Goal: Task Accomplishment & Management: Manage account settings

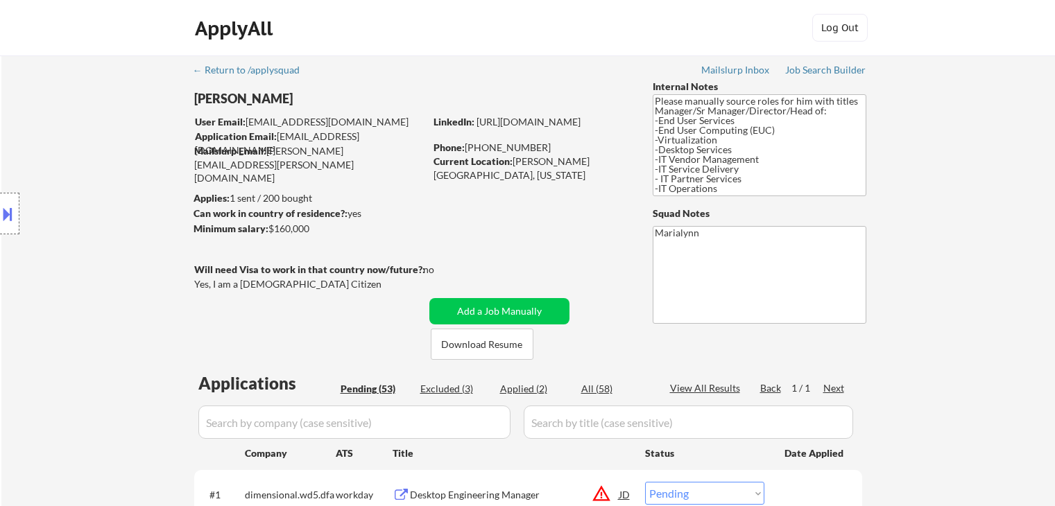
select select ""pending""
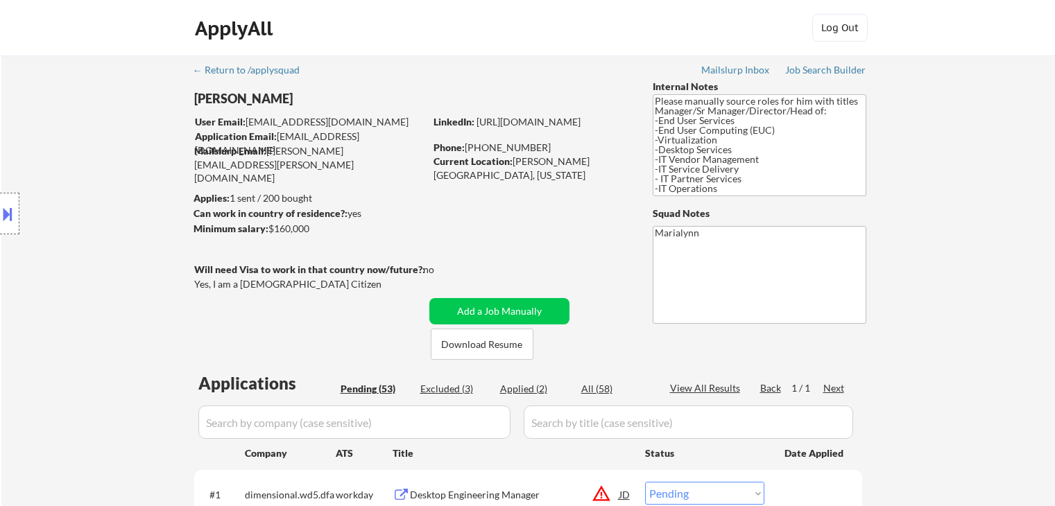
select select ""pending""
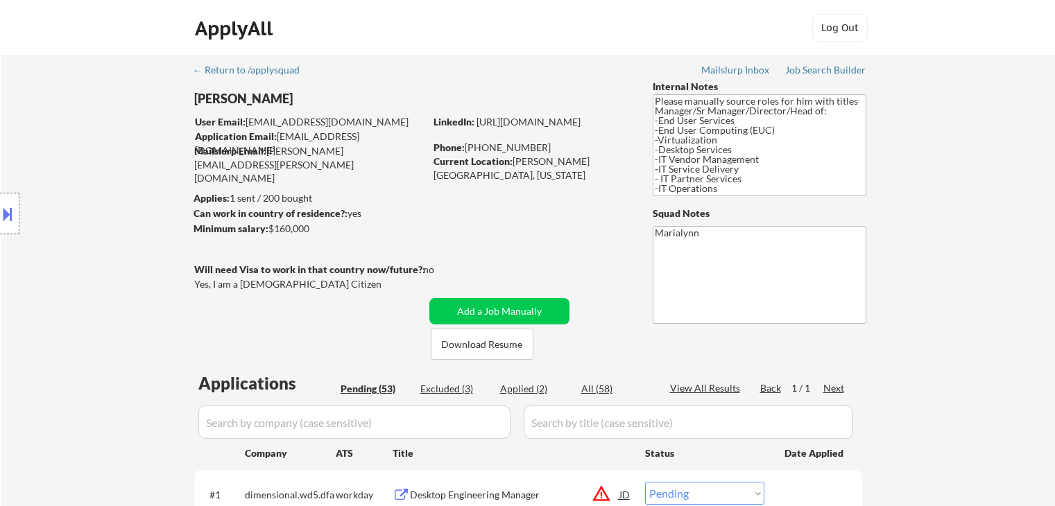
select select ""pending""
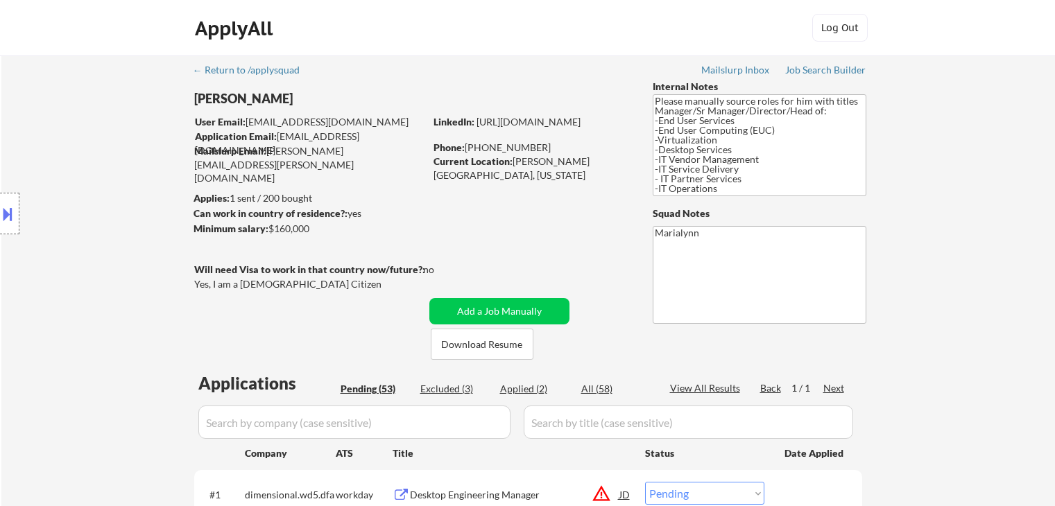
select select ""pending""
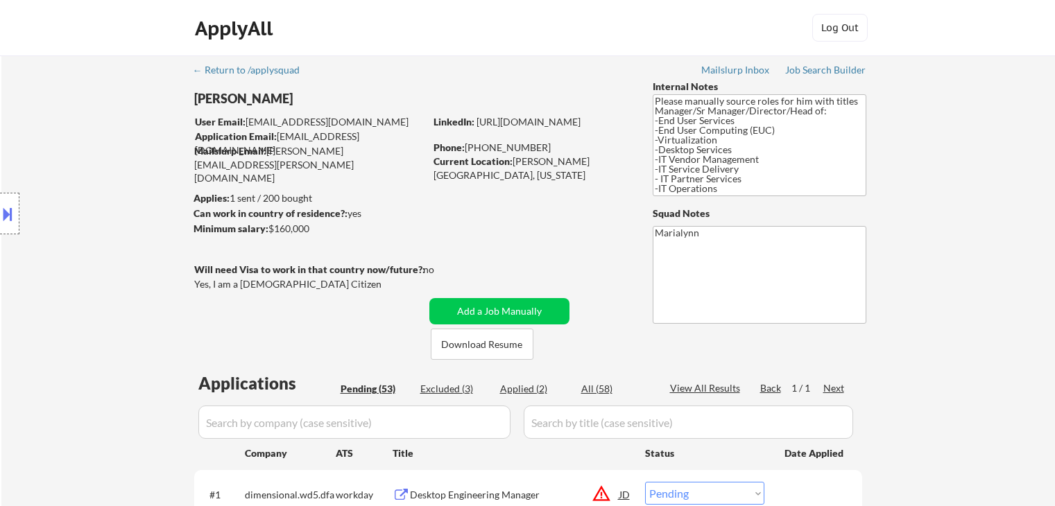
select select ""pending""
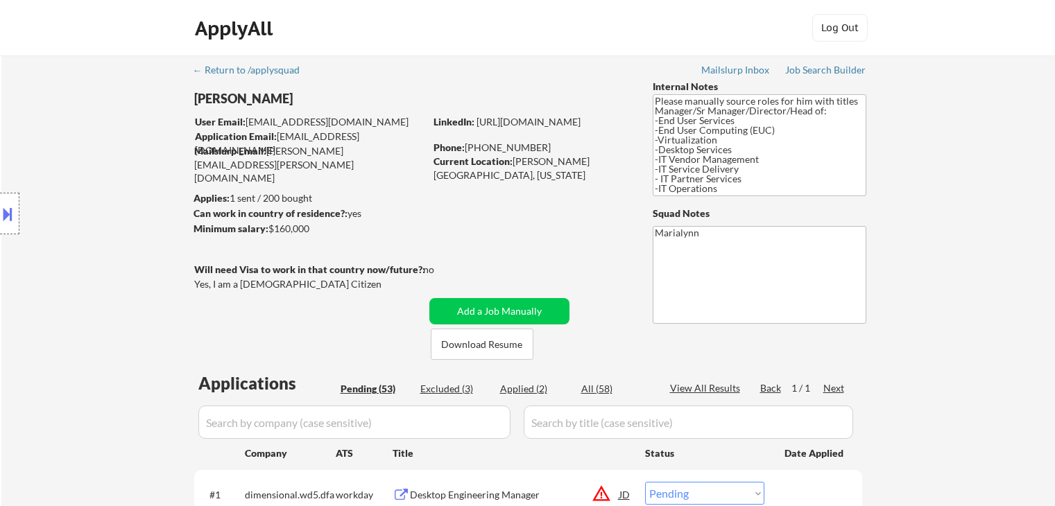
select select ""pending""
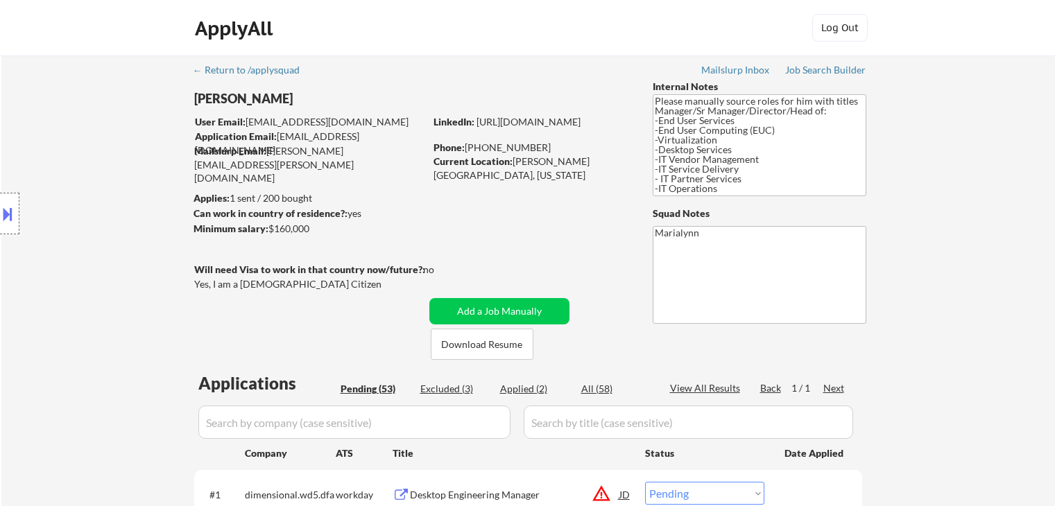
select select ""pending""
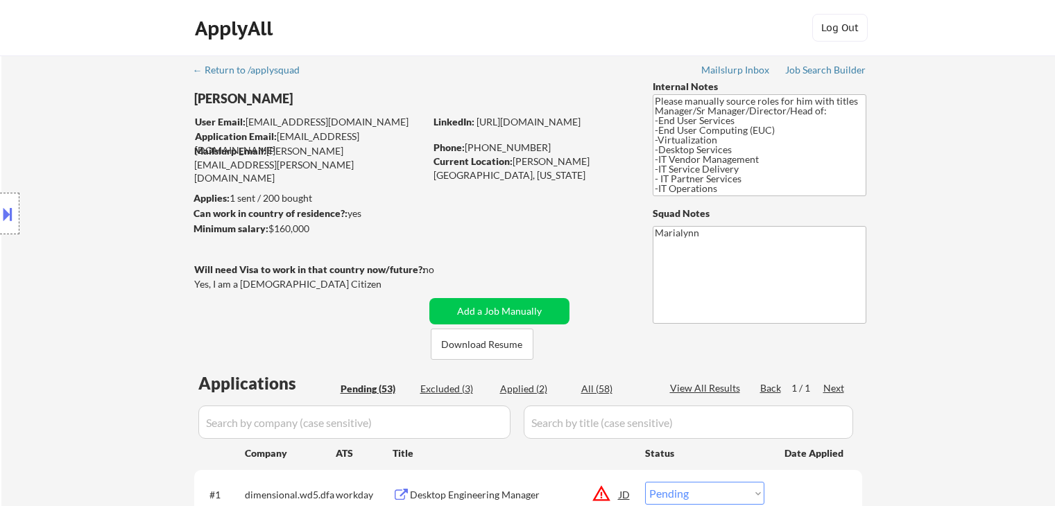
select select ""pending""
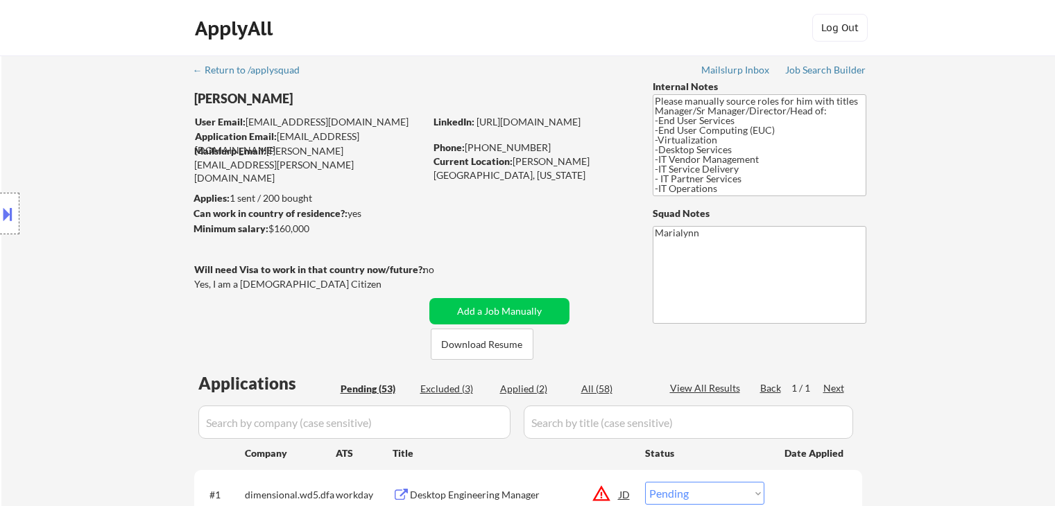
select select ""pending""
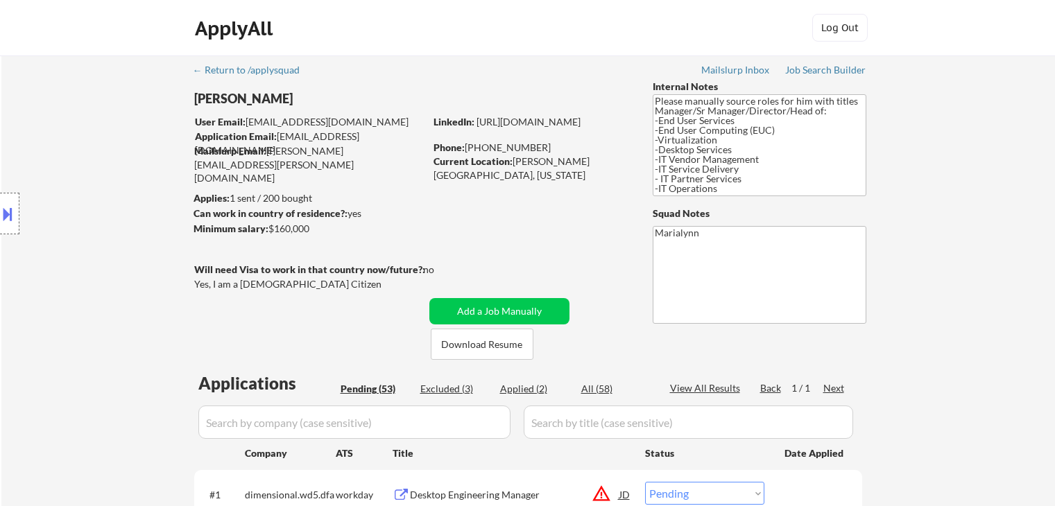
select select ""pending""
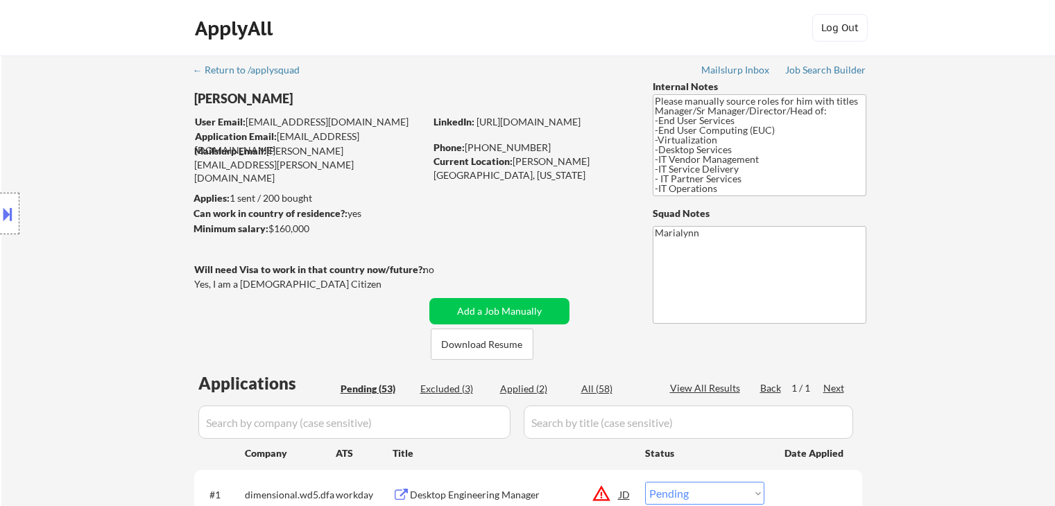
select select ""pending""
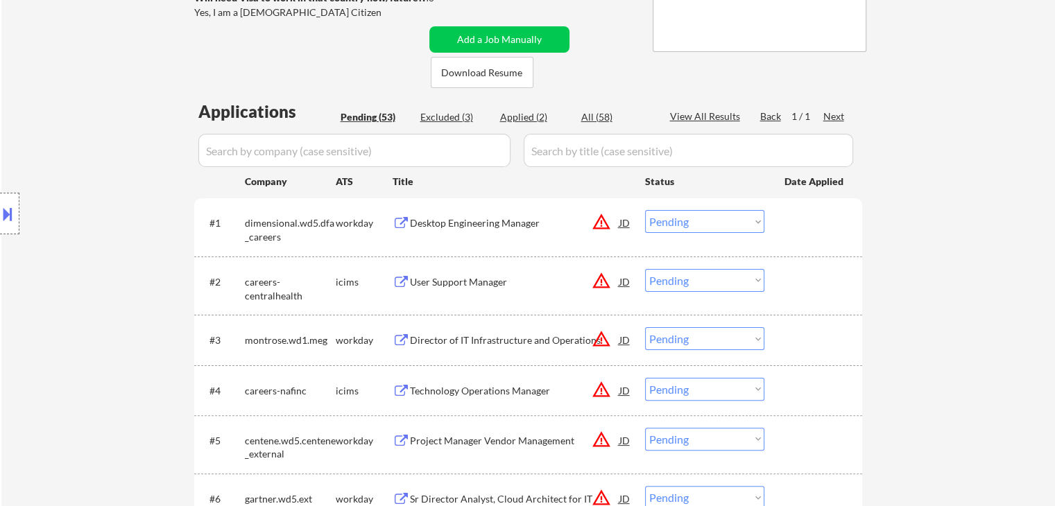
select select ""pending""
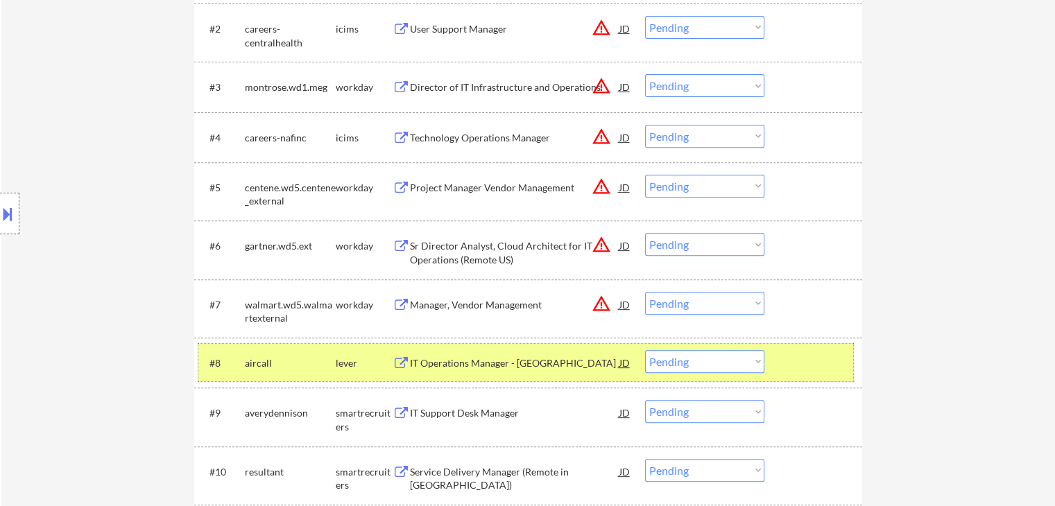
scroll to position [549, 0]
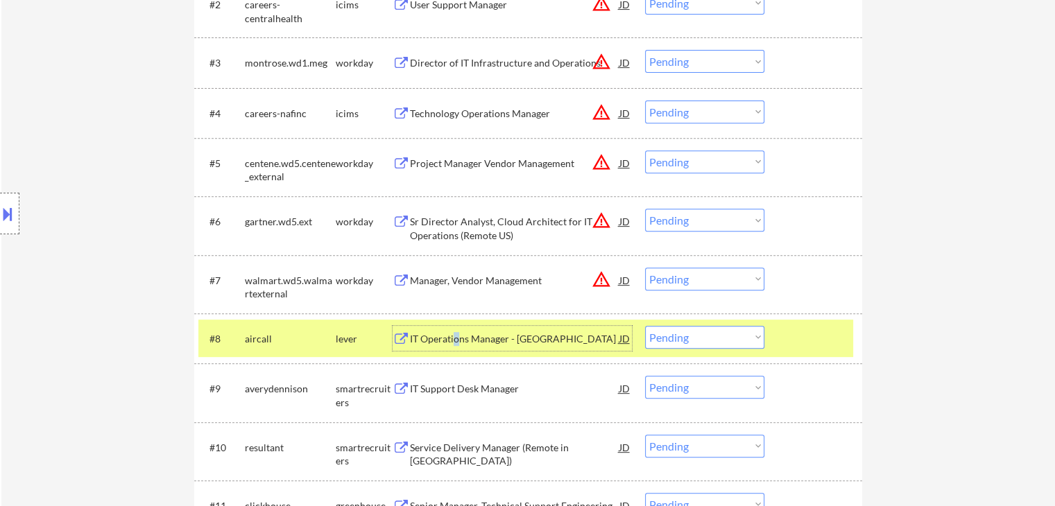
click at [459, 339] on div "IT Operations Manager - Bellevue" at bounding box center [514, 339] width 209 height 14
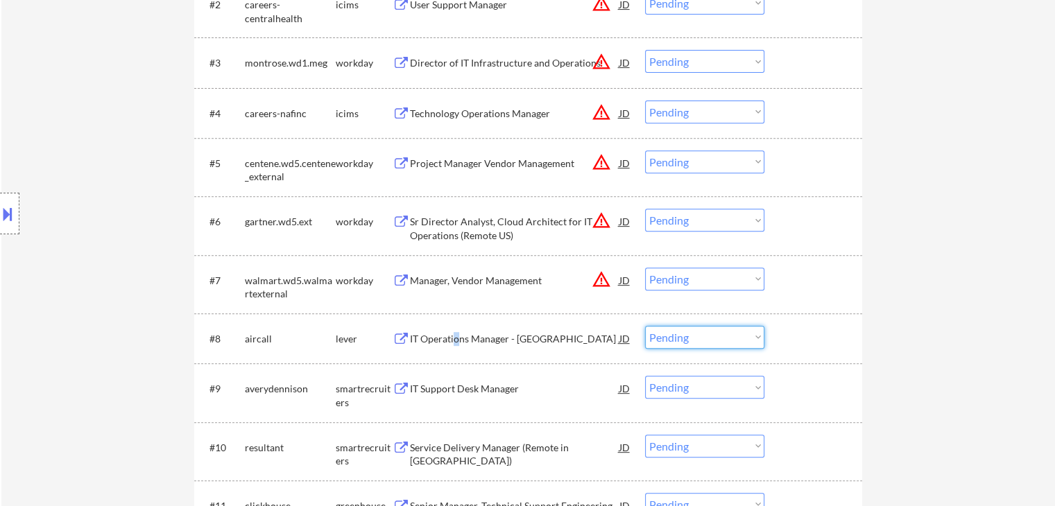
drag, startPoint x: 718, startPoint y: 342, endPoint x: 752, endPoint y: 359, distance: 38.5
click at [718, 342] on select "Choose an option... Pending Applied Excluded (Questions) Excluded (Expired) Exc…" at bounding box center [704, 337] width 119 height 23
click at [645, 326] on select "Choose an option... Pending Applied Excluded (Questions) Excluded (Expired) Exc…" at bounding box center [704, 337] width 119 height 23
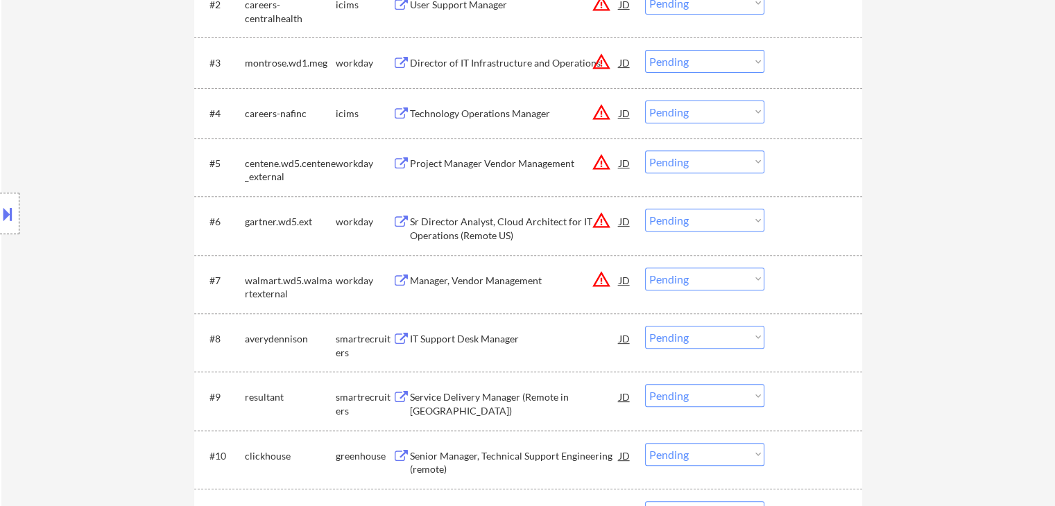
click at [438, 335] on div "IT Support Desk Manager" at bounding box center [514, 339] width 209 height 14
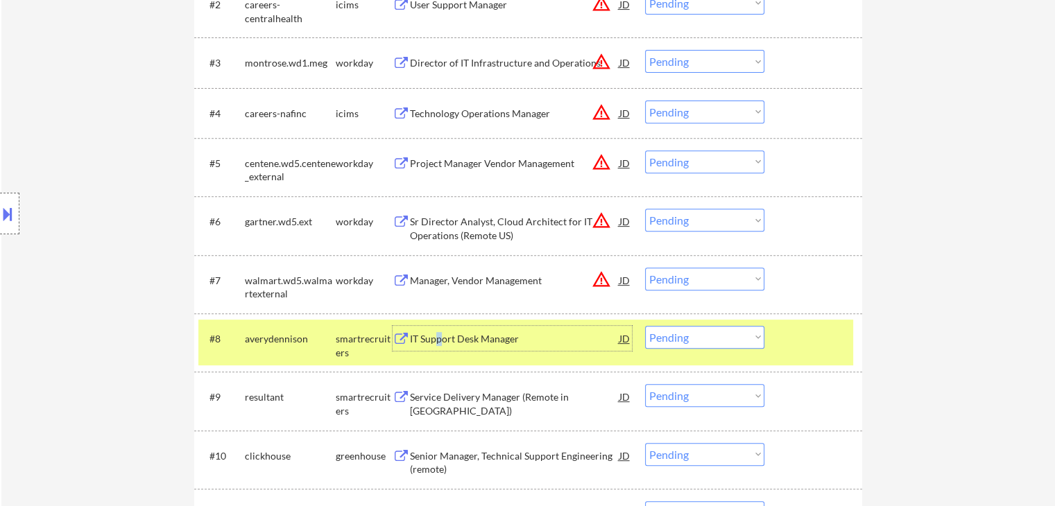
drag, startPoint x: 743, startPoint y: 339, endPoint x: 737, endPoint y: 356, distance: 18.0
click at [743, 339] on select "Choose an option... Pending Applied Excluded (Questions) Excluded (Expired) Exc…" at bounding box center [704, 337] width 119 height 23
click at [645, 326] on select "Choose an option... Pending Applied Excluded (Questions) Excluded (Expired) Exc…" at bounding box center [704, 337] width 119 height 23
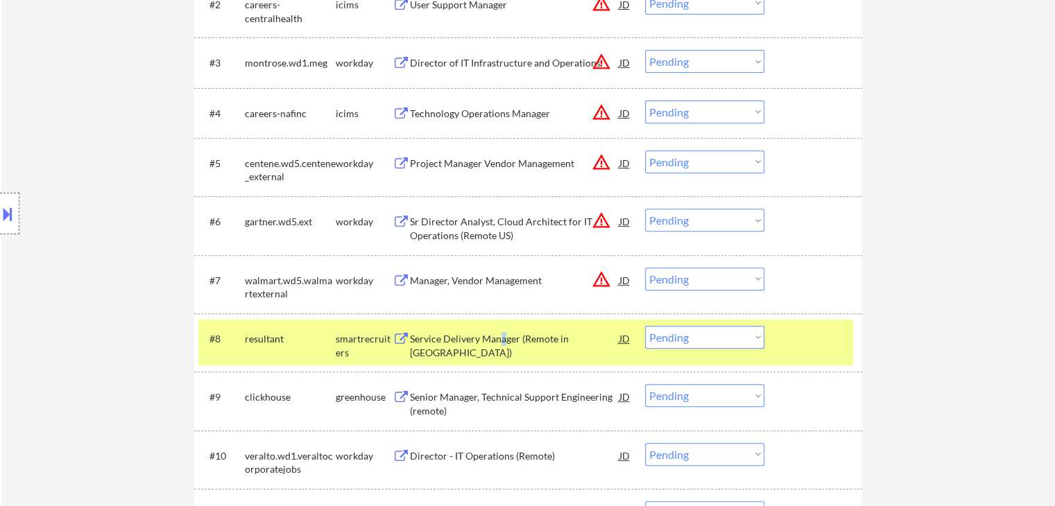
drag, startPoint x: 499, startPoint y: 341, endPoint x: 506, endPoint y: 345, distance: 8.7
click at [506, 345] on div "Service Delivery Manager (Remote in US)" at bounding box center [514, 338] width 209 height 25
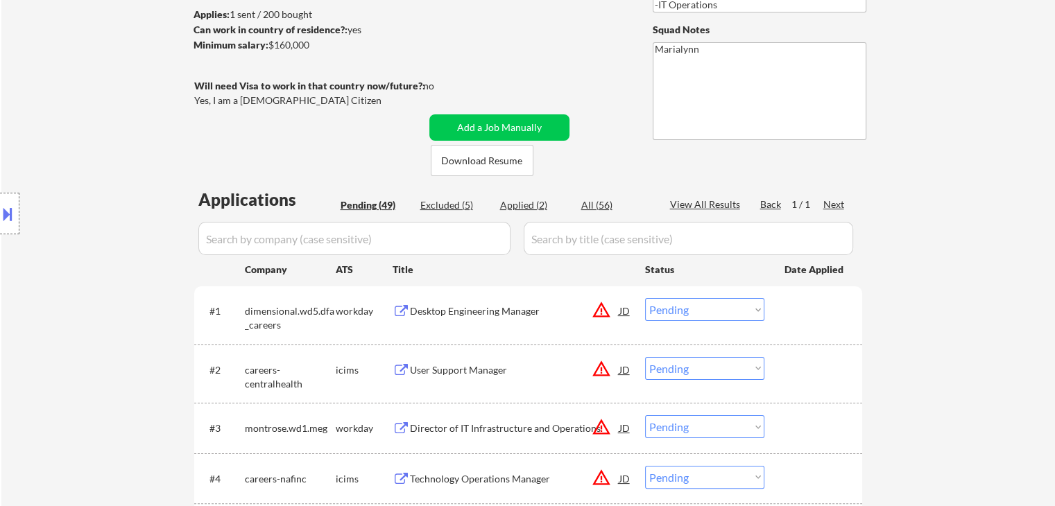
scroll to position [133, 0]
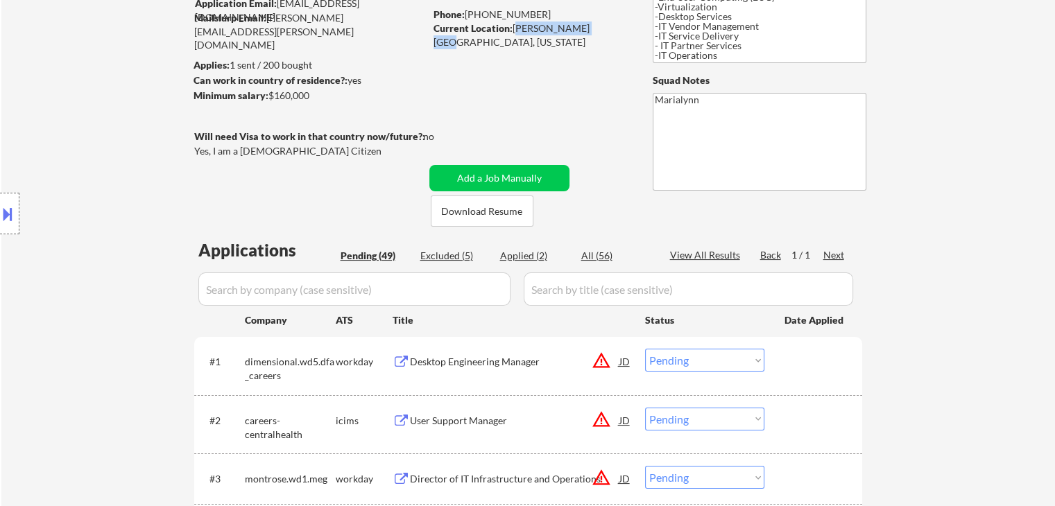
drag, startPoint x: 514, startPoint y: 29, endPoint x: 588, endPoint y: 35, distance: 74.5
click at [588, 31] on div "Current Location: Bonney Lake, WA 98391, Washington" at bounding box center [531, 34] width 196 height 27
copy div "Bonney Lake, WA"
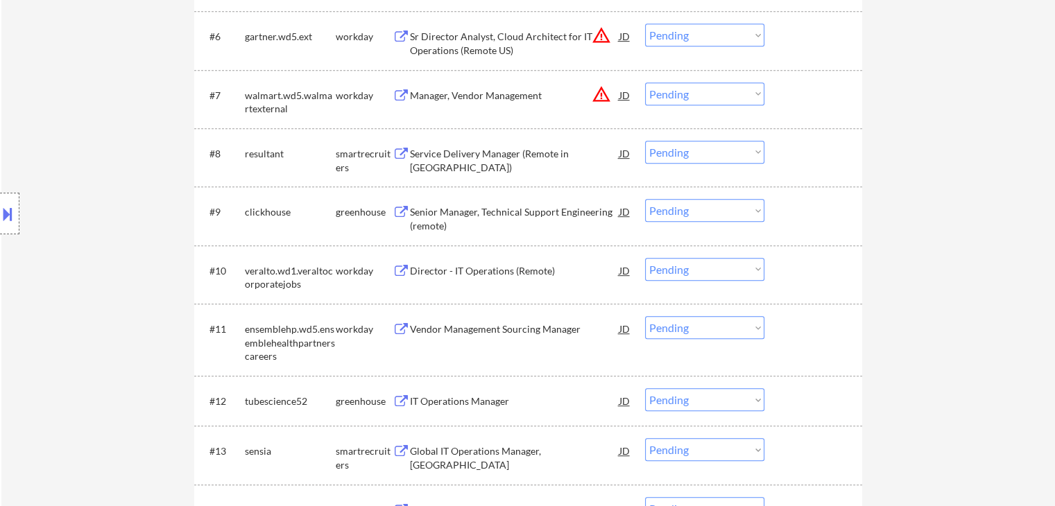
scroll to position [619, 0]
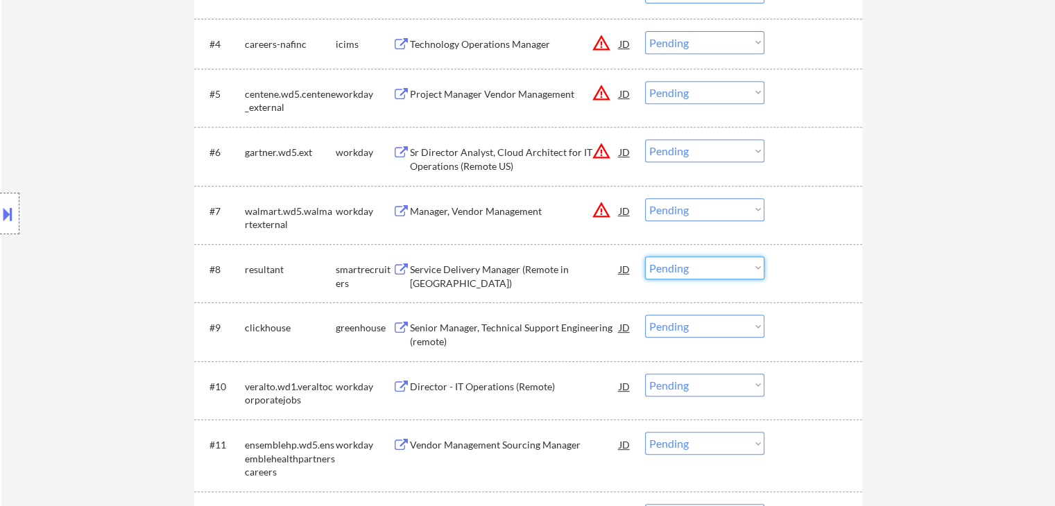
click at [692, 268] on select "Choose an option... Pending Applied Excluded (Questions) Excluded (Expired) Exc…" at bounding box center [704, 268] width 119 height 23
click at [645, 257] on select "Choose an option... Pending Applied Excluded (Questions) Excluded (Expired) Exc…" at bounding box center [704, 268] width 119 height 23
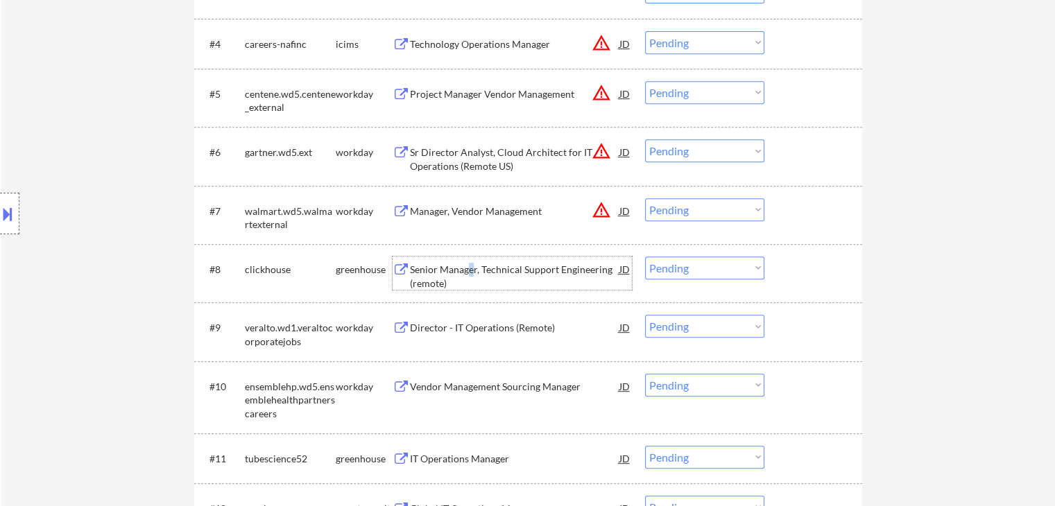
click at [472, 265] on div "Senior Manager, Technical Support Engineering (remote)" at bounding box center [514, 276] width 209 height 27
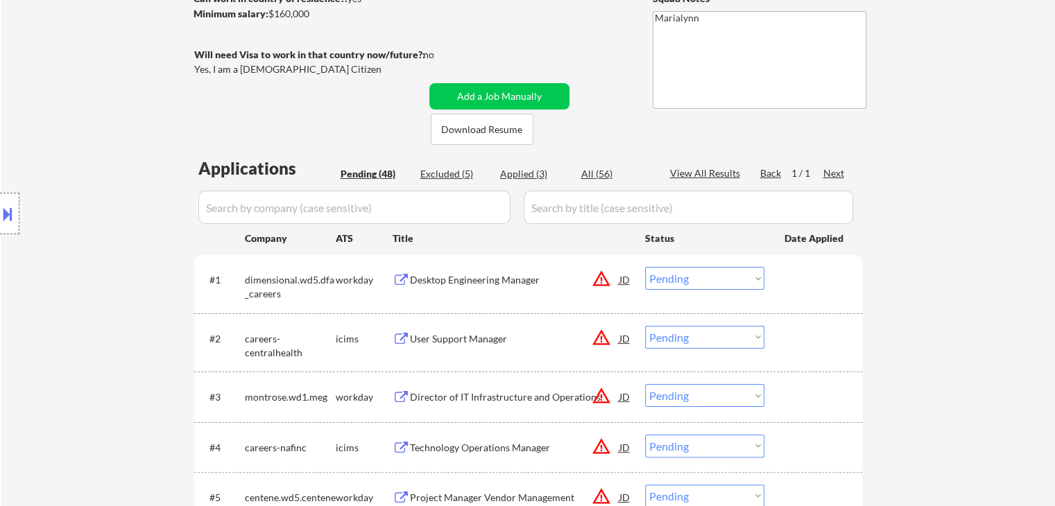
scroll to position [133, 0]
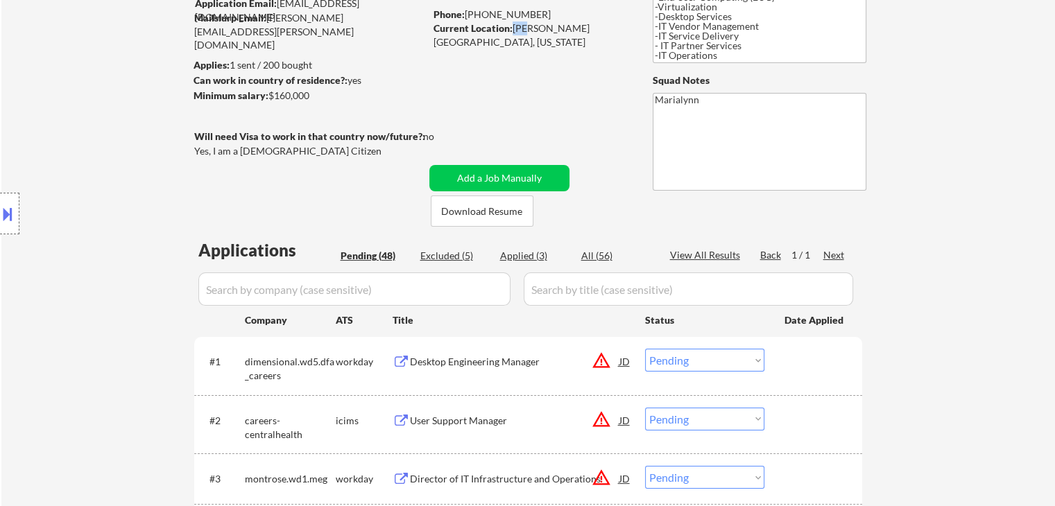
drag, startPoint x: 510, startPoint y: 28, endPoint x: 523, endPoint y: 28, distance: 12.5
click at [523, 28] on div "Current Location: Bonney Lake, WA 98391, Washington" at bounding box center [531, 34] width 196 height 27
click at [524, 28] on div "Current Location: Bonney Lake, WA 98391, Washington" at bounding box center [531, 34] width 196 height 27
drag, startPoint x: 515, startPoint y: 28, endPoint x: 588, endPoint y: 27, distance: 73.5
click at [588, 27] on div "Current Location: Bonney Lake, WA 98391, Washington" at bounding box center [531, 34] width 196 height 27
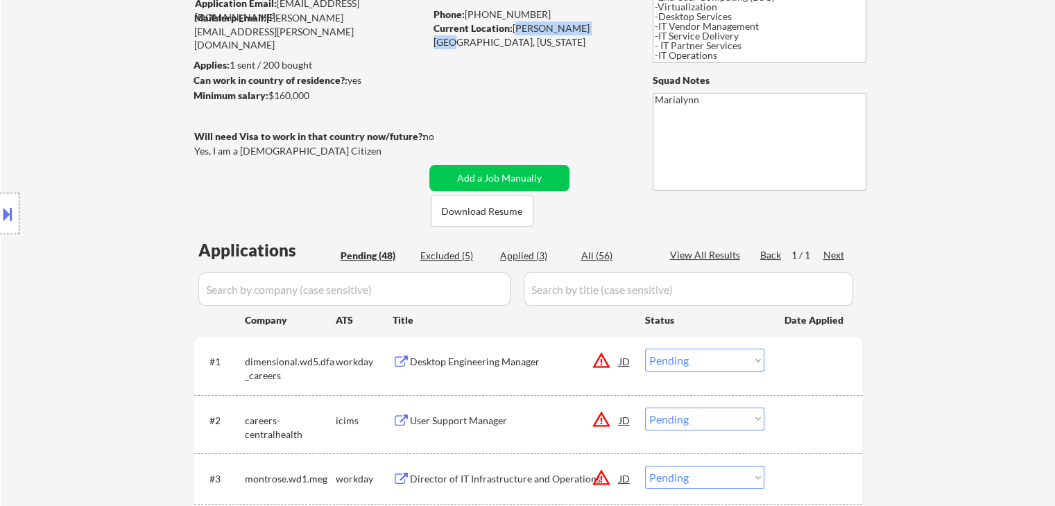
copy div "Bonney Lake, WA"
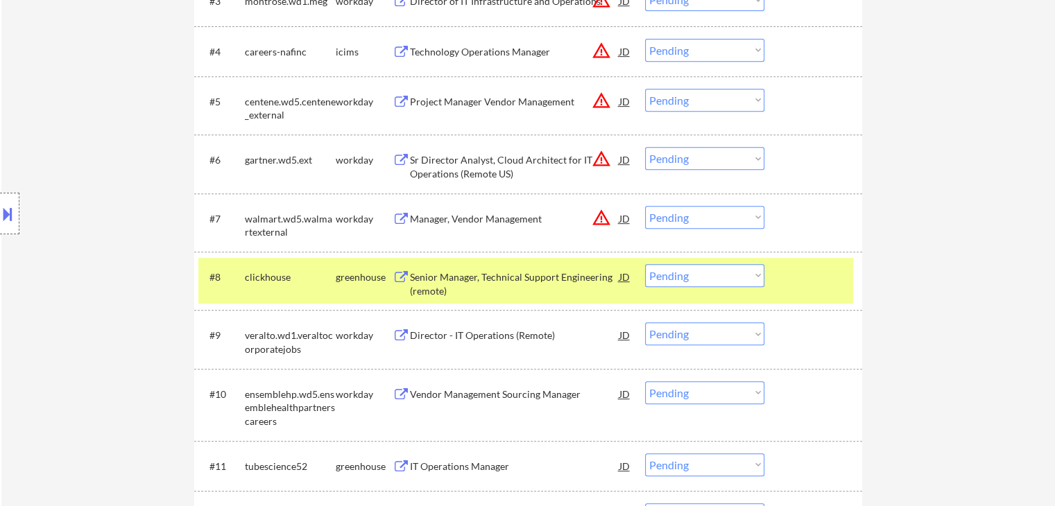
scroll to position [619, 0]
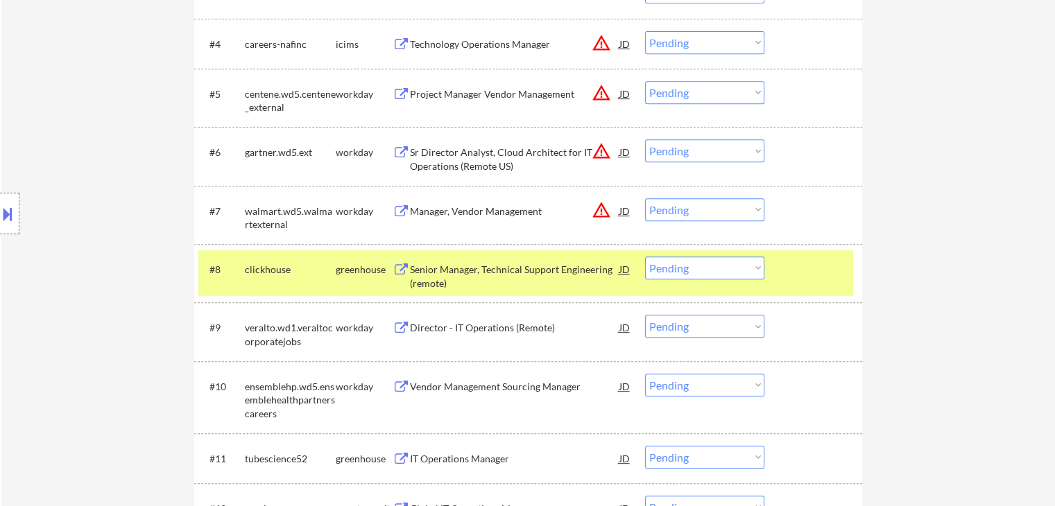
click at [707, 268] on select "Choose an option... Pending Applied Excluded (Questions) Excluded (Expired) Exc…" at bounding box center [704, 268] width 119 height 23
click at [645, 257] on select "Choose an option... Pending Applied Excluded (Questions) Excluded (Expired) Exc…" at bounding box center [704, 268] width 119 height 23
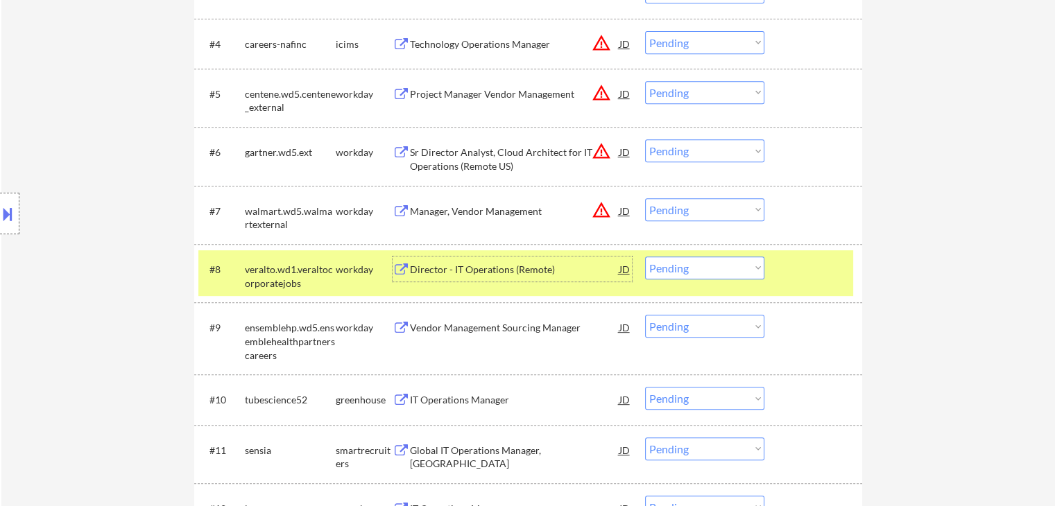
click at [488, 268] on div "Director - IT Operations (Remote)" at bounding box center [514, 270] width 209 height 14
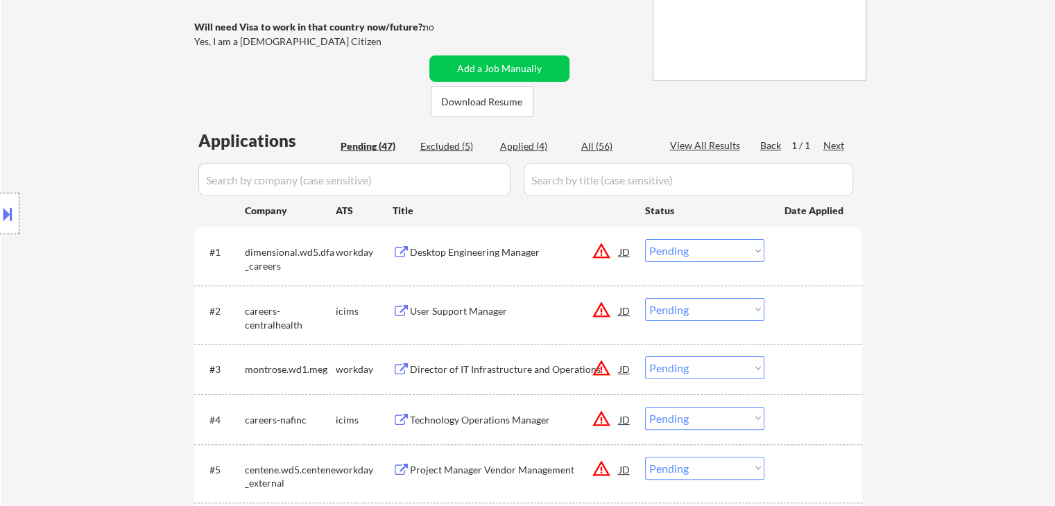
scroll to position [133, 0]
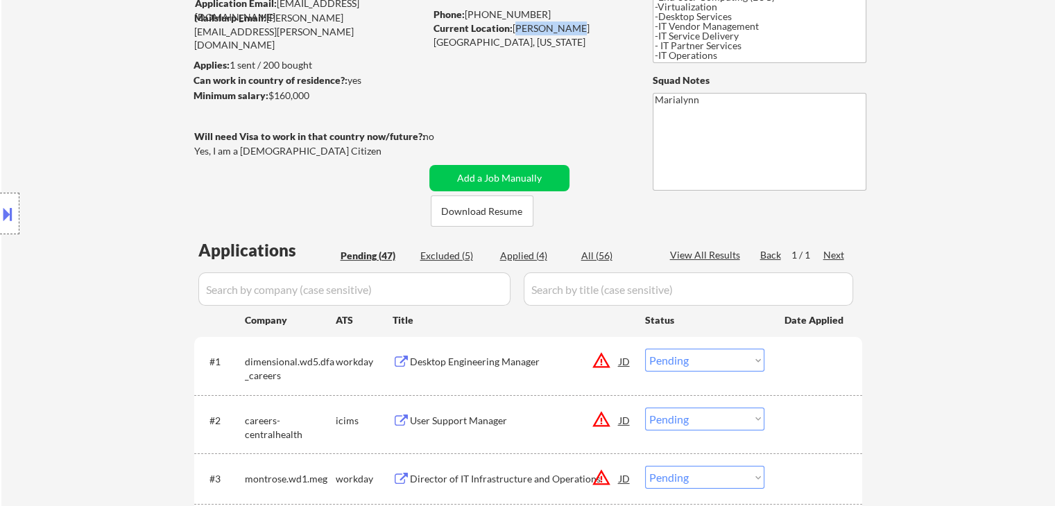
drag, startPoint x: 514, startPoint y: 26, endPoint x: 567, endPoint y: 27, distance: 52.7
click at [567, 27] on div "Current Location: Bonney Lake, WA 98391, Washington" at bounding box center [531, 34] width 196 height 27
click at [476, 12] on div "Phone: 253-888-5638" at bounding box center [531, 15] width 196 height 14
click at [469, 12] on div "Phone: 253-888-5638" at bounding box center [531, 15] width 196 height 14
drag, startPoint x: 469, startPoint y: 12, endPoint x: 530, endPoint y: 11, distance: 61.0
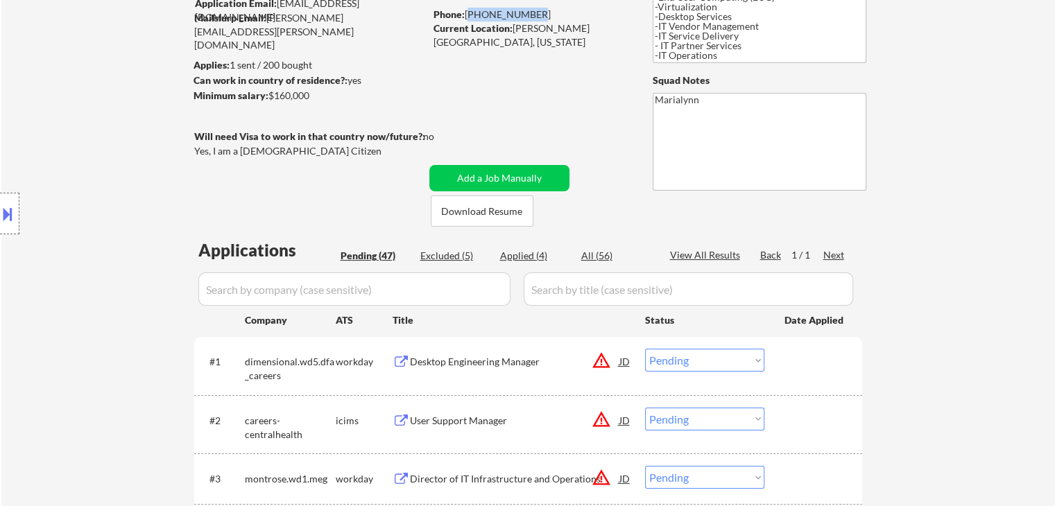
click at [530, 11] on div "Phone: 253-888-5638" at bounding box center [531, 15] width 196 height 14
copy div "[PHONE_NUMBER]"
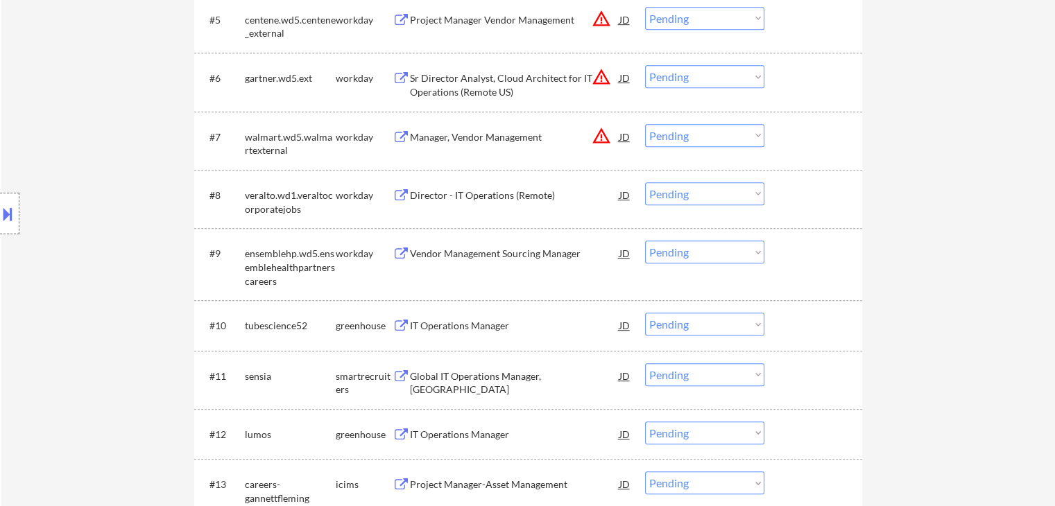
scroll to position [694, 0]
drag, startPoint x: 702, startPoint y: 196, endPoint x: 706, endPoint y: 203, distance: 8.7
click at [703, 196] on select "Choose an option... Pending Applied Excluded (Questions) Excluded (Expired) Exc…" at bounding box center [704, 193] width 119 height 23
click at [645, 182] on select "Choose an option... Pending Applied Excluded (Questions) Excluded (Expired) Exc…" at bounding box center [704, 193] width 119 height 23
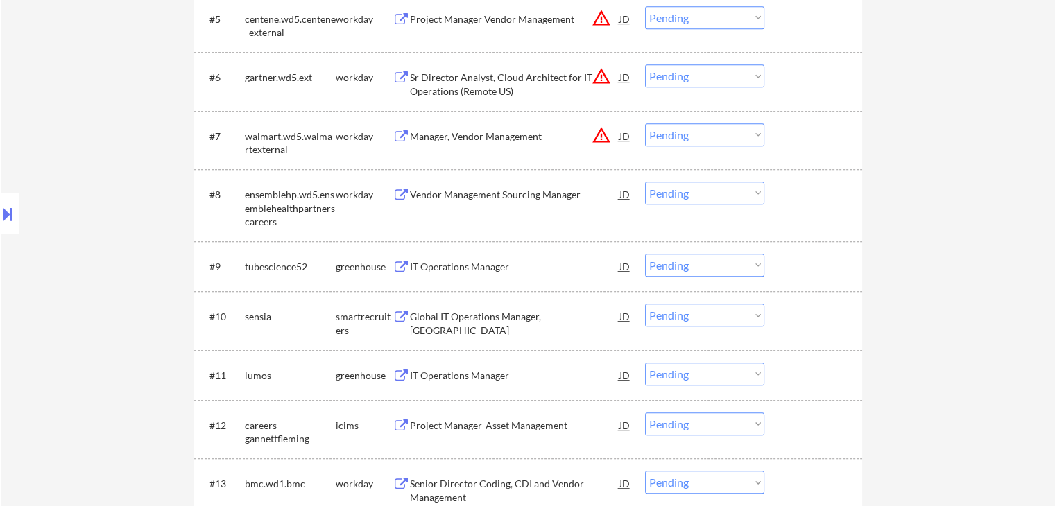
click at [501, 196] on div "Vendor Management Sourcing Manager" at bounding box center [514, 195] width 209 height 14
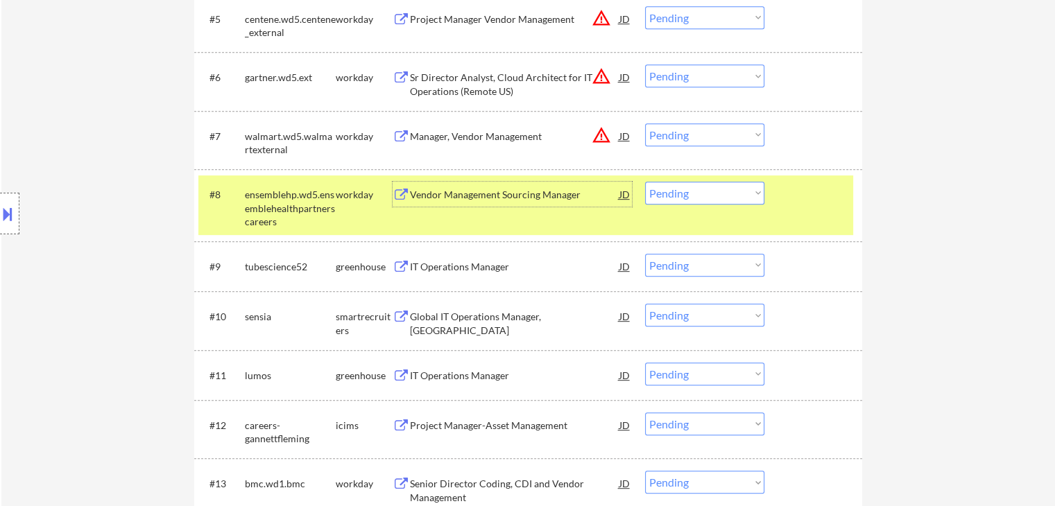
click at [674, 199] on select "Choose an option... Pending Applied Excluded (Questions) Excluded (Expired) Exc…" at bounding box center [704, 193] width 119 height 23
click at [645, 182] on select "Choose an option... Pending Applied Excluded (Questions) Excluded (Expired) Exc…" at bounding box center [704, 193] width 119 height 23
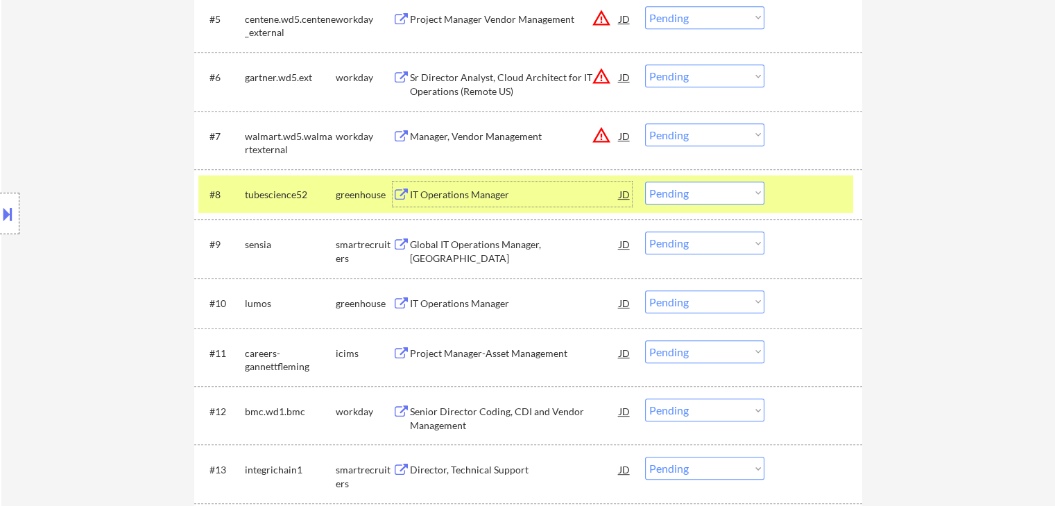
click at [463, 193] on div "IT Operations Manager" at bounding box center [514, 195] width 209 height 14
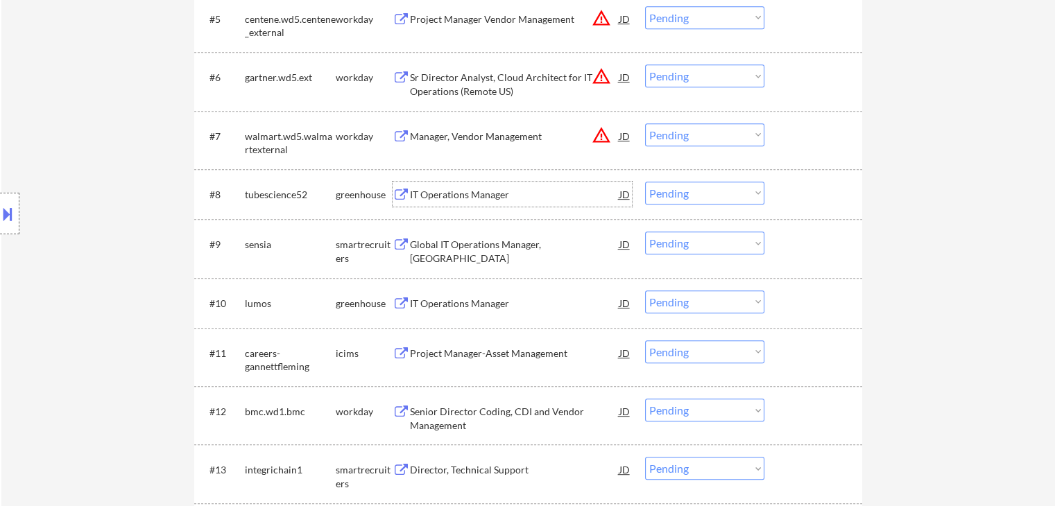
click at [702, 193] on select "Choose an option... Pending Applied Excluded (Questions) Excluded (Expired) Exc…" at bounding box center [704, 193] width 119 height 23
click at [645, 182] on select "Choose an option... Pending Applied Excluded (Questions) Excluded (Expired) Exc…" at bounding box center [704, 193] width 119 height 23
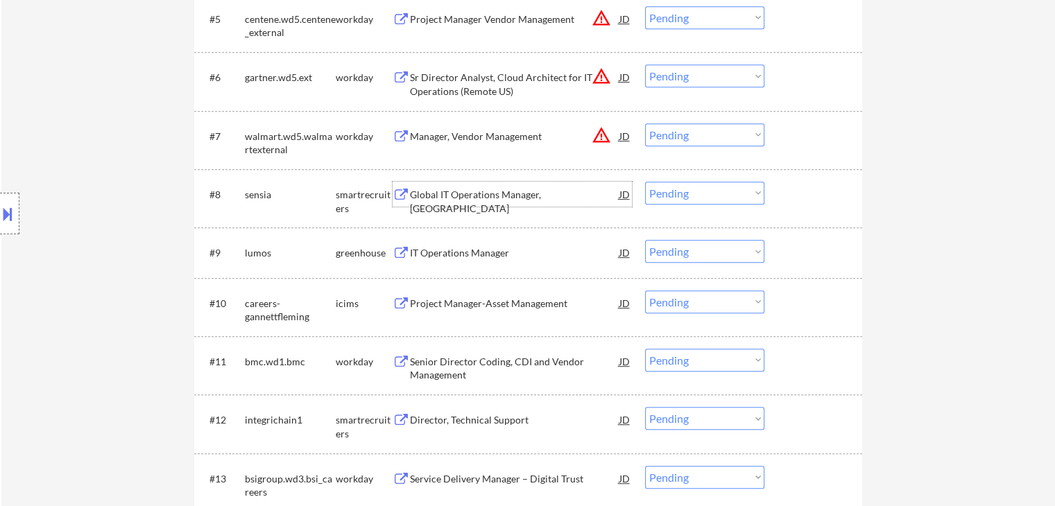
click at [500, 202] on div "Global IT Operations Manager, [GEOGRAPHIC_DATA]" at bounding box center [514, 194] width 209 height 25
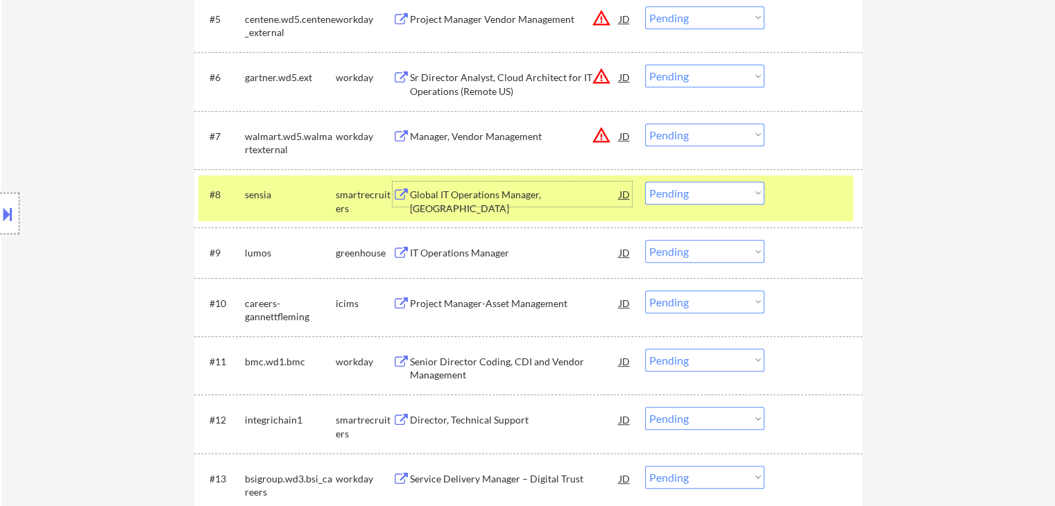
click at [702, 193] on select "Choose an option... Pending Applied Excluded (Questions) Excluded (Expired) Exc…" at bounding box center [704, 193] width 119 height 23
click at [645, 182] on select "Choose an option... Pending Applied Excluded (Questions) Excluded (Expired) Exc…" at bounding box center [704, 193] width 119 height 23
click at [716, 188] on select "Choose an option... Pending Applied Excluded (Questions) Excluded (Expired) Exc…" at bounding box center [704, 193] width 119 height 23
click at [645, 182] on select "Choose an option... Pending Applied Excluded (Questions) Excluded (Expired) Exc…" at bounding box center [704, 193] width 119 height 23
click at [734, 190] on select "Choose an option... Pending Applied Excluded (Questions) Excluded (Expired) Exc…" at bounding box center [704, 193] width 119 height 23
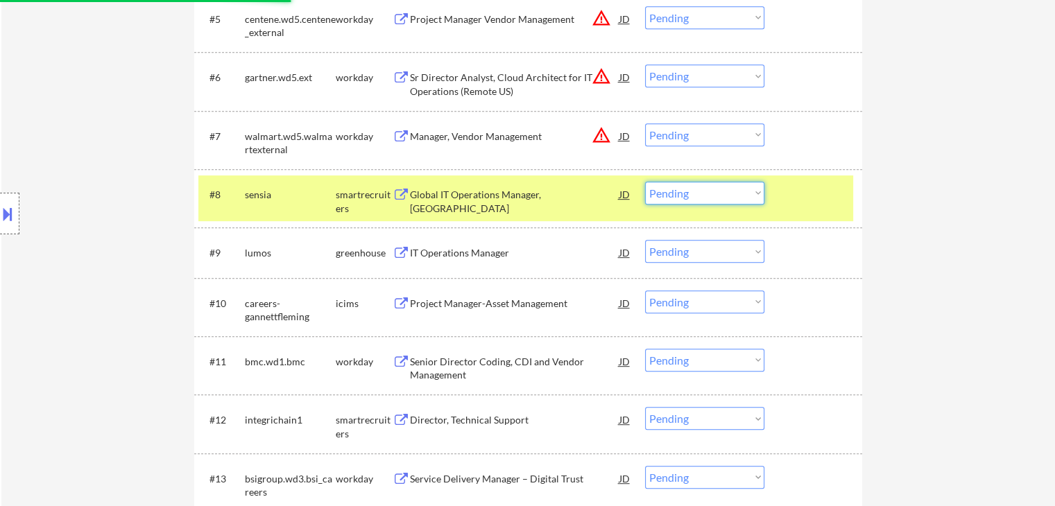
click at [645, 182] on select "Choose an option... Pending Applied Excluded (Questions) Excluded (Expired) Exc…" at bounding box center [704, 193] width 119 height 23
click at [740, 191] on select "Choose an option... Pending Applied Excluded (Questions) Excluded (Expired) Exc…" at bounding box center [704, 193] width 119 height 23
click at [709, 187] on select "Choose an option... Pending Applied Excluded (Questions) Excluded (Expired) Exc…" at bounding box center [704, 193] width 119 height 23
select select ""applied""
click at [645, 182] on select "Choose an option... Pending Applied Excluded (Questions) Excluded (Expired) Exc…" at bounding box center [704, 193] width 119 height 23
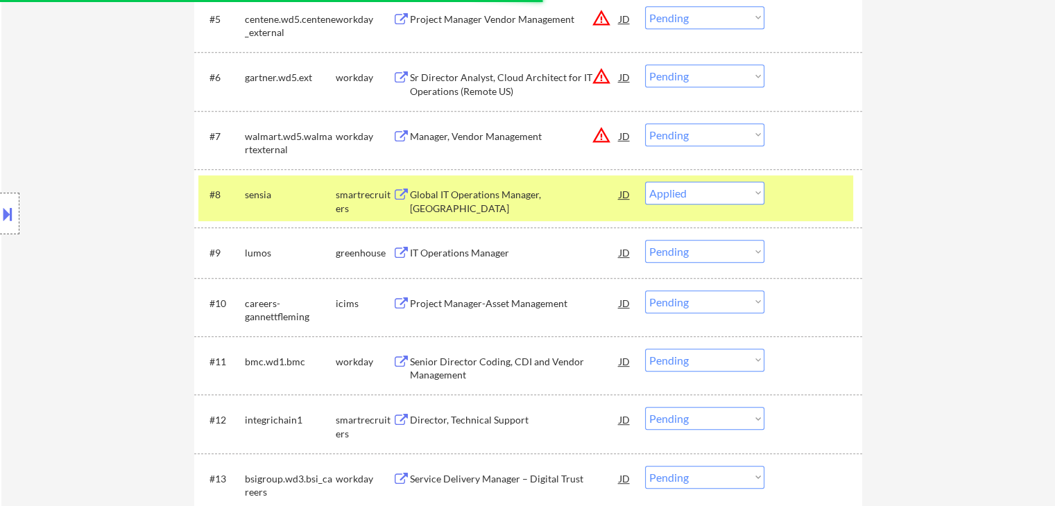
click at [460, 252] on div "IT Operations Manager" at bounding box center [514, 253] width 209 height 14
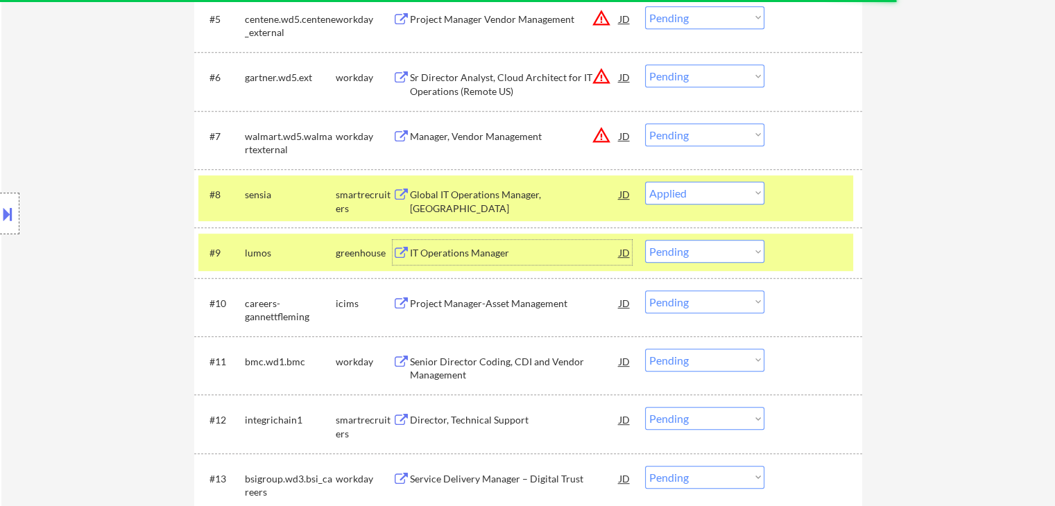
click at [730, 255] on select "Choose an option... Pending Applied Excluded (Questions) Excluded (Expired) Exc…" at bounding box center [704, 251] width 119 height 23
select select ""excluded__salary_""
click at [645, 240] on select "Choose an option... Pending Applied Excluded (Questions) Excluded (Expired) Exc…" at bounding box center [704, 251] width 119 height 23
click at [371, 255] on div "greenhouse" at bounding box center [364, 253] width 57 height 14
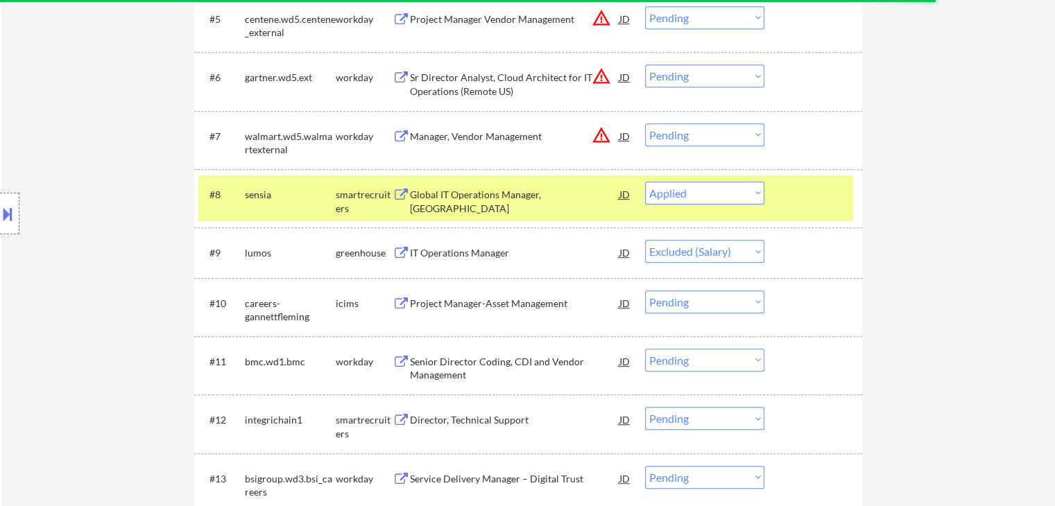
click at [721, 192] on select "Choose an option... Pending Applied Excluded (Questions) Excluded (Expired) Exc…" at bounding box center [704, 193] width 119 height 23
click at [645, 182] on select "Choose an option... Pending Applied Excluded (Questions) Excluded (Expired) Exc…" at bounding box center [704, 193] width 119 height 23
click at [476, 309] on div "Project Manager-Asset Management" at bounding box center [514, 304] width 209 height 14
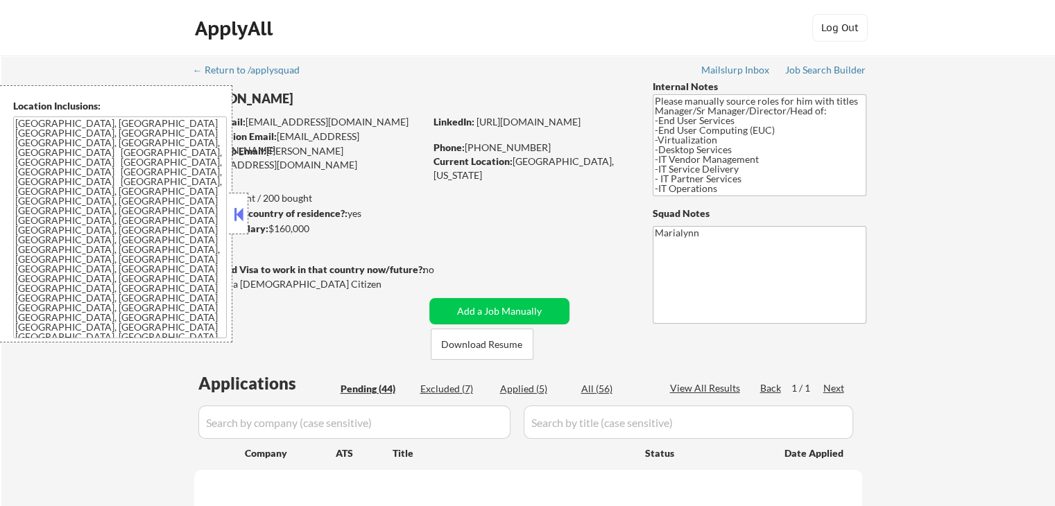
click at [250, 214] on body "← Return to /applysquad Mailslurp Inbox Job Search Builder John Sims User Email…" at bounding box center [527, 253] width 1055 height 506
select select ""pending""
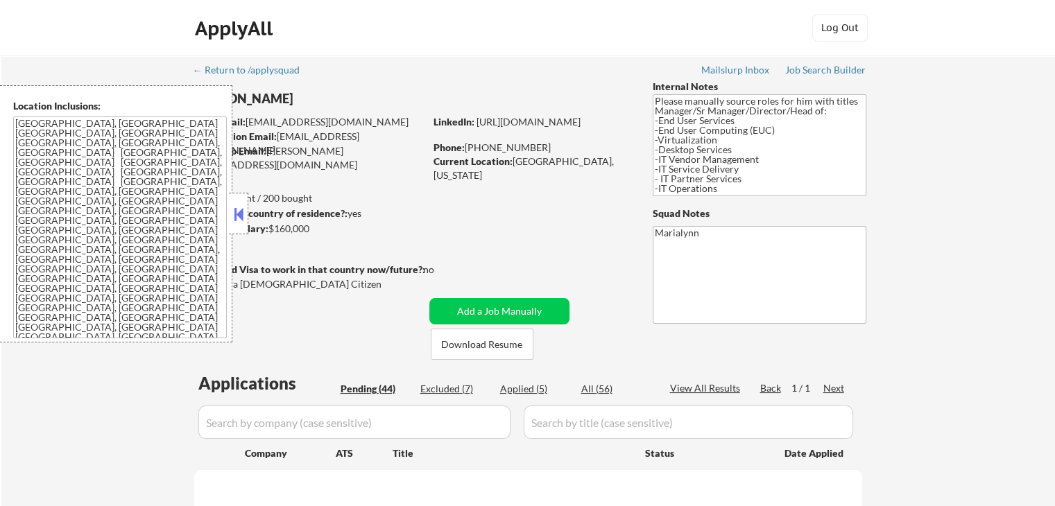
select select ""pending""
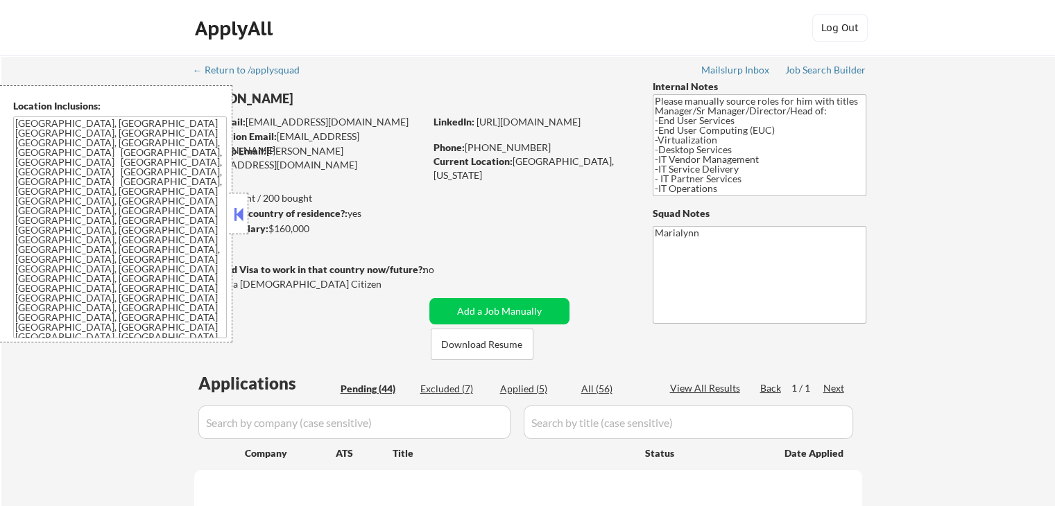
select select ""pending""
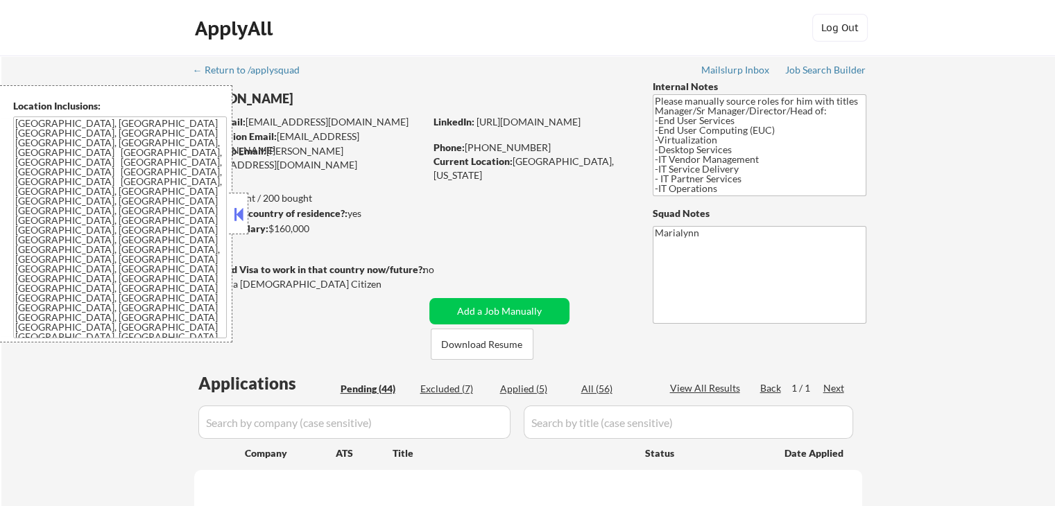
select select ""pending""
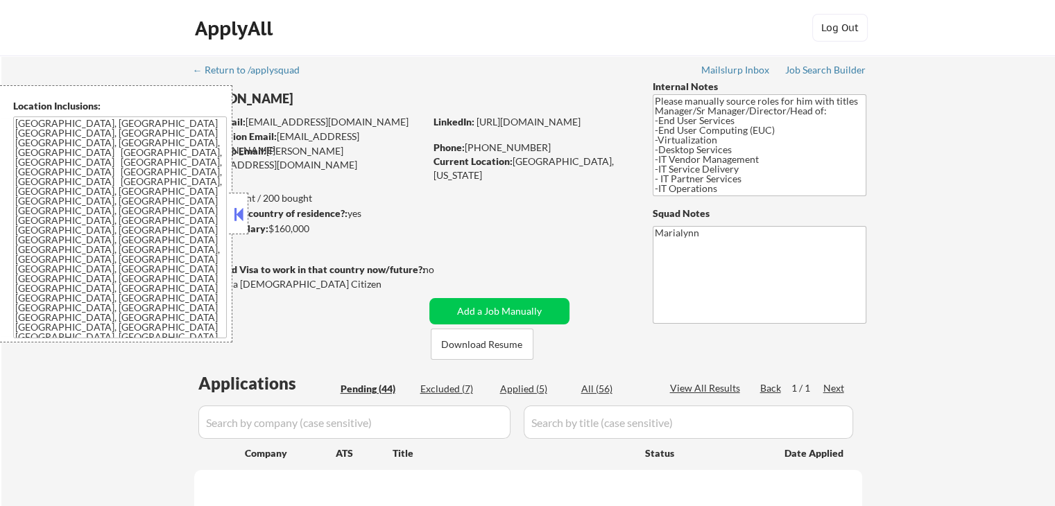
select select ""pending""
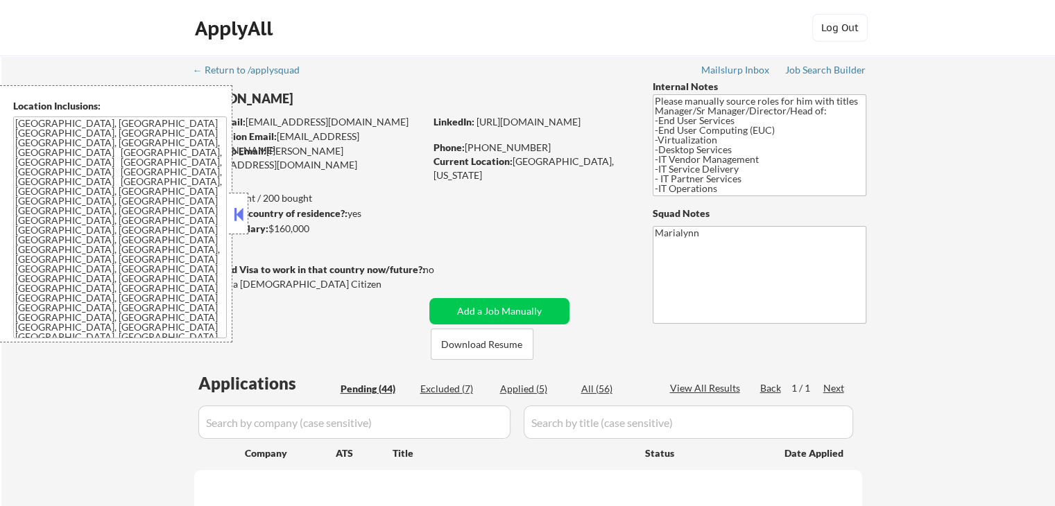
select select ""pending""
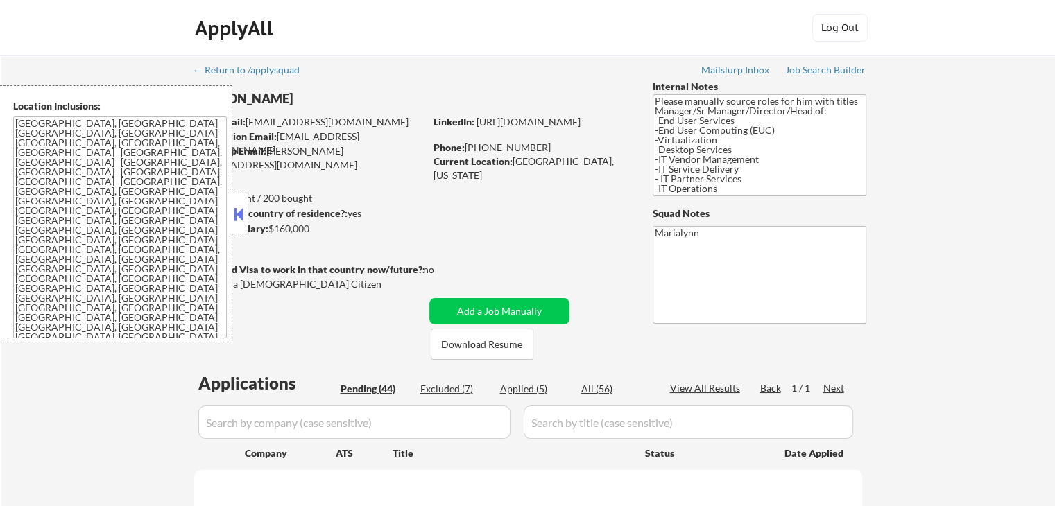
select select ""pending""
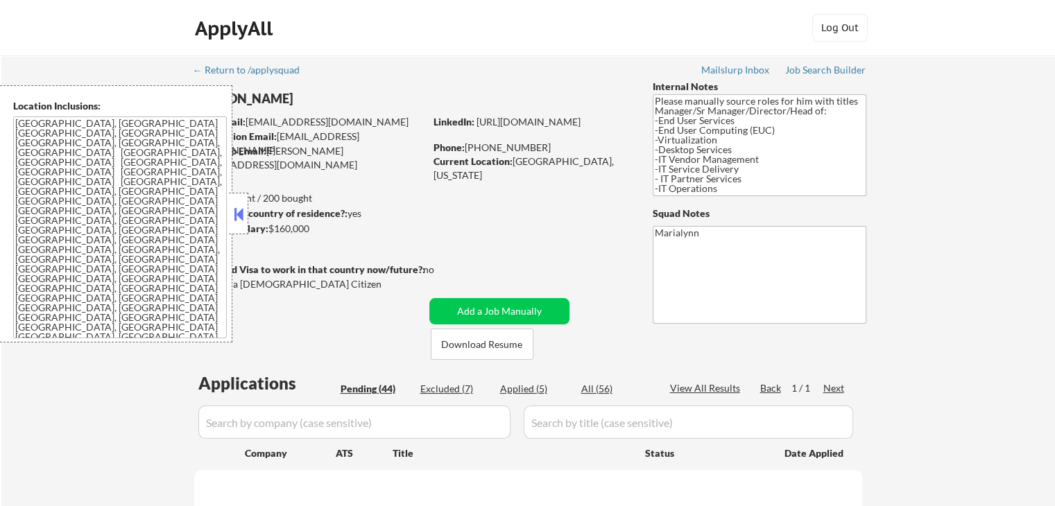
select select ""pending""
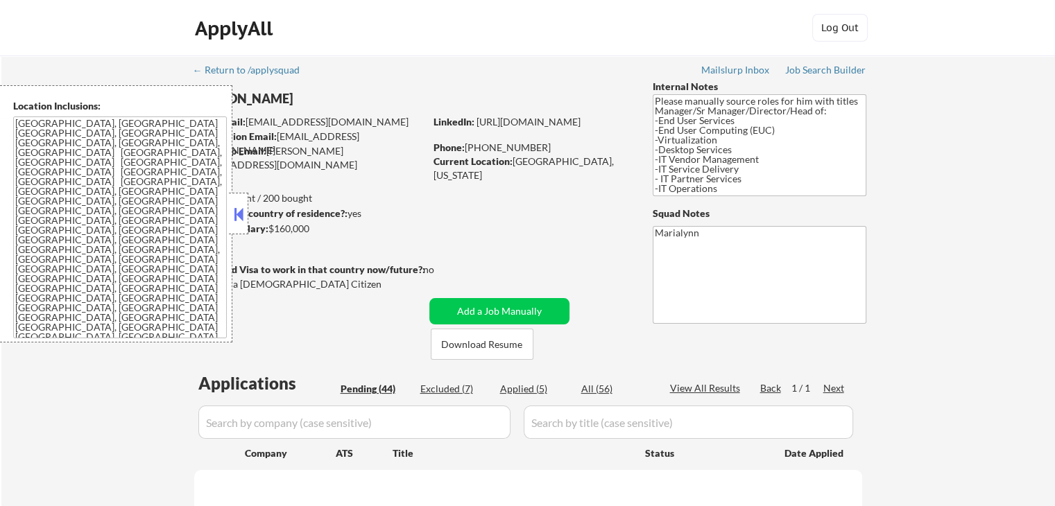
select select ""pending""
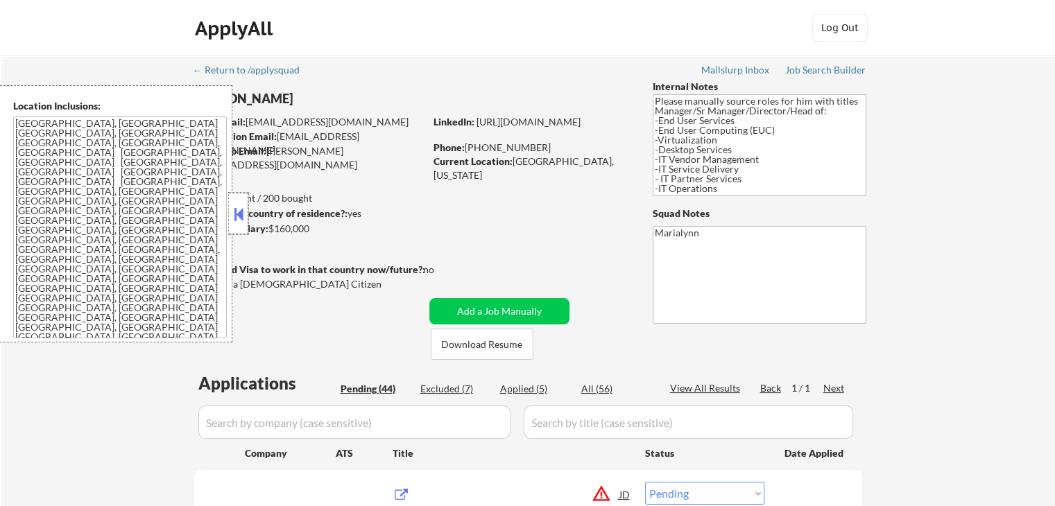
scroll to position [139, 0]
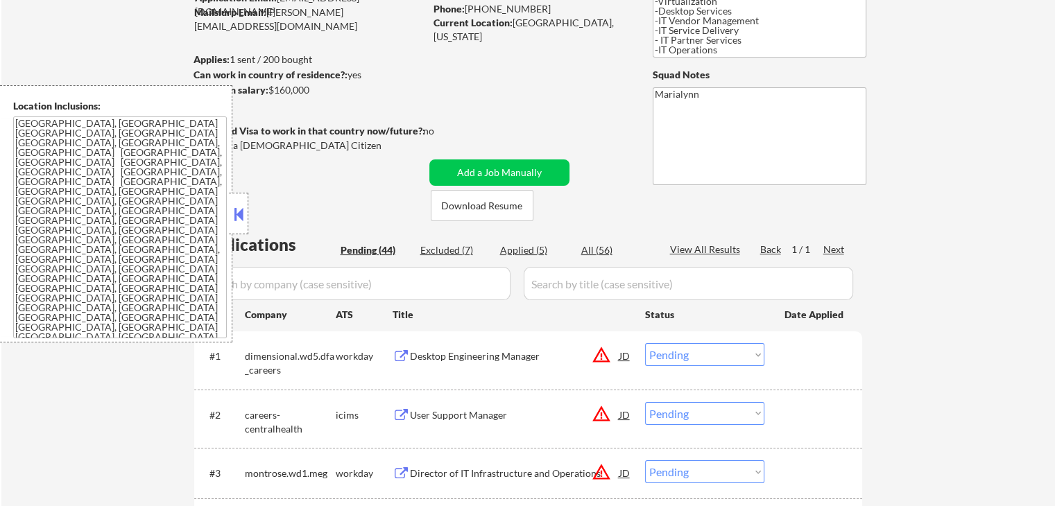
click at [241, 209] on button at bounding box center [238, 214] width 15 height 21
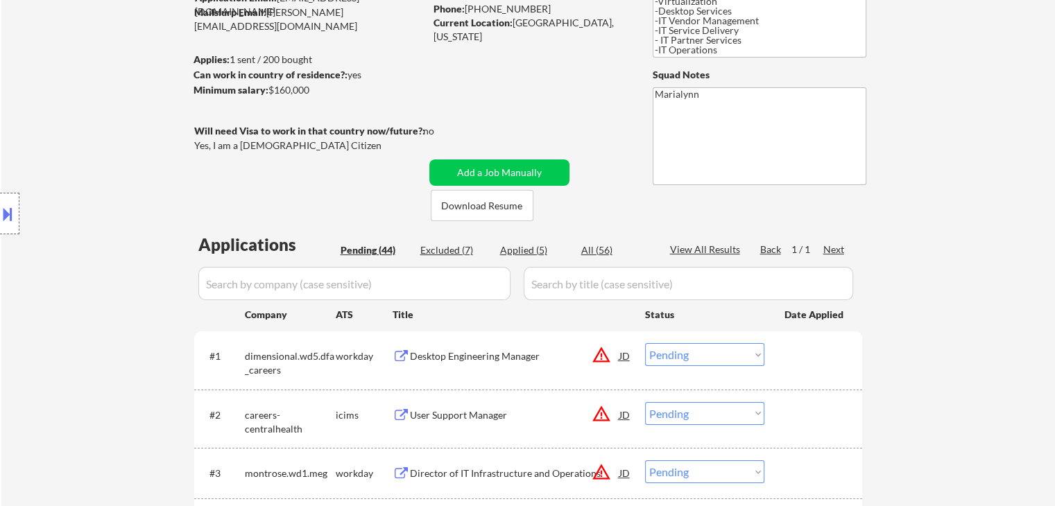
click at [528, 246] on div "Applied (5)" at bounding box center [534, 250] width 69 height 14
select select ""applied""
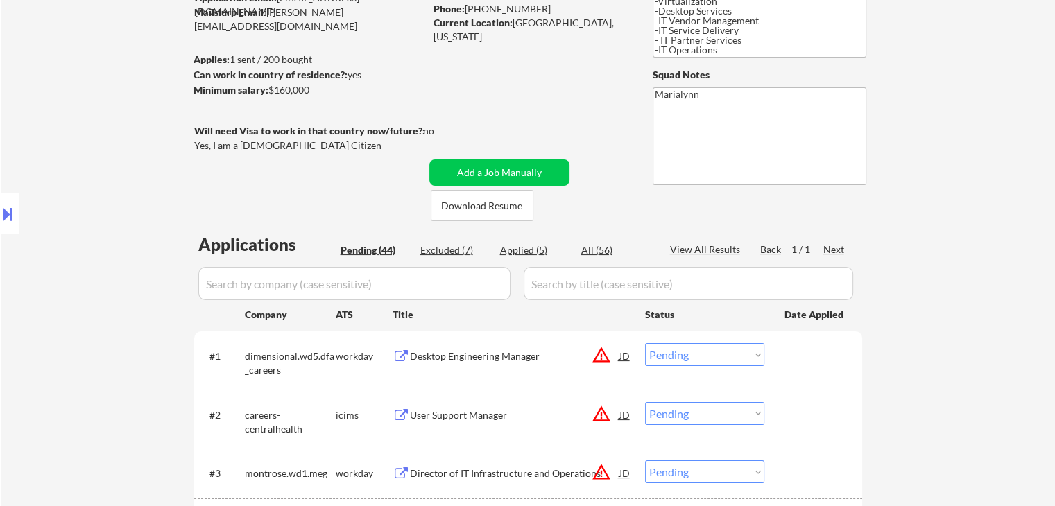
select select ""applied""
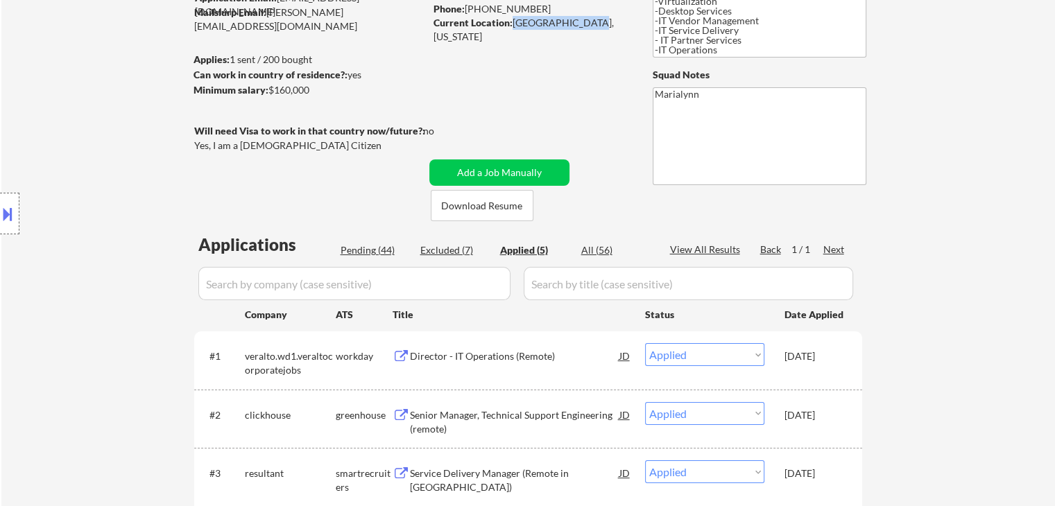
drag, startPoint x: 510, startPoint y: 17, endPoint x: 587, endPoint y: 21, distance: 77.1
click at [587, 21] on div "Current Location: Bonney Lake, WA 98391, Washington" at bounding box center [531, 29] width 196 height 27
copy div "Bonney Lake, WA"
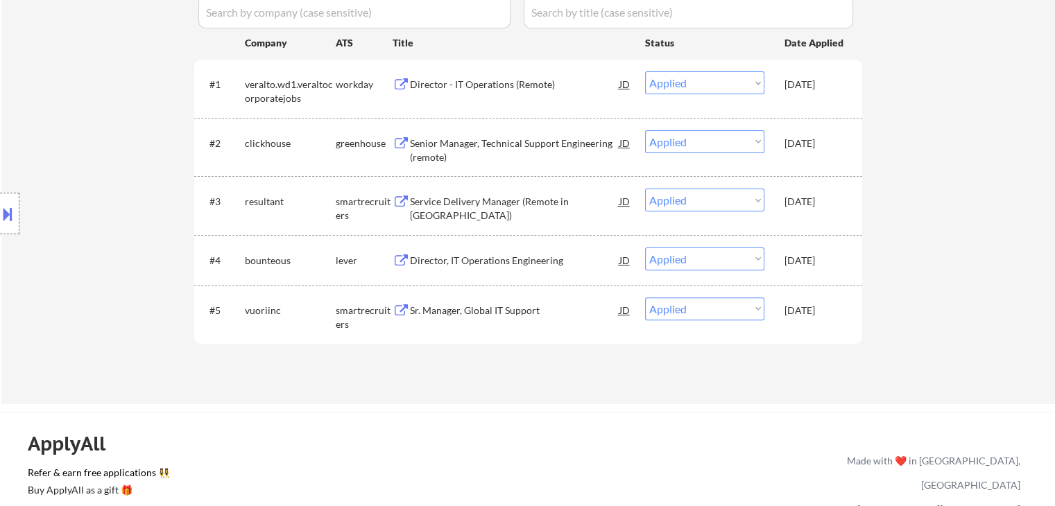
scroll to position [485, 0]
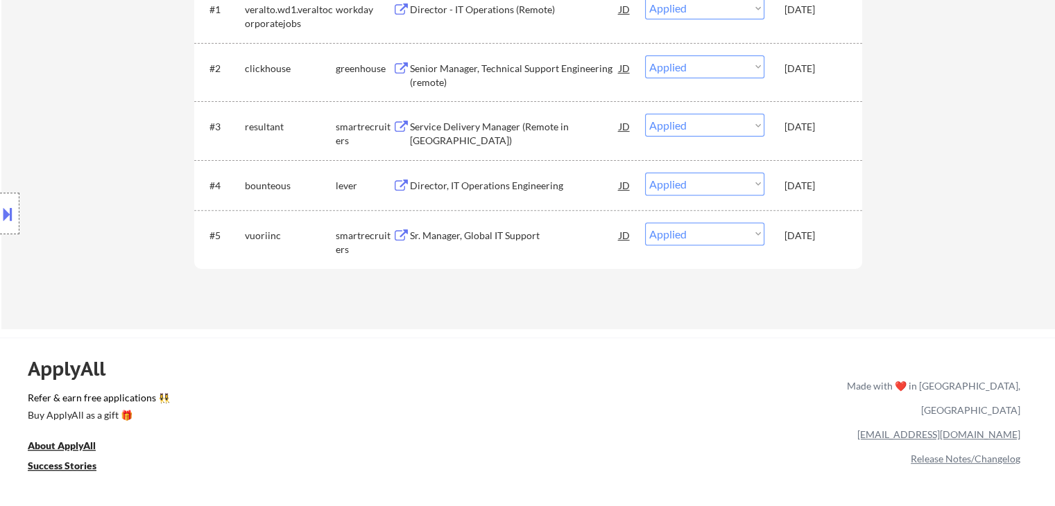
select select ""applied""
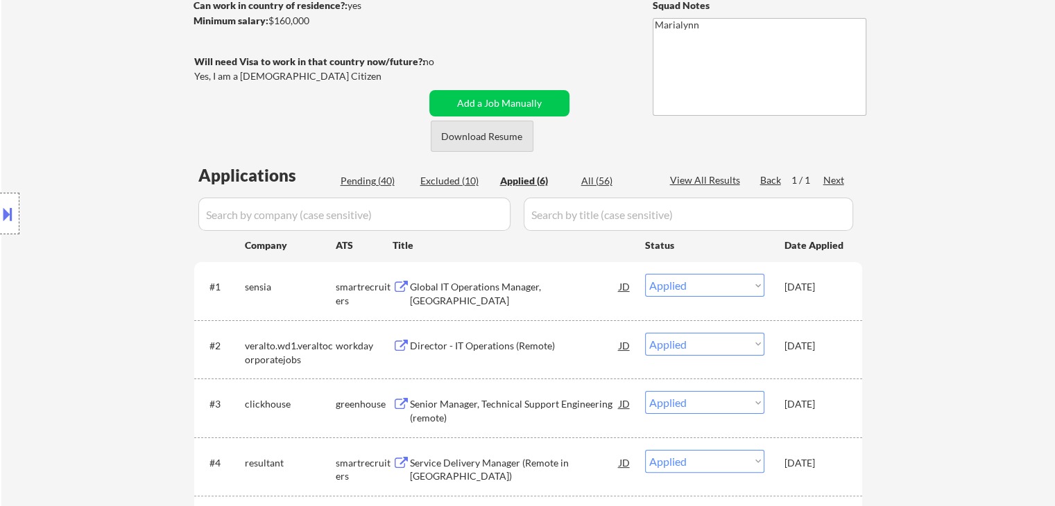
scroll to position [0, 0]
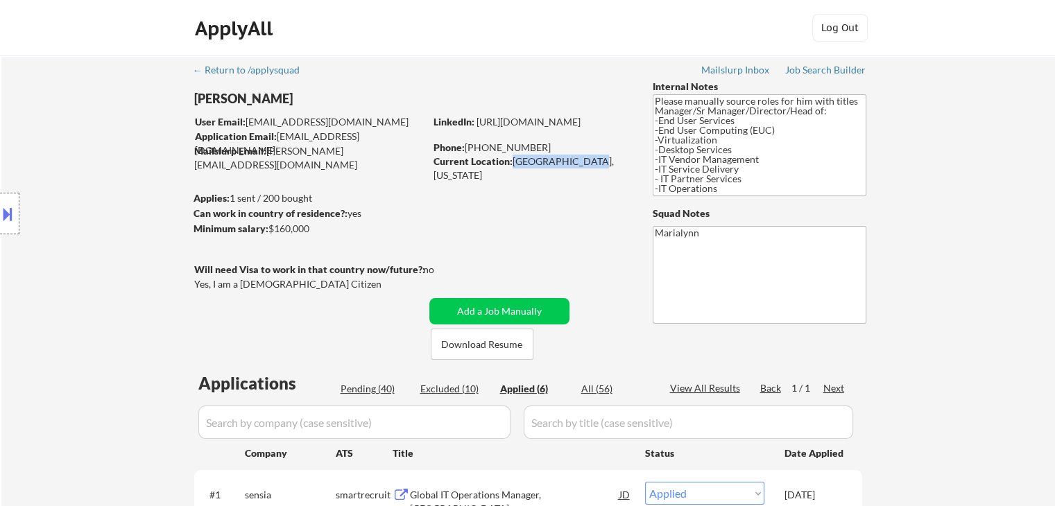
copy div "Bonney Lake, WA"
select select ""applied""
drag, startPoint x: 469, startPoint y: 149, endPoint x: 531, endPoint y: 148, distance: 61.7
click at [531, 148] on div "Phone: 253-888-5638" at bounding box center [531, 148] width 196 height 14
drag, startPoint x: 494, startPoint y: 137, endPoint x: 487, endPoint y: 148, distance: 12.9
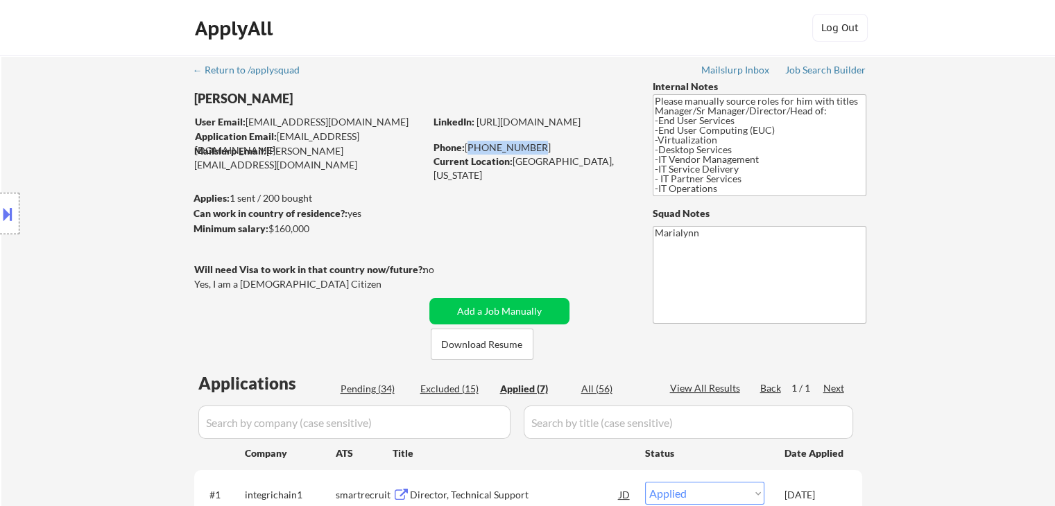
copy div "[PHONE_NUMBER]"
select select ""applied""
copy div "[PHONE_NUMBER]"
select select ""applied""
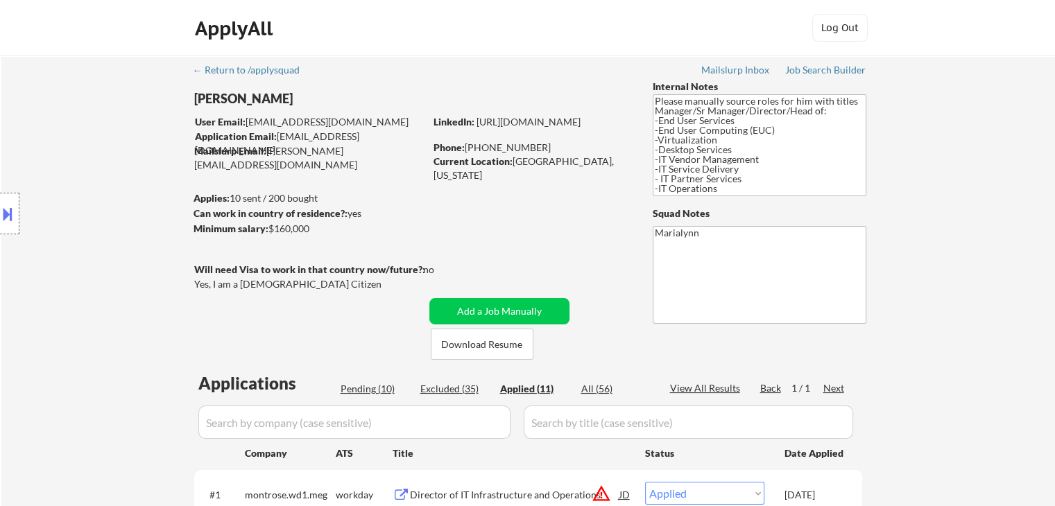
drag, startPoint x: 508, startPoint y: 132, endPoint x: 497, endPoint y: 148, distance: 19.3
click at [497, 148] on div "Phone: 253-888-5638" at bounding box center [531, 148] width 196 height 14
drag, startPoint x: 497, startPoint y: 148, endPoint x: 484, endPoint y: 162, distance: 18.7
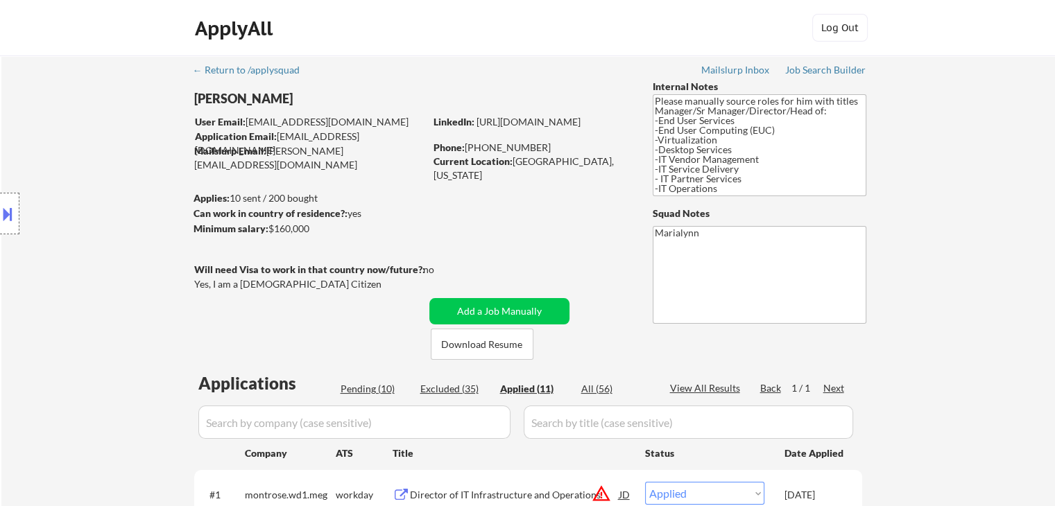
click at [484, 162] on strong "Current Location:" at bounding box center [472, 161] width 79 height 12
click at [476, 128] on link "[URL][DOMAIN_NAME]" at bounding box center [528, 122] width 104 height 12
drag, startPoint x: 467, startPoint y: 148, endPoint x: 534, endPoint y: 150, distance: 67.3
click at [534, 150] on div "Phone: 253-888-5638" at bounding box center [531, 148] width 196 height 14
copy div "[PHONE_NUMBER]"
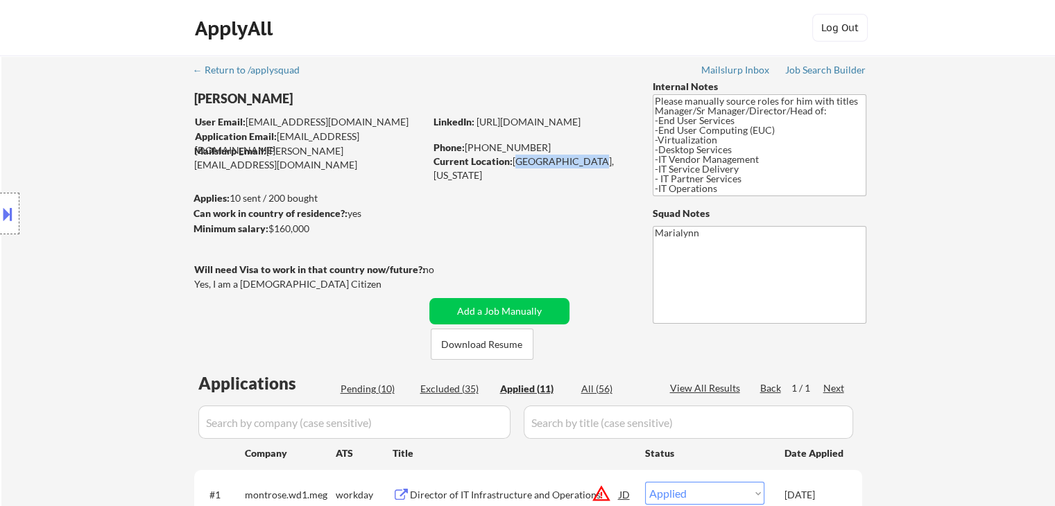
drag, startPoint x: 523, startPoint y: 164, endPoint x: 587, endPoint y: 159, distance: 64.0
click at [587, 159] on div "Current Location: Bonney Lake, WA 98391, Washington" at bounding box center [531, 168] width 196 height 27
copy div "Bonney Lake, WA"
drag, startPoint x: 467, startPoint y: 148, endPoint x: 549, endPoint y: 148, distance: 81.1
click at [549, 148] on div "Phone: 253-888-5638" at bounding box center [531, 148] width 196 height 14
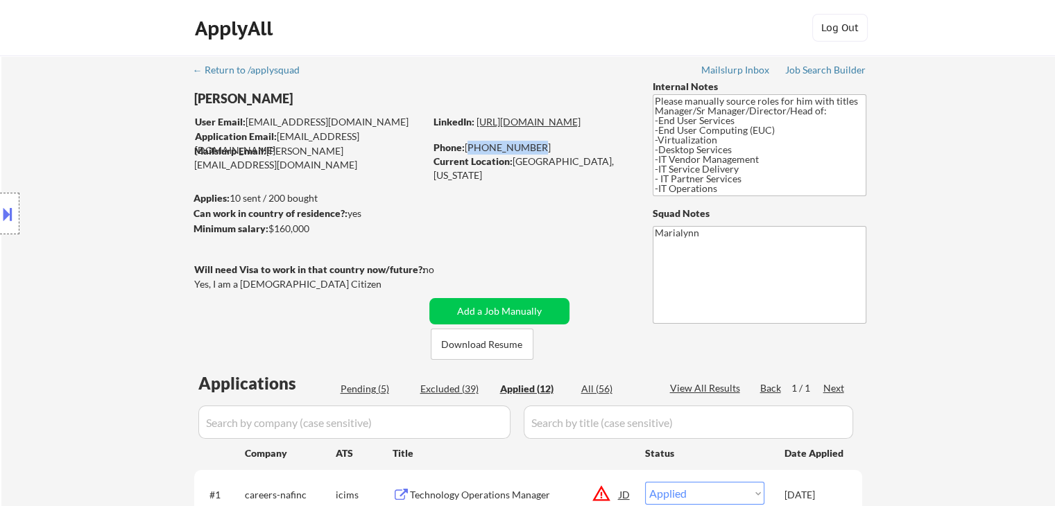
copy div "[PHONE_NUMBER]"
select select ""applied""
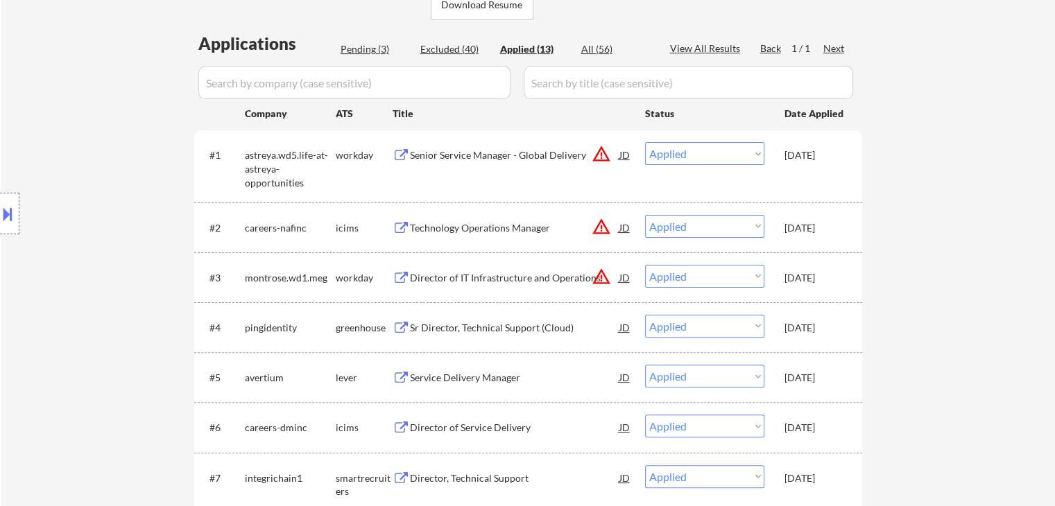
scroll to position [347, 0]
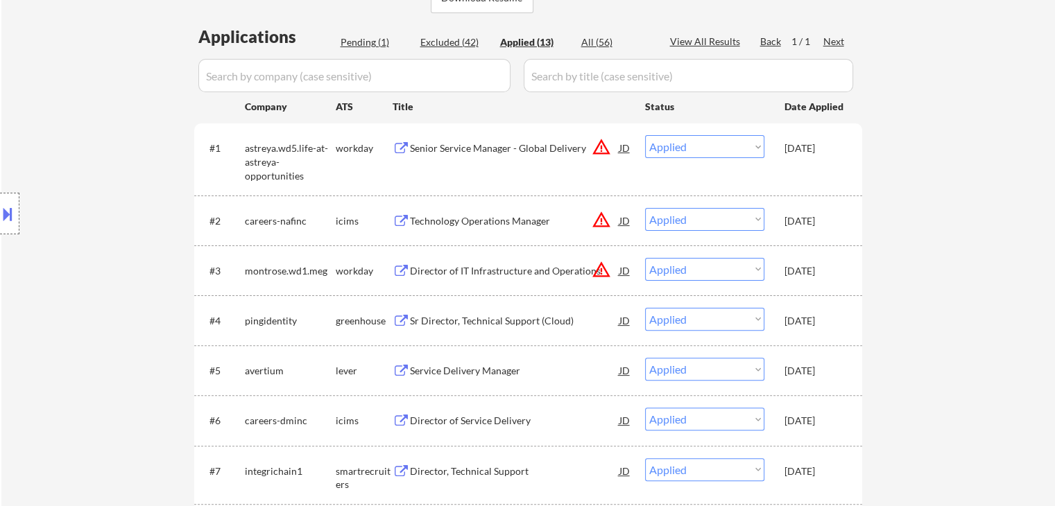
click at [495, 149] on div "Senior Service Manager - Global Delivery" at bounding box center [514, 148] width 209 height 14
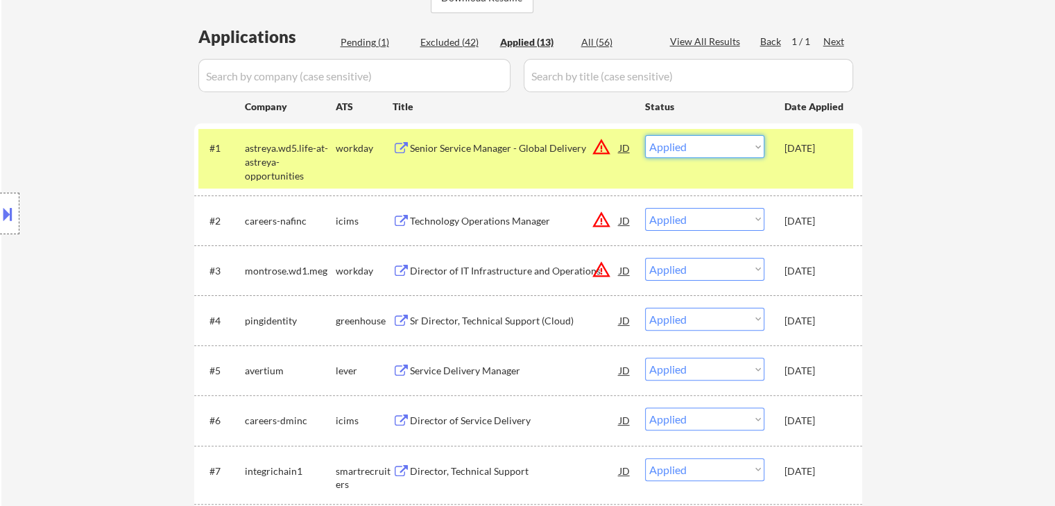
drag, startPoint x: 705, startPoint y: 147, endPoint x: 710, endPoint y: 157, distance: 11.2
click at [705, 147] on select "Choose an option... Pending Applied Excluded (Questions) Excluded (Expired) Exc…" at bounding box center [704, 146] width 119 height 23
click at [645, 135] on select "Choose an option... Pending Applied Excluded (Questions) Excluded (Expired) Exc…" at bounding box center [704, 146] width 119 height 23
select select ""applied""
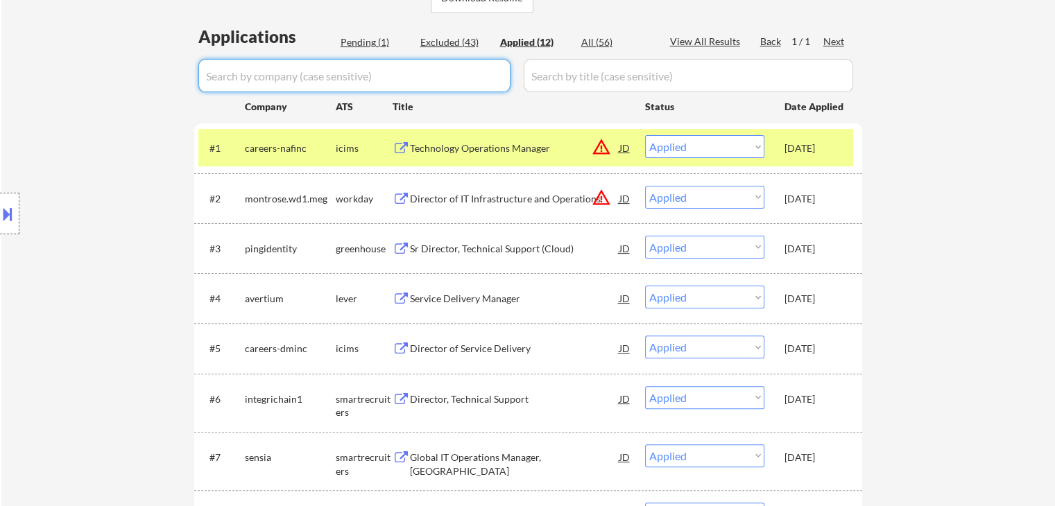
click at [388, 75] on input "input" at bounding box center [354, 75] width 312 height 33
paste input "astreya"
type input "astreya"
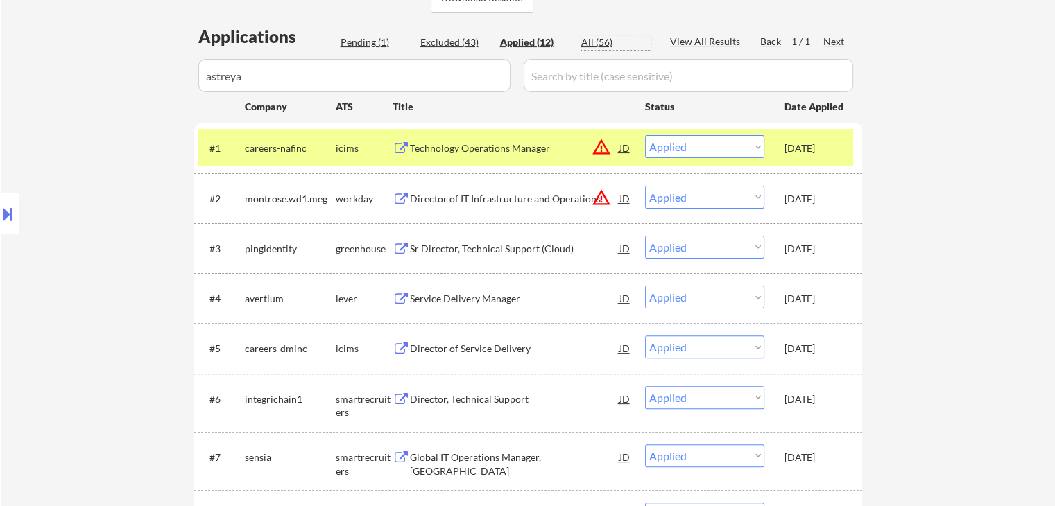
click at [591, 40] on div "All (56)" at bounding box center [615, 42] width 69 height 14
select select ""excluded__other_""
select select ""pending""
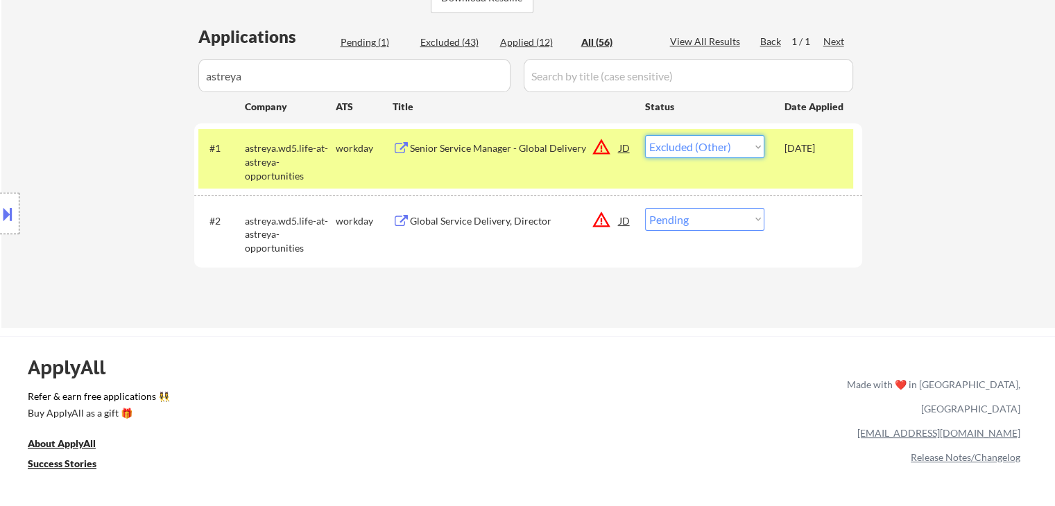
click at [722, 149] on select "Choose an option... Pending Applied Excluded (Questions) Excluded (Expired) Exc…" at bounding box center [704, 146] width 119 height 23
select select ""applied""
click at [645, 135] on select "Choose an option... Pending Applied Excluded (Questions) Excluded (Expired) Exc…" at bounding box center [704, 146] width 119 height 23
click at [710, 223] on select "Choose an option... Pending Applied Excluded (Questions) Excluded (Expired) Exc…" at bounding box center [704, 219] width 119 height 23
select select ""excluded__other_""
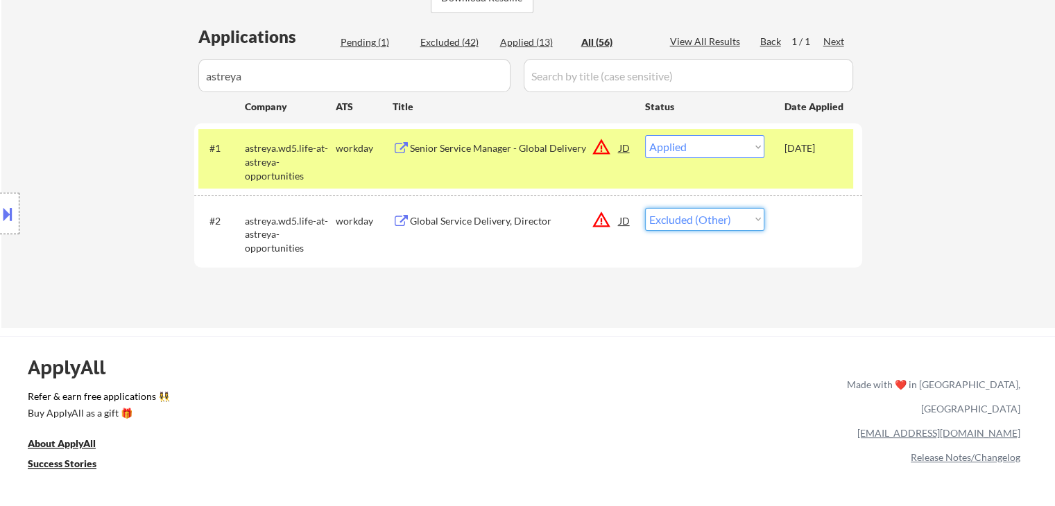
click at [645, 208] on select "Choose an option... Pending Applied Excluded (Questions) Excluded (Expired) Exc…" at bounding box center [704, 219] width 119 height 23
click at [0, 103] on div "Location Inclusions: Tacoma, WA Fife, WA Fircrest, WA University Place, WA Lake…" at bounding box center [124, 213] width 248 height 257
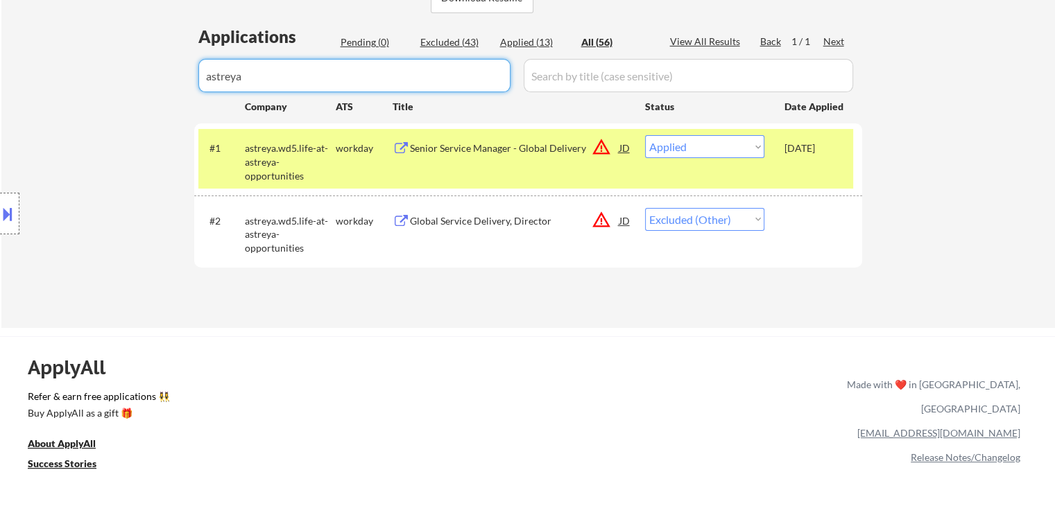
drag, startPoint x: 280, startPoint y: 73, endPoint x: 111, endPoint y: 80, distance: 169.4
click at [111, 80] on div "← Return to /applysquad Mailslurp Inbox Job Search Builder John Sims User Email…" at bounding box center [527, 18] width 1053 height 619
select select ""applied""
select select ""excluded__expired_""
select select ""excluded__location_""
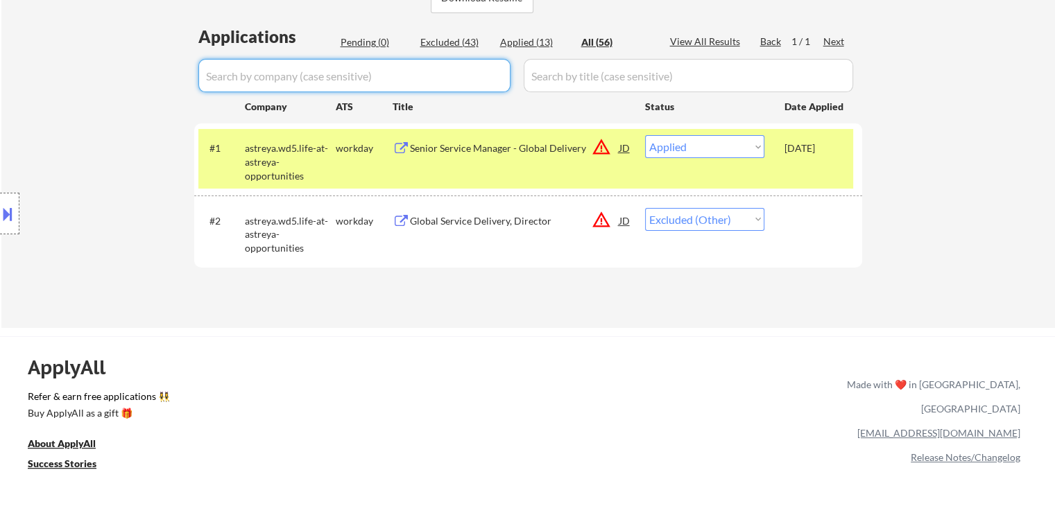
select select ""excluded__bad_match_""
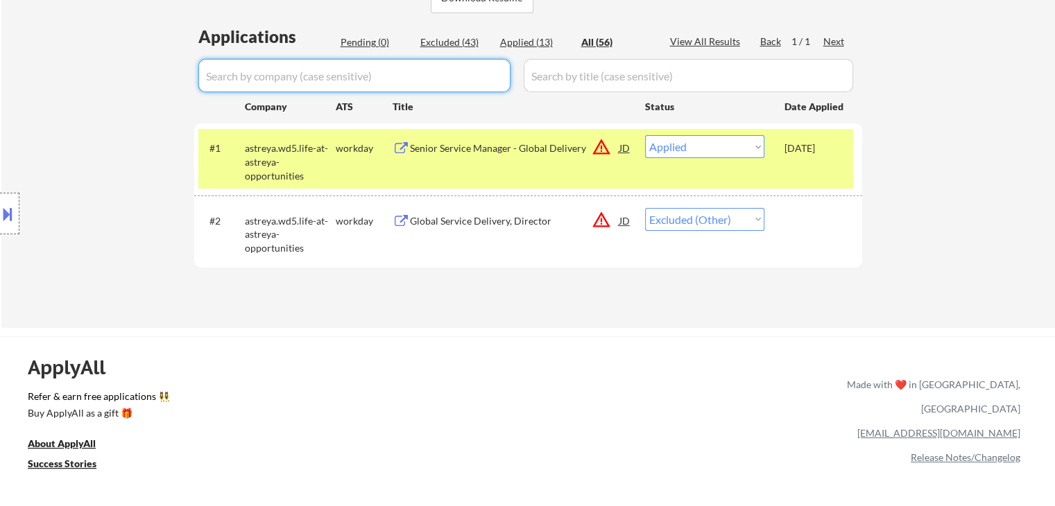
select select ""excluded__bad_match_""
select select ""excluded__expired_""
select select ""excluded__bad_match_""
select select ""excluded__expired_""
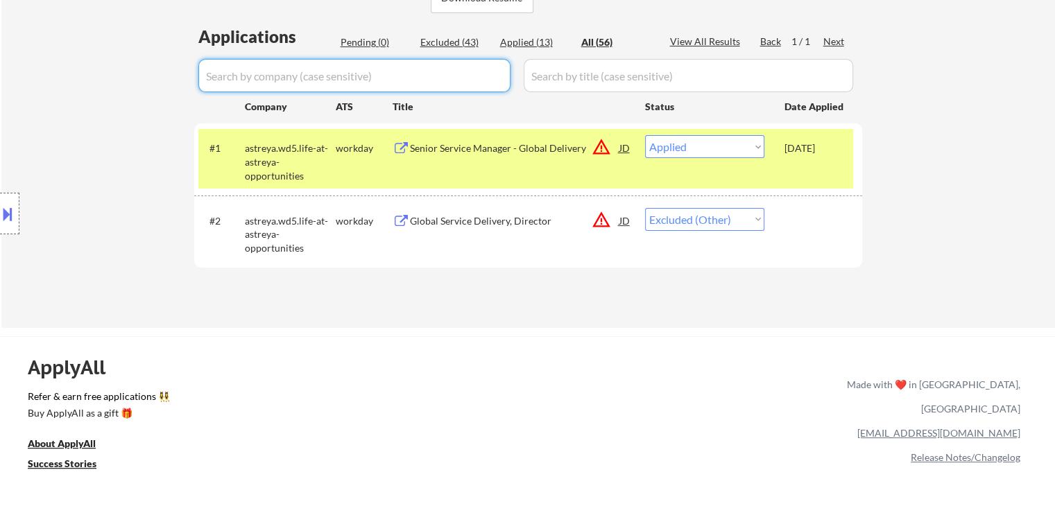
select select ""excluded__salary_""
select select ""excluded__bad_match_""
select select ""excluded__location_""
select select ""excluded__bad_match_""
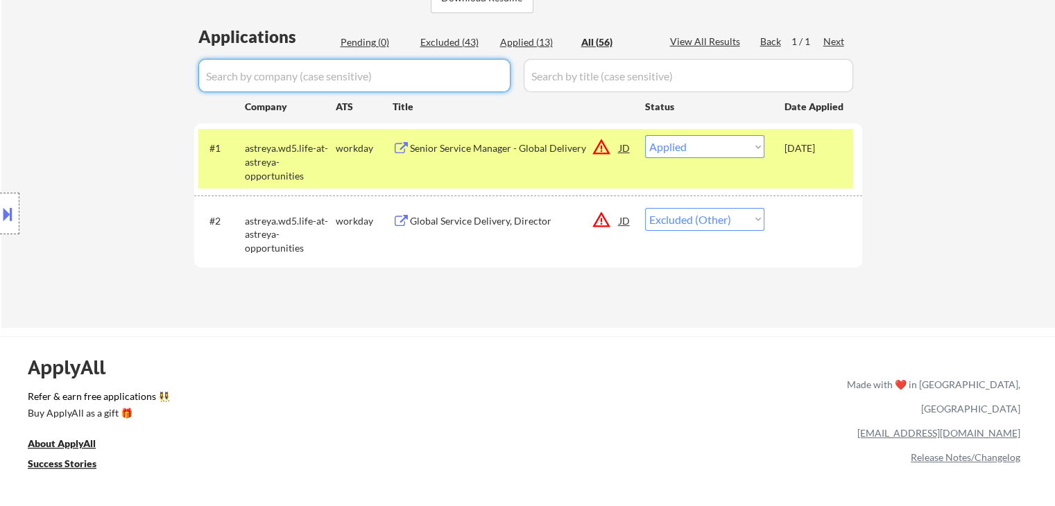
select select ""excluded__salary_""
select select ""excluded__expired_""
select select ""excluded__salary_""
select select ""excluded__expired_""
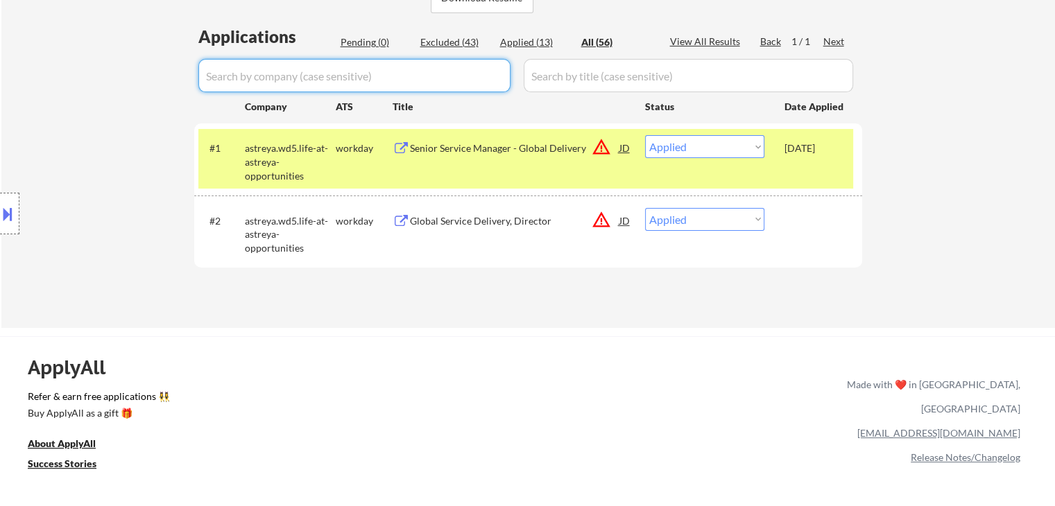
select select ""excluded__bad_match_""
select select ""excluded__expired_""
select select ""excluded__bad_match_""
select select ""excluded__expired_""
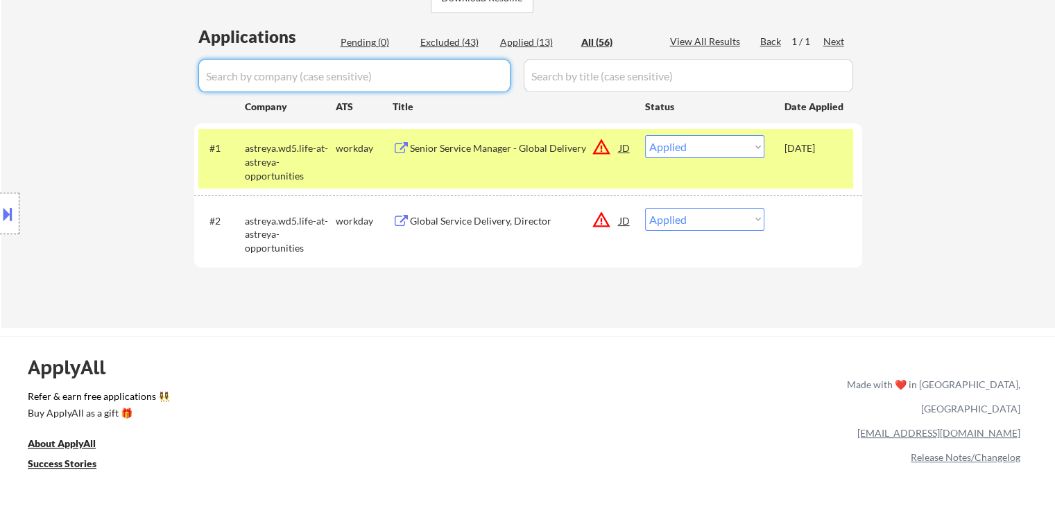
select select ""excluded__expired_""
select select ""excluded__location_""
select select ""excluded__expired_""
select select ""excluded__salary_""
select select ""excluded__other_""
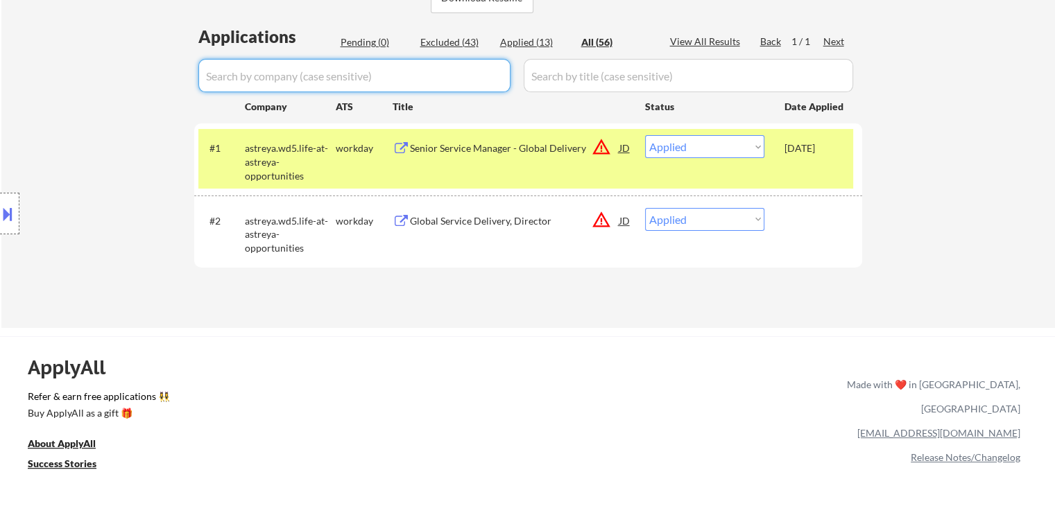
select select ""excluded__salary_""
select select ""excluded__bad_match_""
select select ""excluded__salary_""
select select ""excluded__bad_match_""
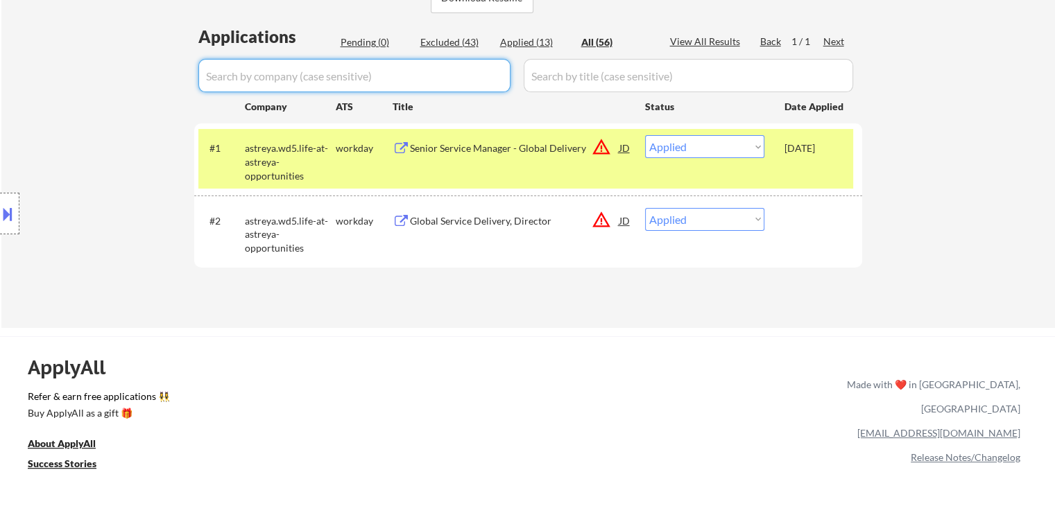
select select ""excluded__expired_""
select select ""excluded__bad_match_""
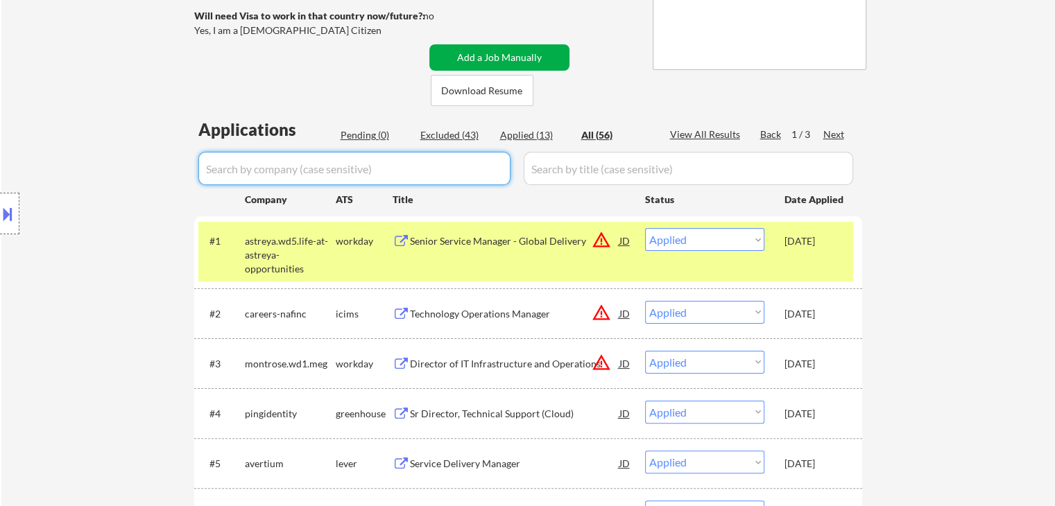
scroll to position [208, 0]
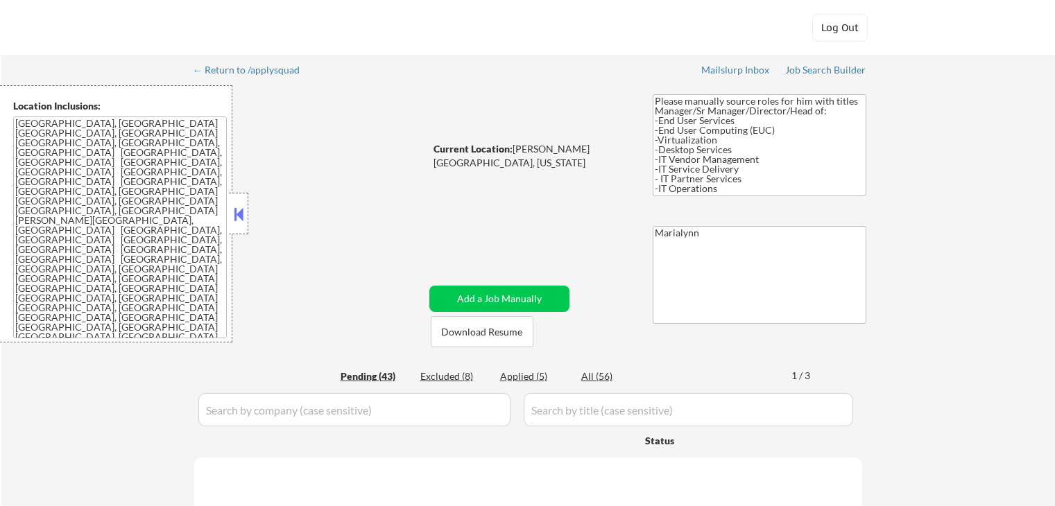
select select ""pending""
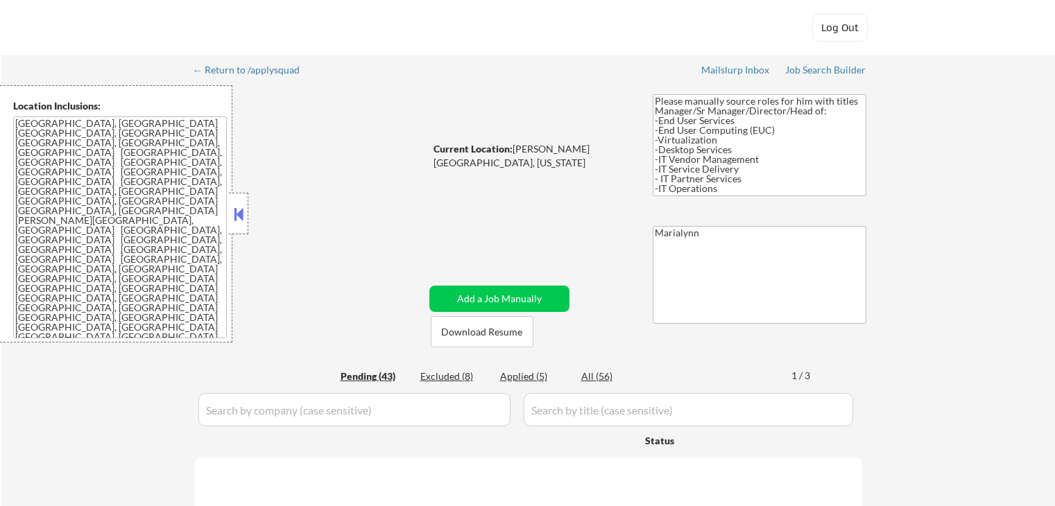
select select ""pending""
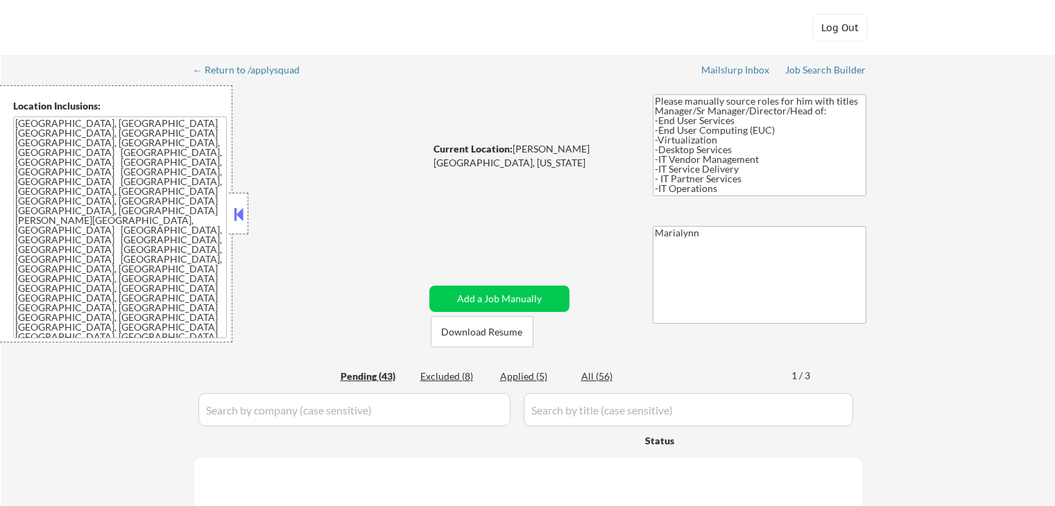
select select ""pending""
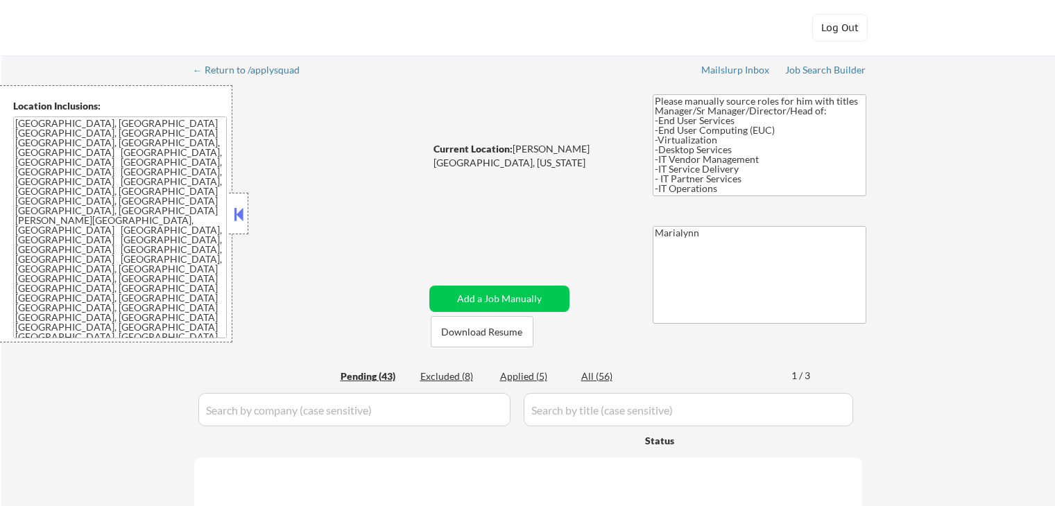
select select ""pending""
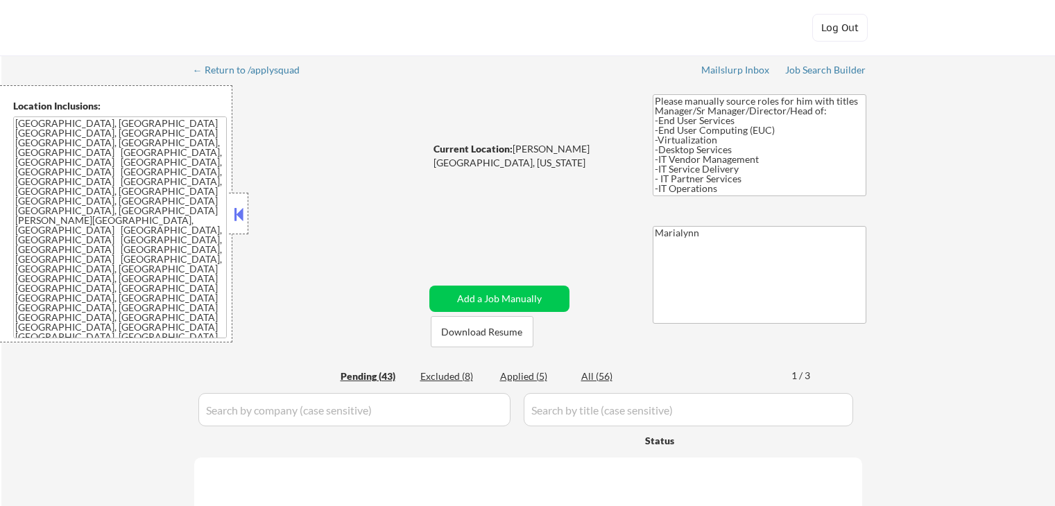
select select ""pending""
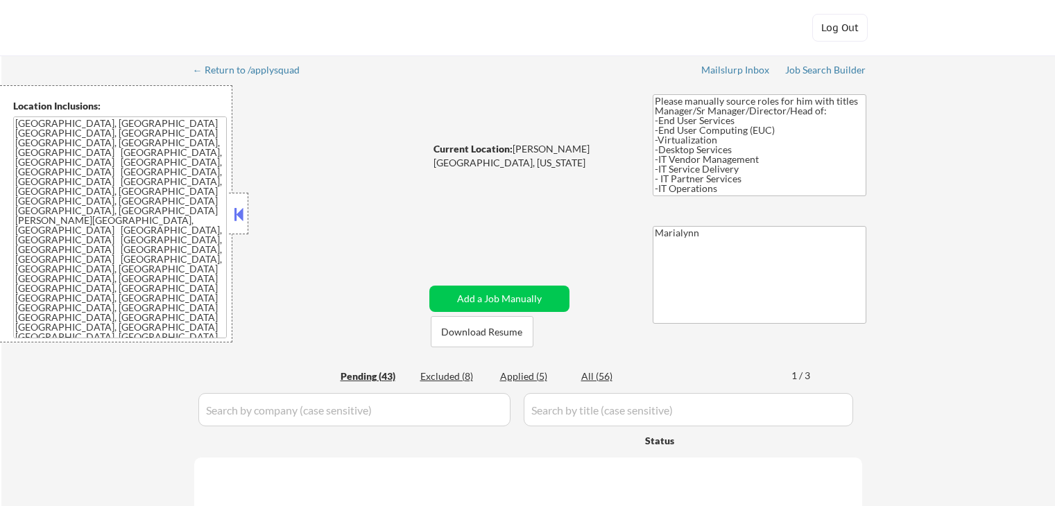
select select ""pending""
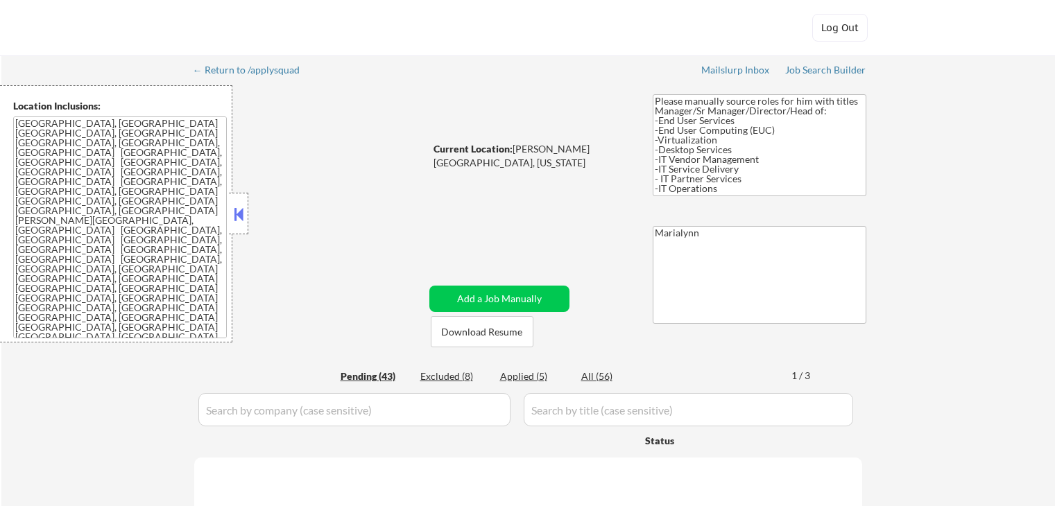
select select ""pending""
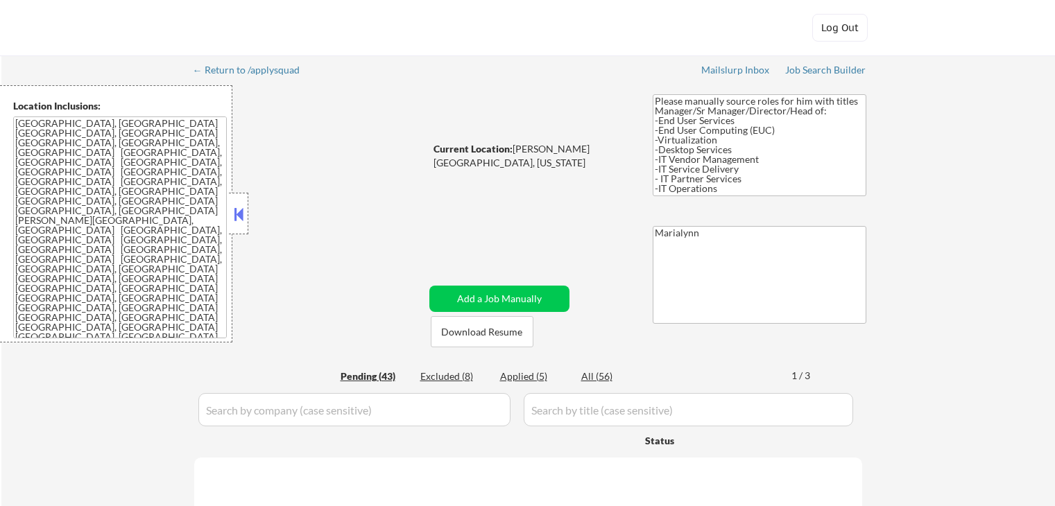
select select ""pending""
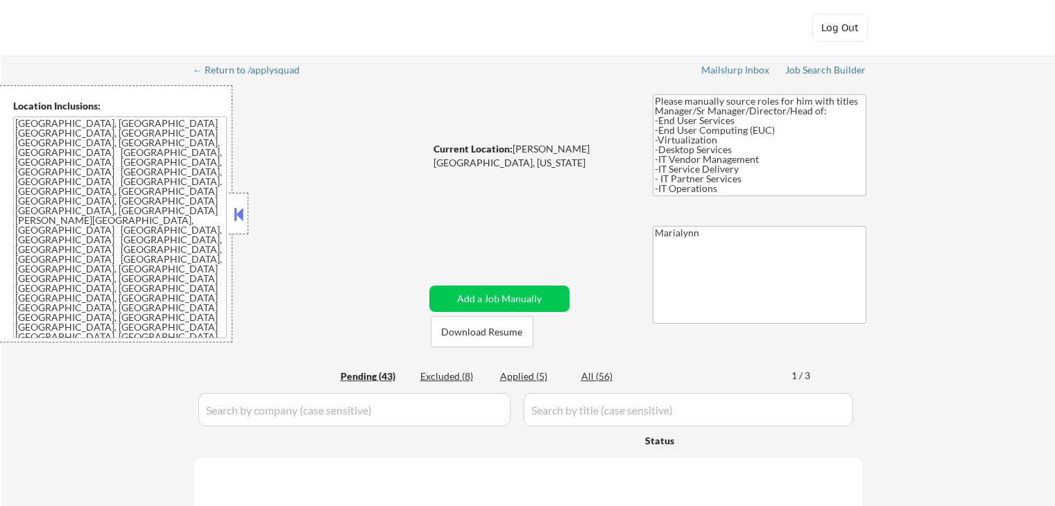
select select ""pending""
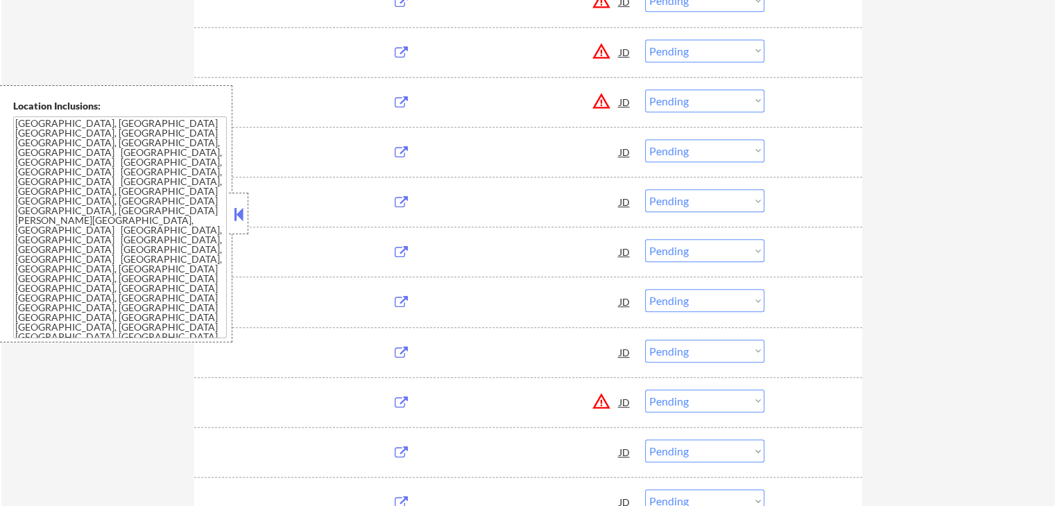
scroll to position [694, 0]
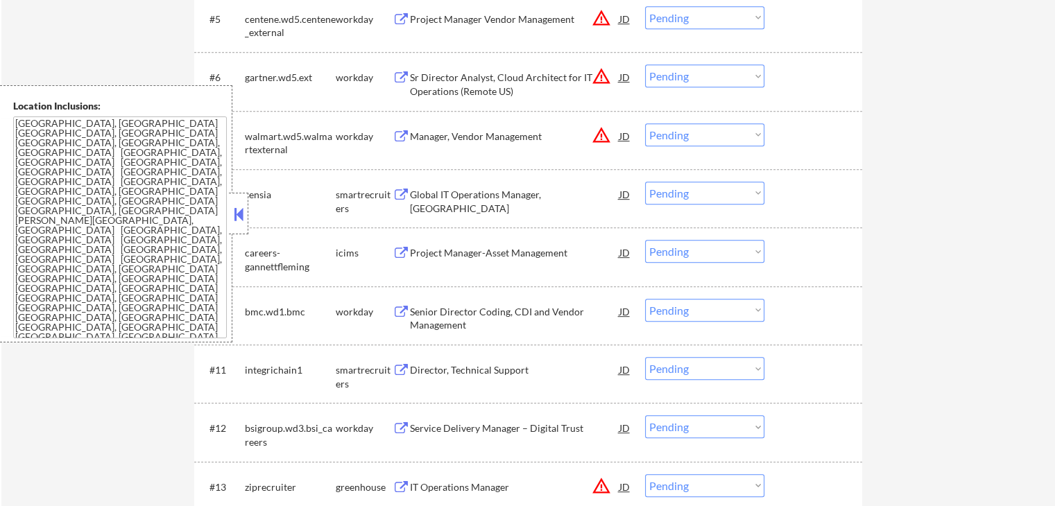
click at [239, 215] on button at bounding box center [238, 214] width 15 height 21
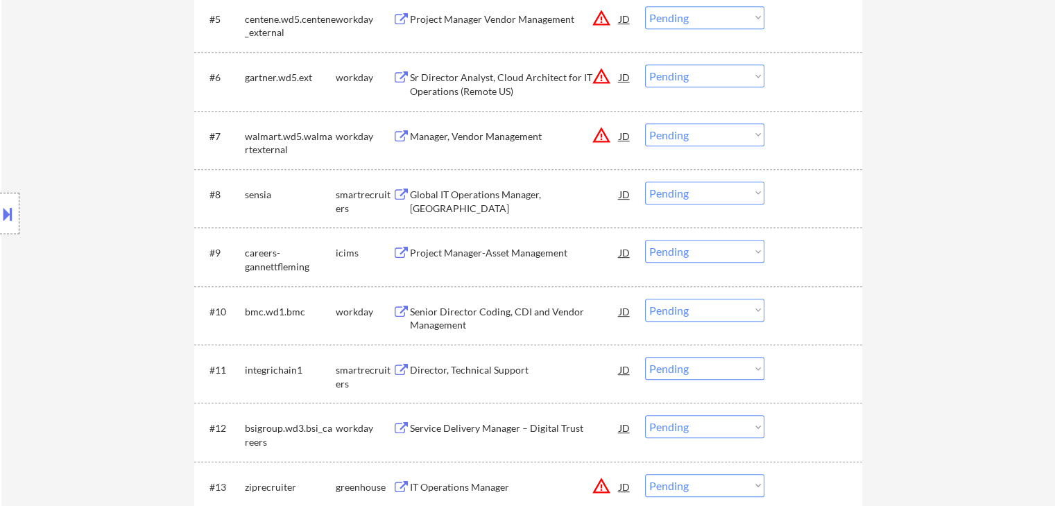
click at [366, 195] on div "smartrecruiters" at bounding box center [364, 201] width 57 height 27
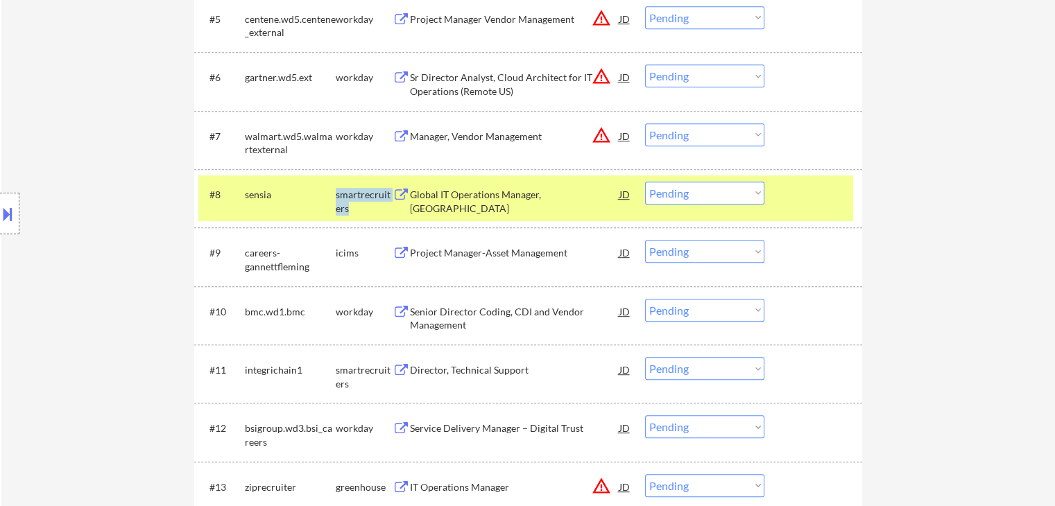
click at [366, 195] on div "smartrecruiters" at bounding box center [364, 201] width 57 height 27
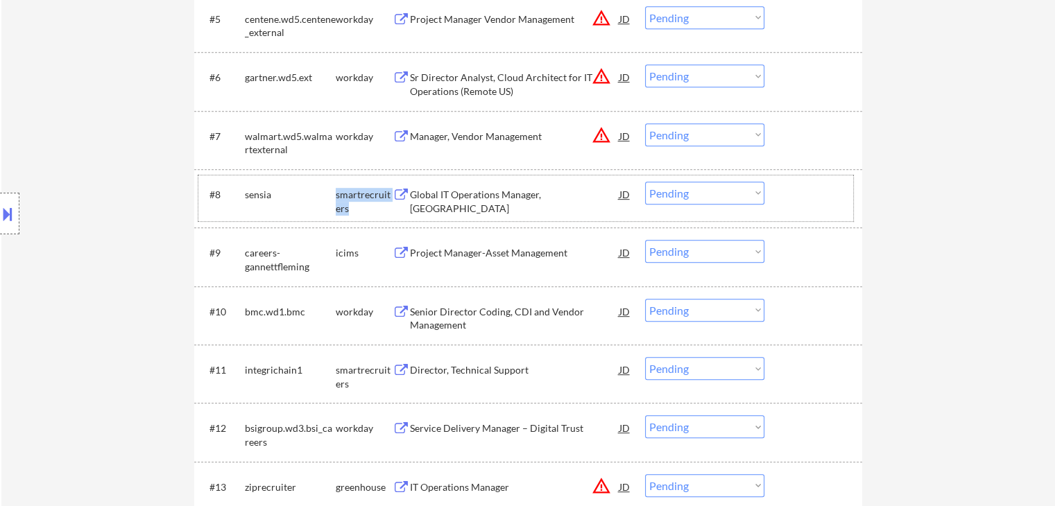
drag, startPoint x: 713, startPoint y: 189, endPoint x: 713, endPoint y: 199, distance: 9.7
click at [713, 190] on select "Choose an option... Pending Applied Excluded (Questions) Excluded (Expired) Exc…" at bounding box center [704, 193] width 119 height 23
click at [645, 182] on select "Choose an option... Pending Applied Excluded (Questions) Excluded (Expired) Exc…" at bounding box center [704, 193] width 119 height 23
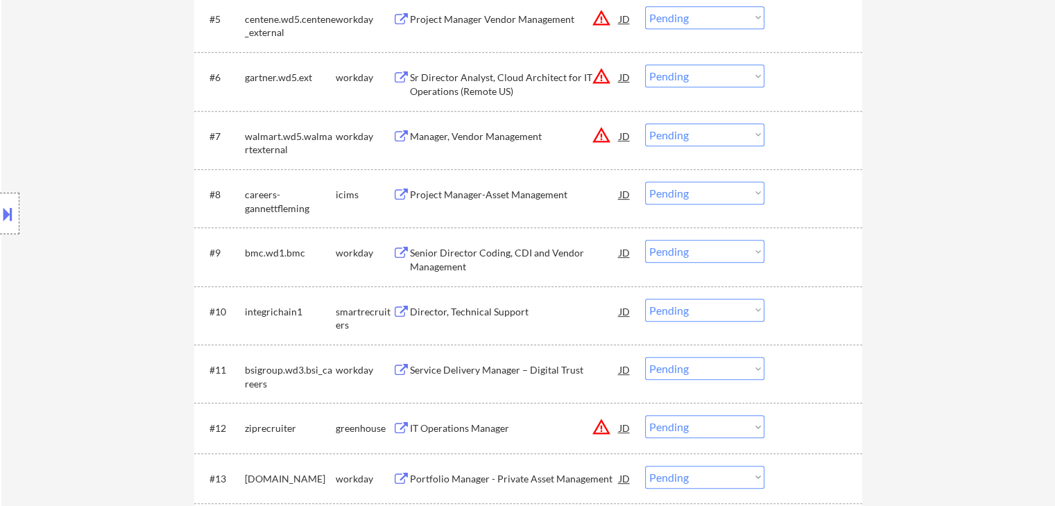
click at [687, 199] on select "Choose an option... Pending Applied Excluded (Questions) Excluded (Expired) Exc…" at bounding box center [704, 193] width 119 height 23
click at [645, 182] on select "Choose an option... Pending Applied Excluded (Questions) Excluded (Expired) Exc…" at bounding box center [704, 193] width 119 height 23
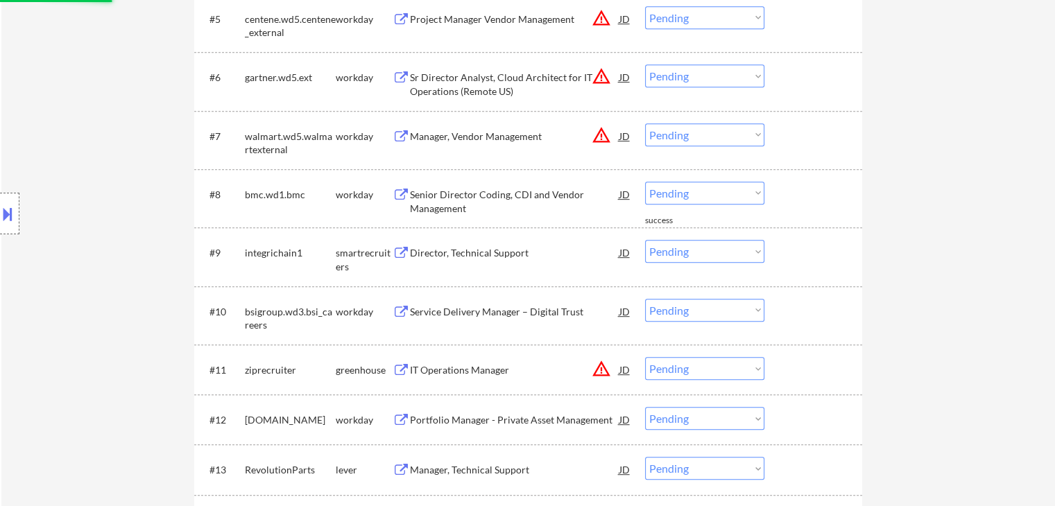
click at [497, 196] on div "Senior Director Coding, CDI and Vendor Management" at bounding box center [514, 201] width 209 height 27
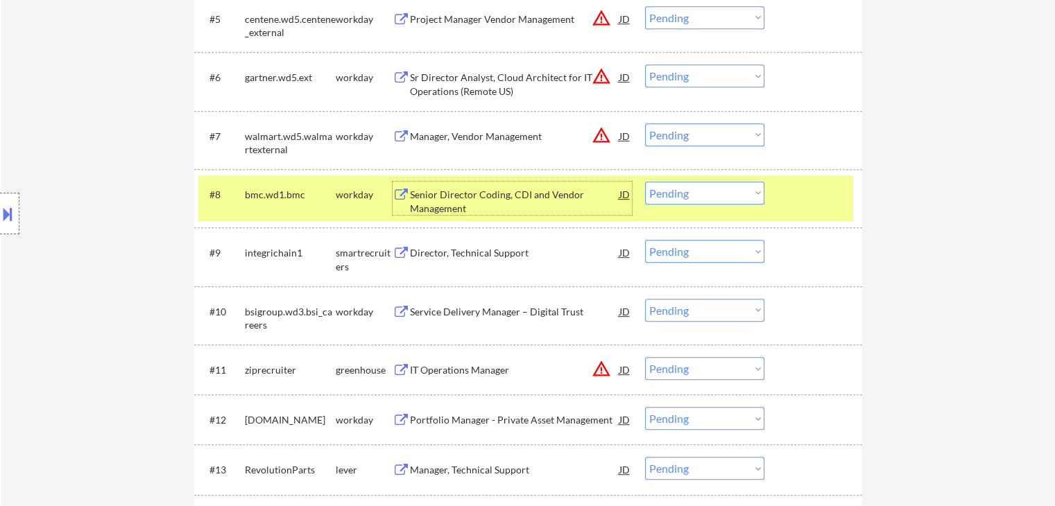
drag, startPoint x: 712, startPoint y: 193, endPoint x: 719, endPoint y: 200, distance: 9.8
click at [716, 196] on select "Choose an option... Pending Applied Excluded (Questions) Excluded (Expired) Exc…" at bounding box center [704, 193] width 119 height 23
click at [645, 182] on select "Choose an option... Pending Applied Excluded (Questions) Excluded (Expired) Exc…" at bounding box center [704, 193] width 119 height 23
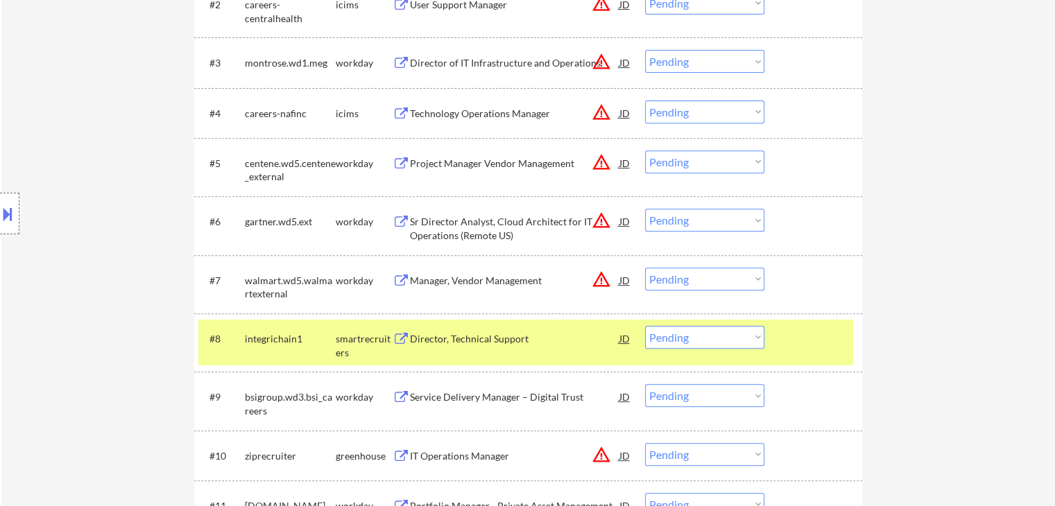
scroll to position [555, 0]
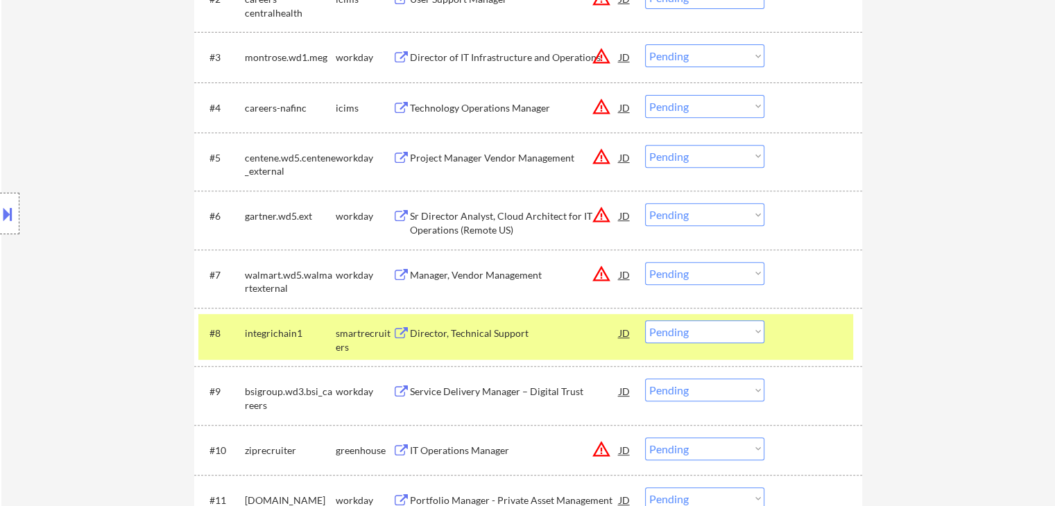
click at [440, 342] on div "Director, Technical Support" at bounding box center [514, 332] width 209 height 25
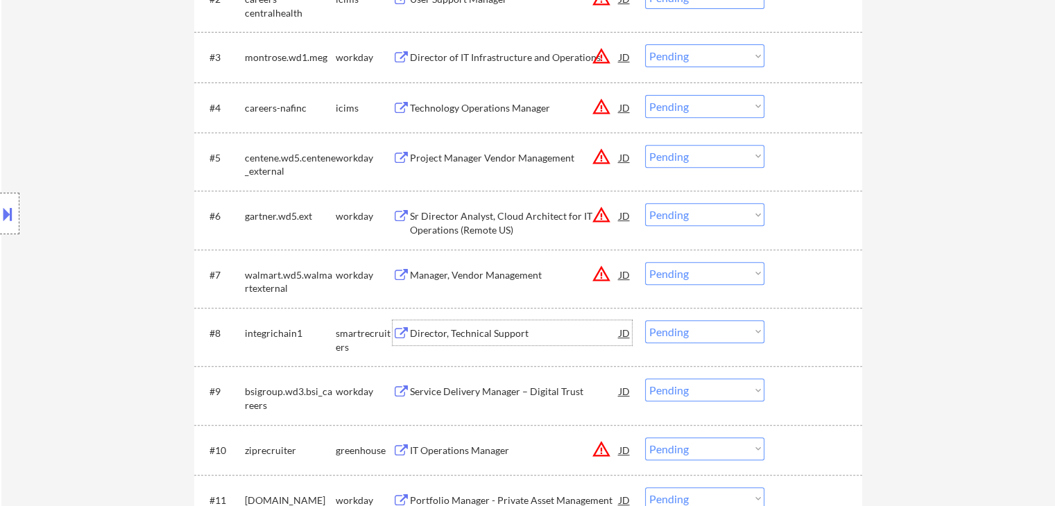
click at [705, 335] on select "Choose an option... Pending Applied Excluded (Questions) Excluded (Expired) Exc…" at bounding box center [704, 331] width 119 height 23
click at [645, 320] on select "Choose an option... Pending Applied Excluded (Questions) Excluded (Expired) Exc…" at bounding box center [704, 331] width 119 height 23
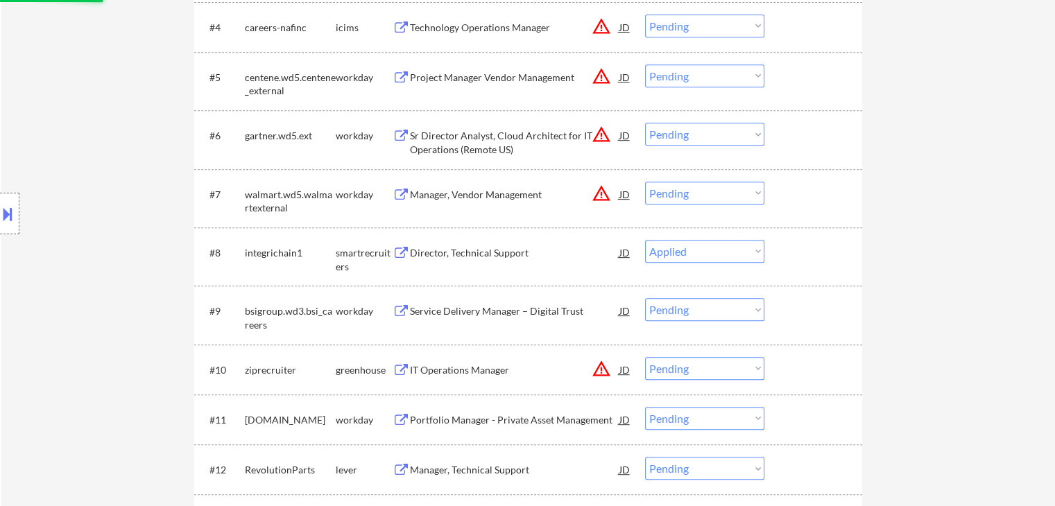
scroll to position [763, 0]
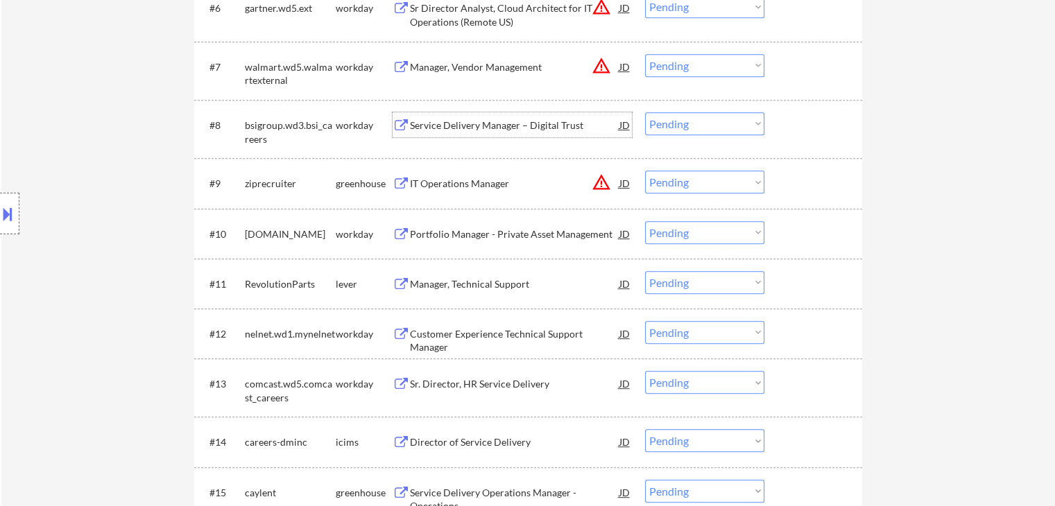
click at [483, 128] on div "Service Delivery Manager – Digital Trust" at bounding box center [514, 126] width 209 height 14
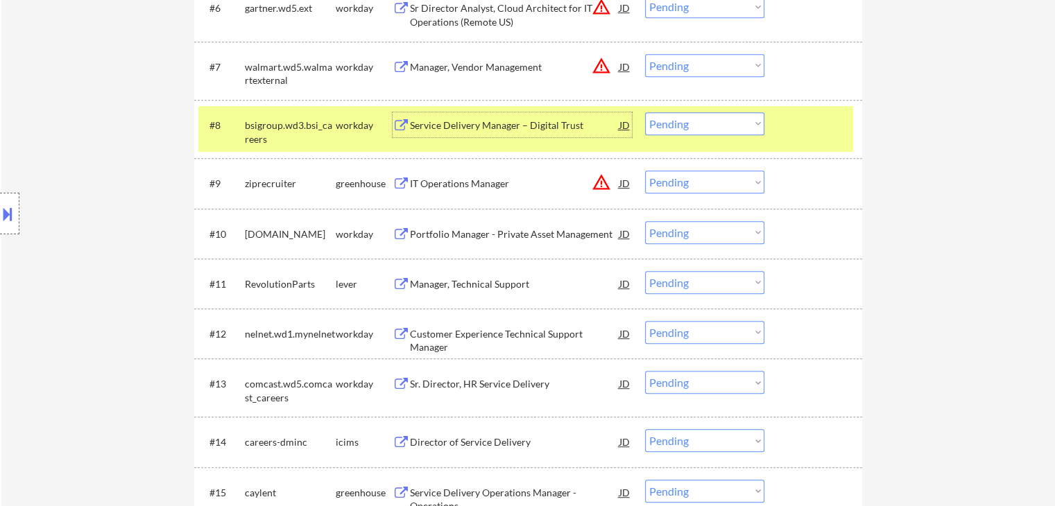
click at [716, 124] on select "Choose an option... Pending Applied Excluded (Questions) Excluded (Expired) Exc…" at bounding box center [704, 123] width 119 height 23
click at [645, 112] on select "Choose an option... Pending Applied Excluded (Questions) Excluded (Expired) Exc…" at bounding box center [704, 123] width 119 height 23
select select ""pending""
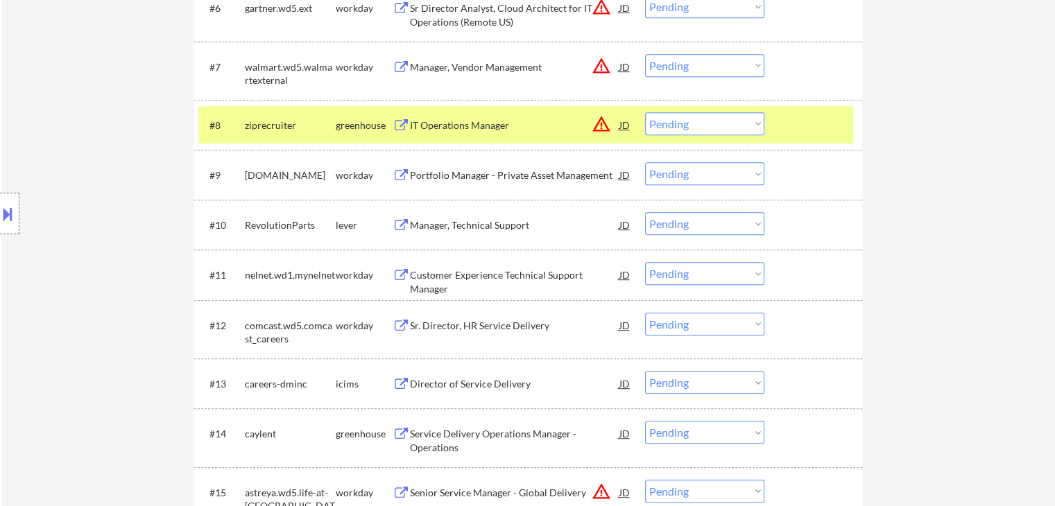
click at [345, 121] on div "greenhouse" at bounding box center [364, 126] width 57 height 14
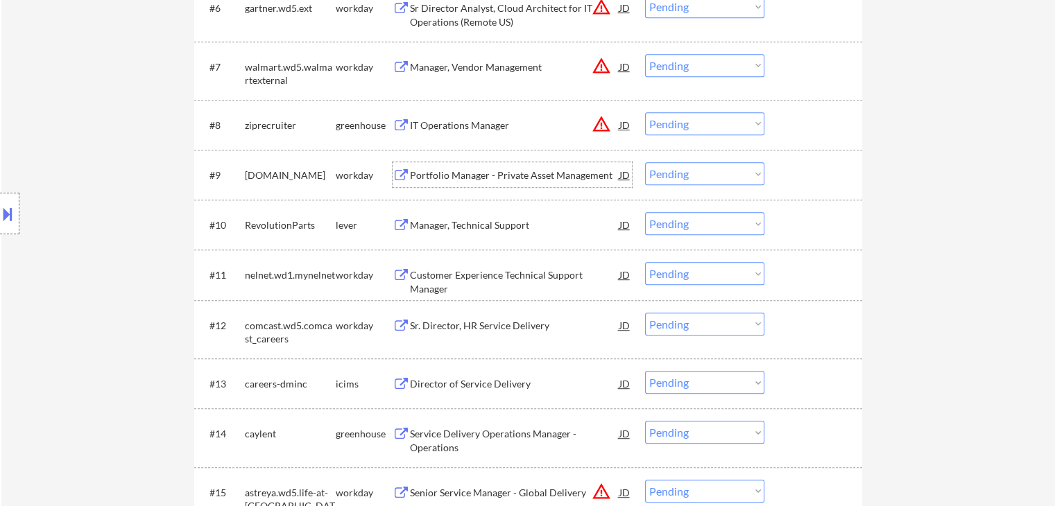
click at [486, 179] on div "Portfolio Manager - Private Asset Management" at bounding box center [514, 176] width 209 height 14
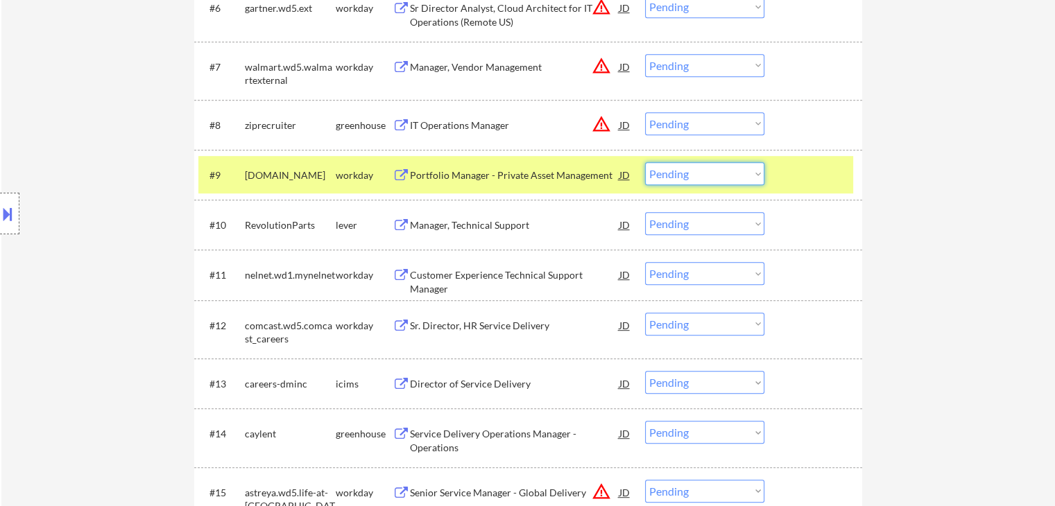
drag, startPoint x: 689, startPoint y: 173, endPoint x: 693, endPoint y: 184, distance: 12.3
click at [693, 184] on select "Choose an option... Pending Applied Excluded (Questions) Excluded (Expired) Exc…" at bounding box center [704, 173] width 119 height 23
click at [645, 162] on select "Choose an option... Pending Applied Excluded (Questions) Excluded (Expired) Exc…" at bounding box center [704, 173] width 119 height 23
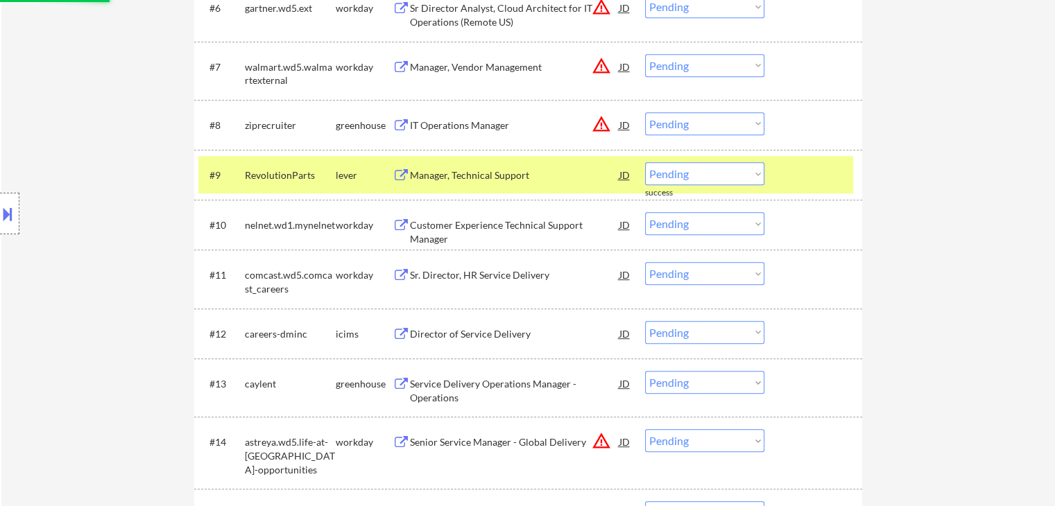
click at [463, 175] on div "Manager, Technical Support" at bounding box center [514, 176] width 209 height 14
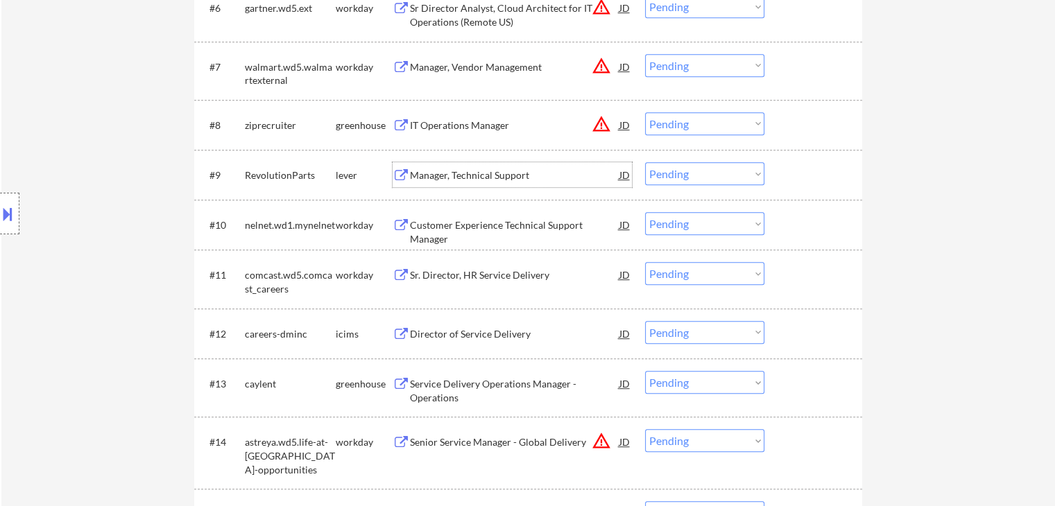
drag, startPoint x: 689, startPoint y: 175, endPoint x: 701, endPoint y: 184, distance: 14.4
click at [689, 175] on select "Choose an option... Pending Applied Excluded (Questions) Excluded (Expired) Exc…" at bounding box center [704, 173] width 119 height 23
click at [645, 162] on select "Choose an option... Pending Applied Excluded (Questions) Excluded (Expired) Exc…" at bounding box center [704, 173] width 119 height 23
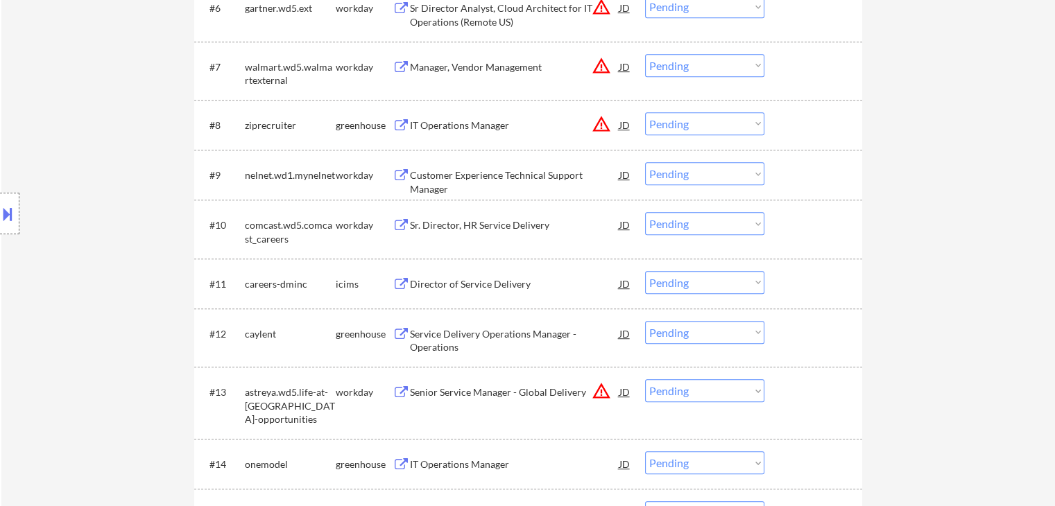
click at [498, 177] on div "Customer Experience Technical Support Manager" at bounding box center [514, 182] width 209 height 27
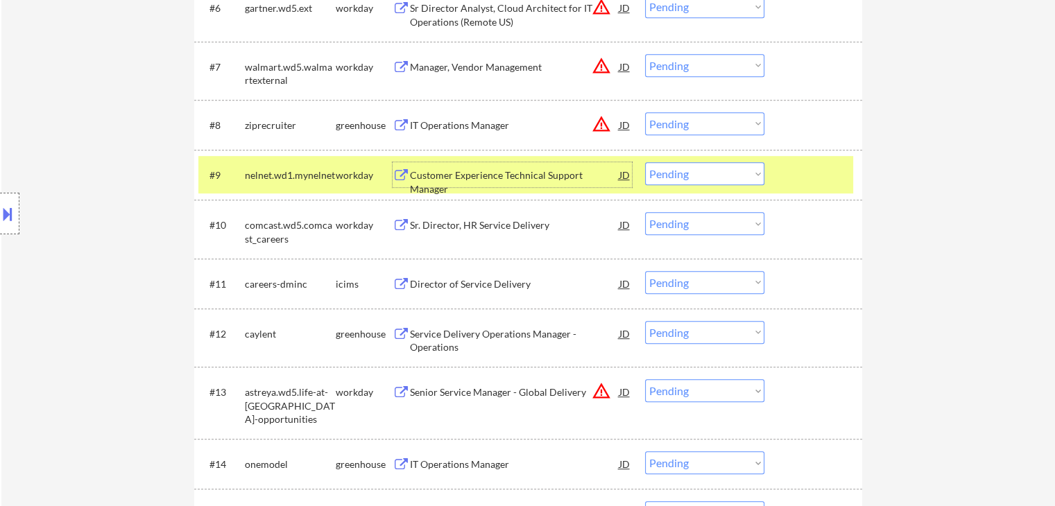
click at [722, 175] on select "Choose an option... Pending Applied Excluded (Questions) Excluded (Expired) Exc…" at bounding box center [704, 173] width 119 height 23
click at [645, 162] on select "Choose an option... Pending Applied Excluded (Questions) Excluded (Expired) Exc…" at bounding box center [704, 173] width 119 height 23
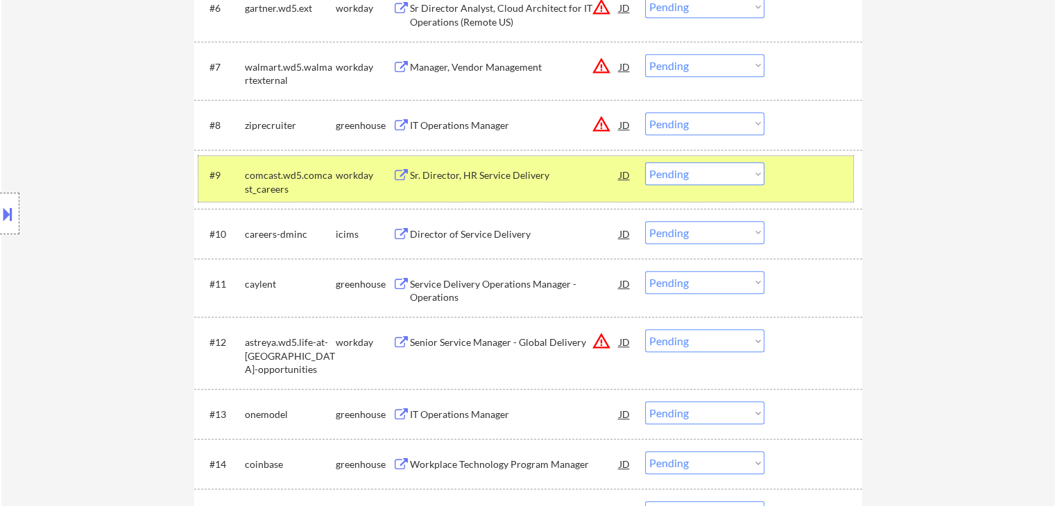
click at [513, 162] on div "#9 comcast.wd5.comcast_careers workday Sr. Director, HR Service Delivery JD war…" at bounding box center [525, 179] width 655 height 46
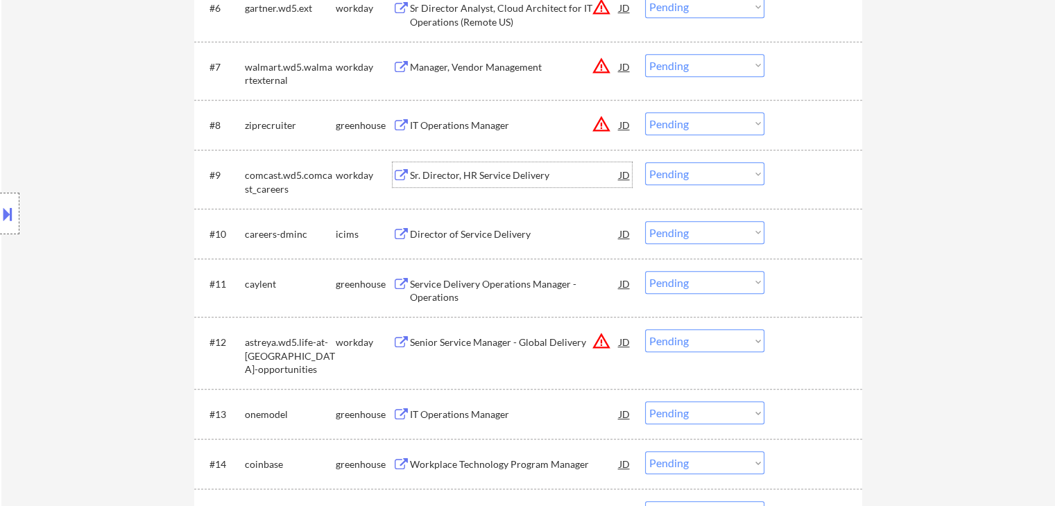
click at [502, 171] on div "Sr. Director, HR Service Delivery" at bounding box center [514, 176] width 209 height 14
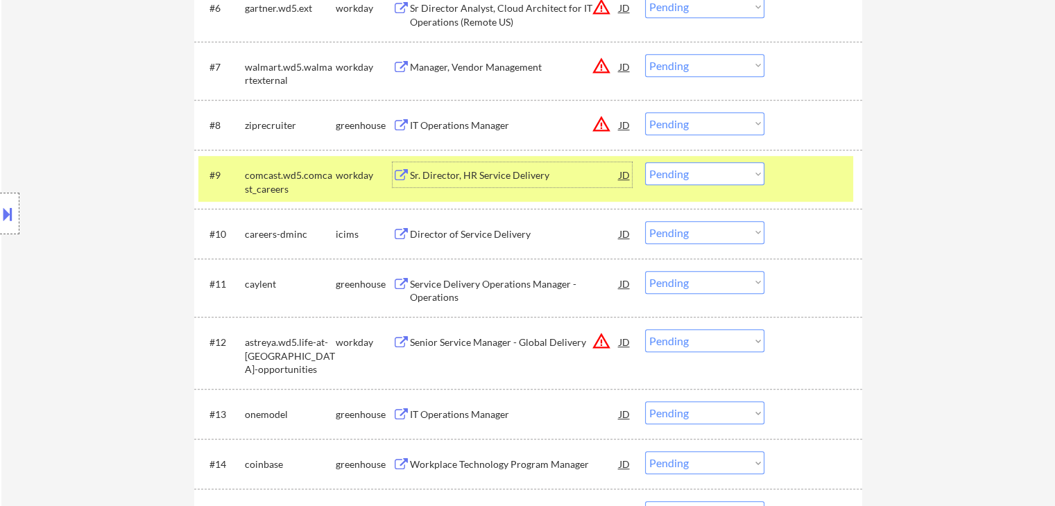
drag, startPoint x: 723, startPoint y: 173, endPoint x: 730, endPoint y: 184, distance: 12.7
click at [723, 175] on select "Choose an option... Pending Applied Excluded (Questions) Excluded (Expired) Exc…" at bounding box center [704, 173] width 119 height 23
click at [645, 162] on select "Choose an option... Pending Applied Excluded (Questions) Excluded (Expired) Exc…" at bounding box center [704, 173] width 119 height 23
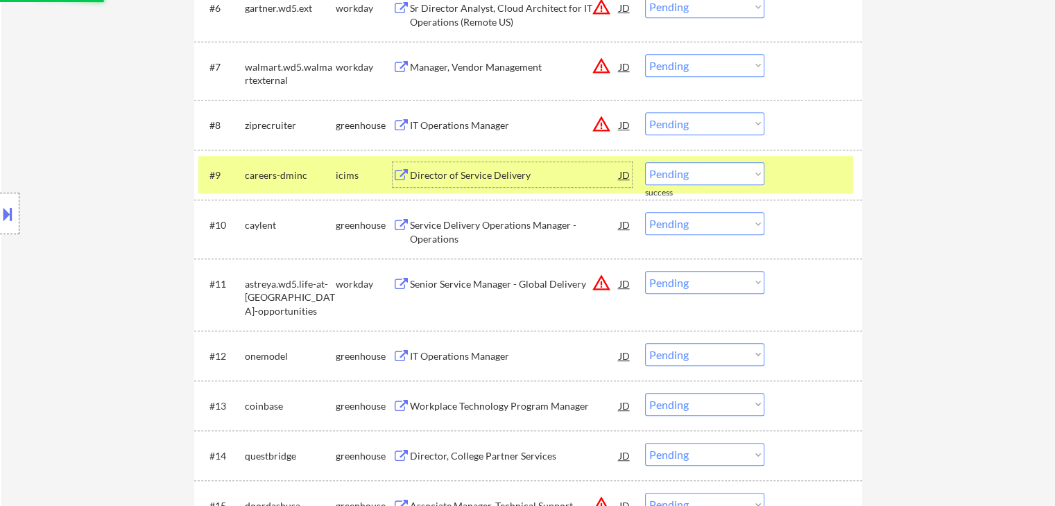
click at [456, 173] on div "Director of Service Delivery" at bounding box center [514, 176] width 209 height 14
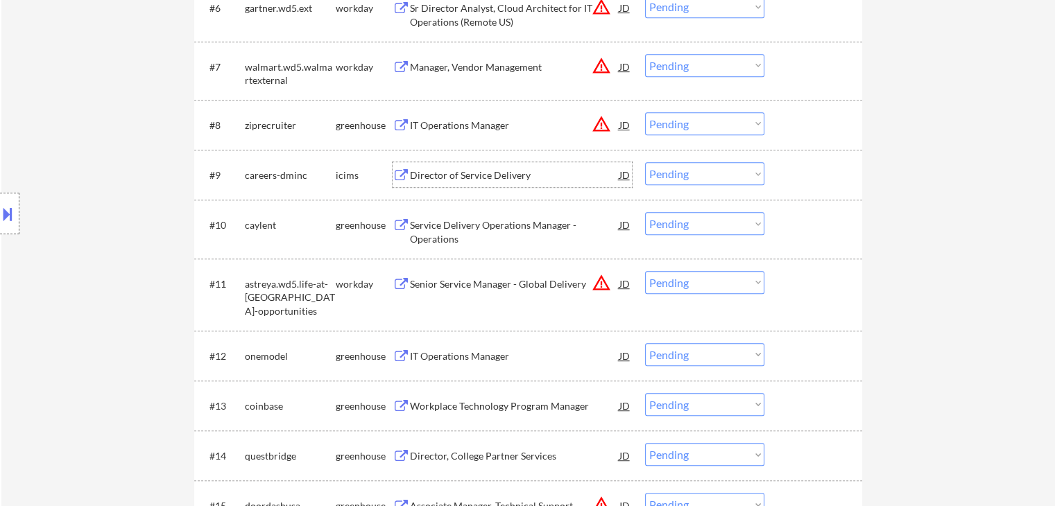
click at [699, 172] on select "Choose an option... Pending Applied Excluded (Questions) Excluded (Expired) Exc…" at bounding box center [704, 173] width 119 height 23
click at [645, 162] on select "Choose an option... Pending Applied Excluded (Questions) Excluded (Expired) Exc…" at bounding box center [704, 173] width 119 height 23
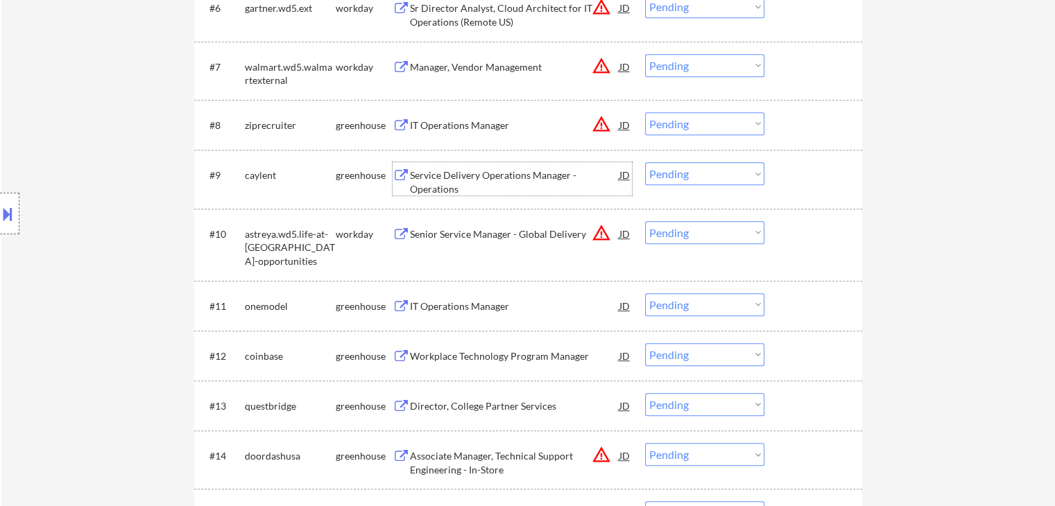
click at [502, 178] on div "Service Delivery Operations Manager - Operations" at bounding box center [514, 182] width 209 height 27
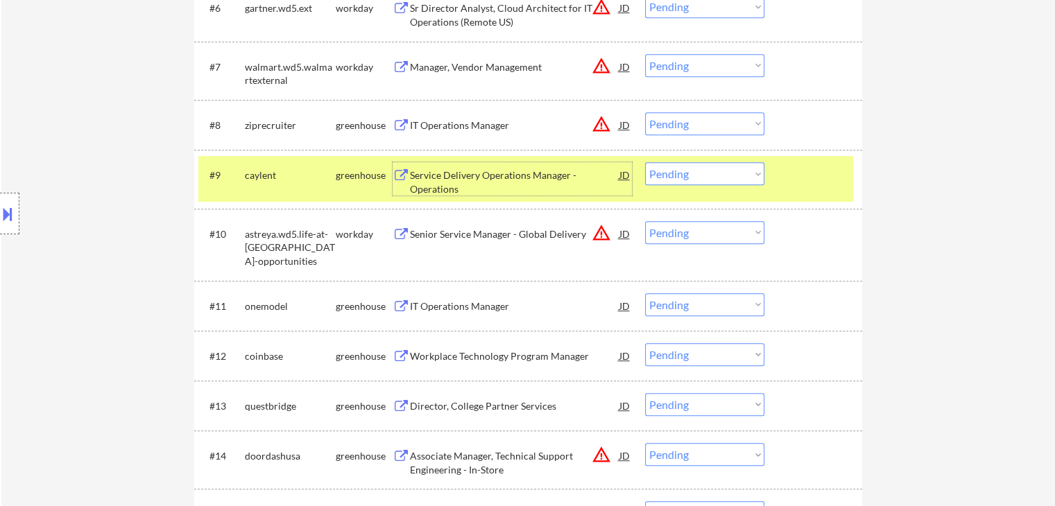
drag, startPoint x: 743, startPoint y: 172, endPoint x: 763, endPoint y: 181, distance: 21.4
click at [746, 172] on select "Choose an option... Pending Applied Excluded (Questions) Excluded (Expired) Exc…" at bounding box center [704, 173] width 119 height 23
click at [645, 162] on select "Choose an option... Pending Applied Excluded (Questions) Excluded (Expired) Exc…" at bounding box center [704, 173] width 119 height 23
select select ""pending""
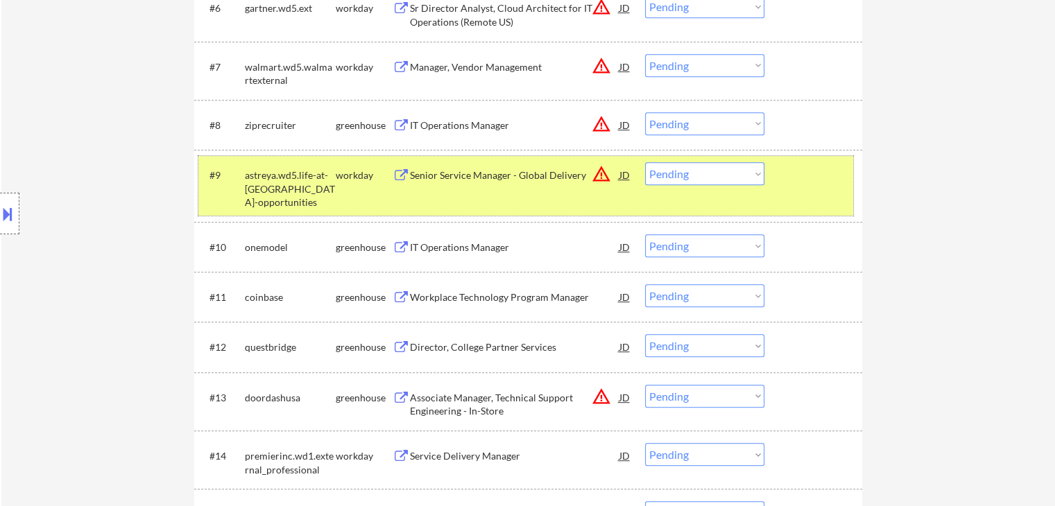
click at [311, 188] on div "astreya.wd5.life-at-[GEOGRAPHIC_DATA]-opportunities" at bounding box center [290, 189] width 91 height 41
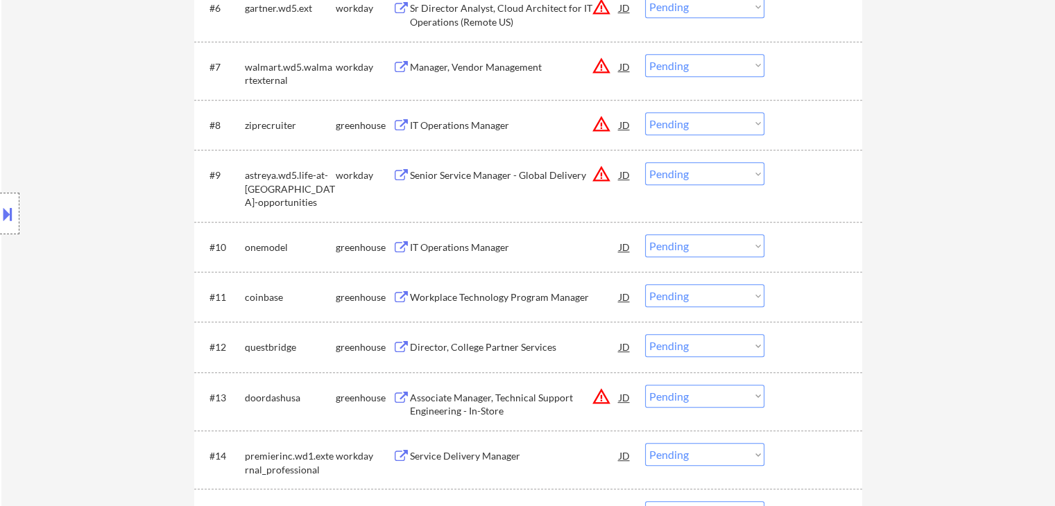
click at [473, 256] on div "IT Operations Manager" at bounding box center [514, 246] width 209 height 25
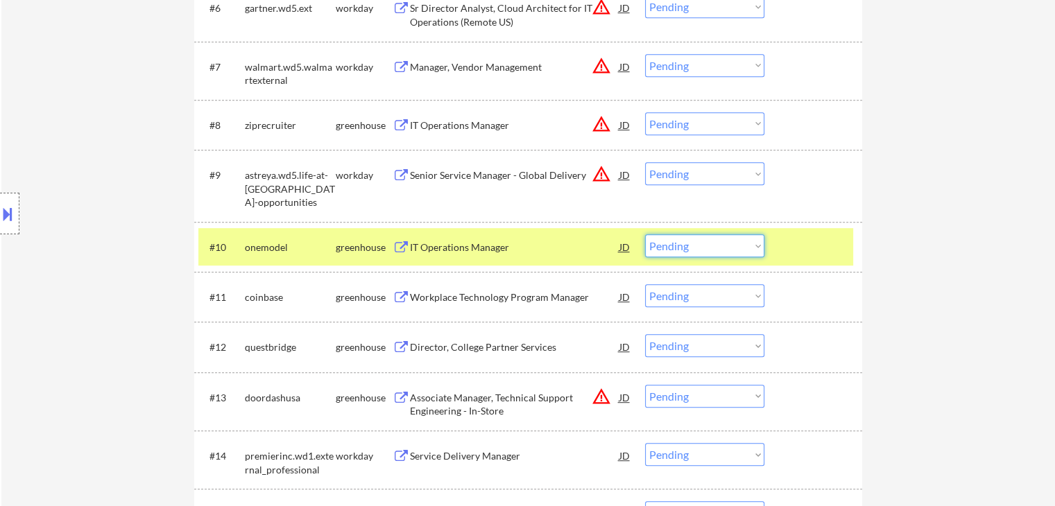
drag, startPoint x: 696, startPoint y: 249, endPoint x: 707, endPoint y: 253, distance: 11.2
click at [698, 249] on select "Choose an option... Pending Applied Excluded (Questions) Excluded (Expired) Exc…" at bounding box center [704, 245] width 119 height 23
click at [645, 234] on select "Choose an option... Pending Applied Excluded (Questions) Excluded (Expired) Exc…" at bounding box center [704, 245] width 119 height 23
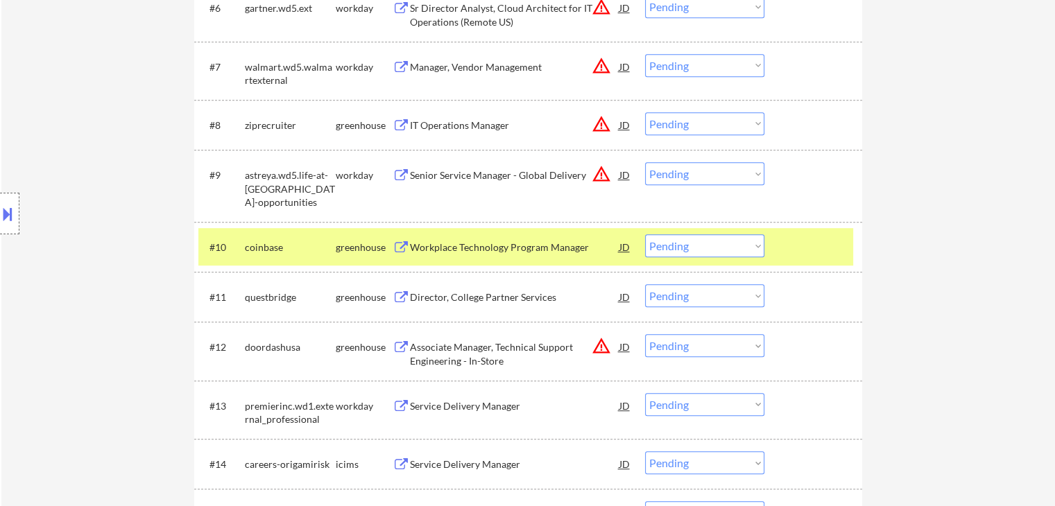
click at [474, 241] on div "Workplace Technology Program Manager" at bounding box center [514, 248] width 209 height 14
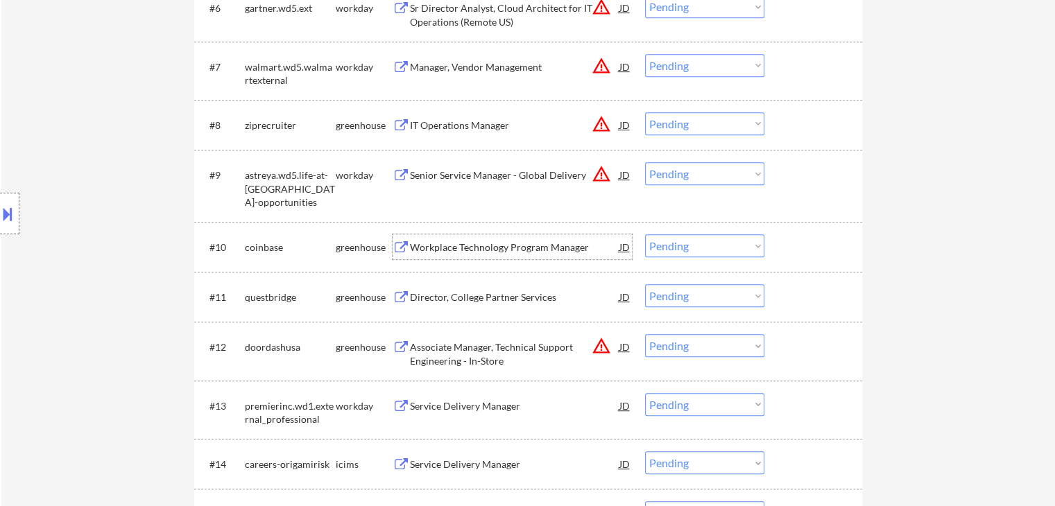
click at [702, 248] on select "Choose an option... Pending Applied Excluded (Questions) Excluded (Expired) Exc…" at bounding box center [704, 245] width 119 height 23
click at [645, 234] on select "Choose an option... Pending Applied Excluded (Questions) Excluded (Expired) Exc…" at bounding box center [704, 245] width 119 height 23
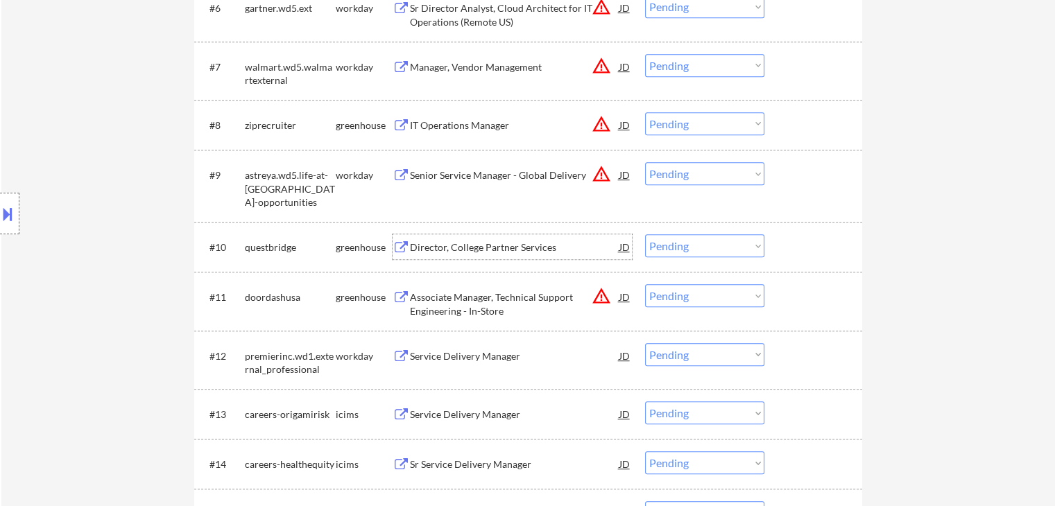
click at [466, 249] on div "Director, College Partner Services" at bounding box center [514, 248] width 209 height 14
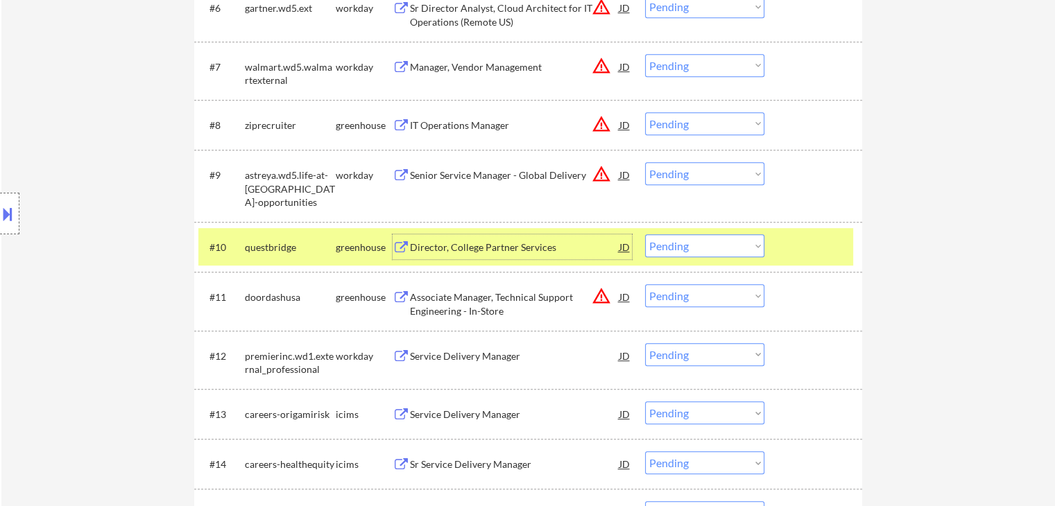
click at [723, 250] on select "Choose an option... Pending Applied Excluded (Questions) Excluded (Expired) Exc…" at bounding box center [704, 245] width 119 height 23
click at [645, 234] on select "Choose an option... Pending Applied Excluded (Questions) Excluded (Expired) Exc…" at bounding box center [704, 245] width 119 height 23
select select ""pending""
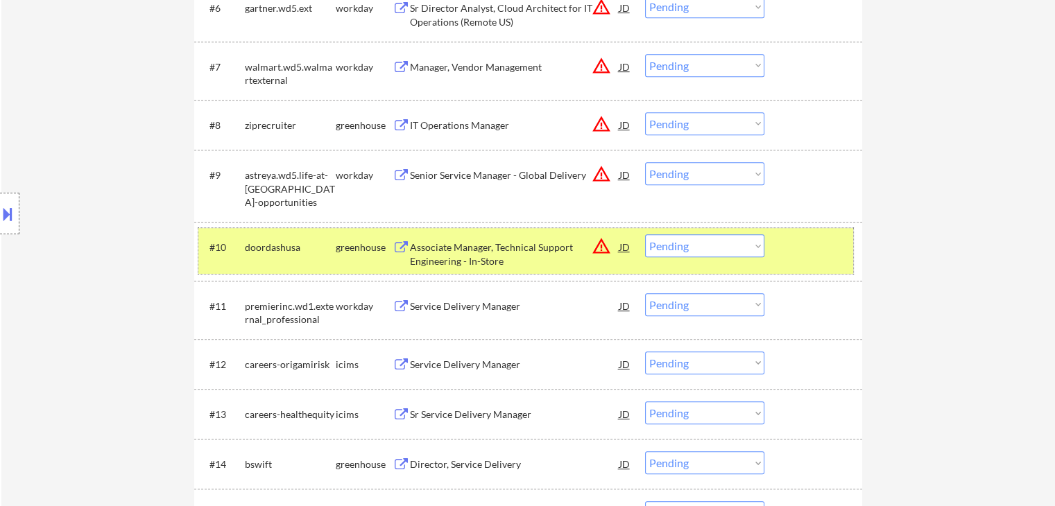
click at [344, 242] on div "greenhouse" at bounding box center [364, 248] width 57 height 14
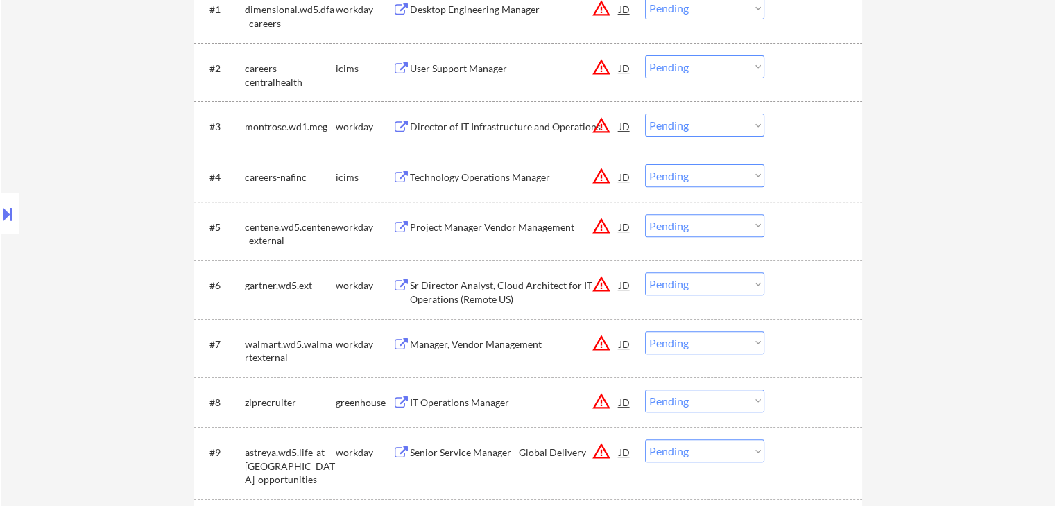
scroll to position [832, 0]
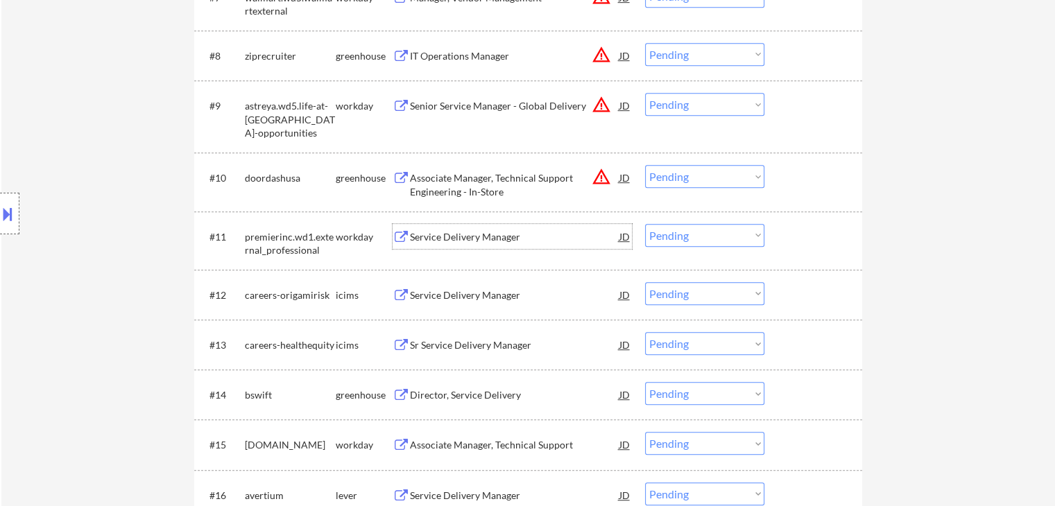
click at [444, 241] on div "Service Delivery Manager" at bounding box center [514, 237] width 209 height 14
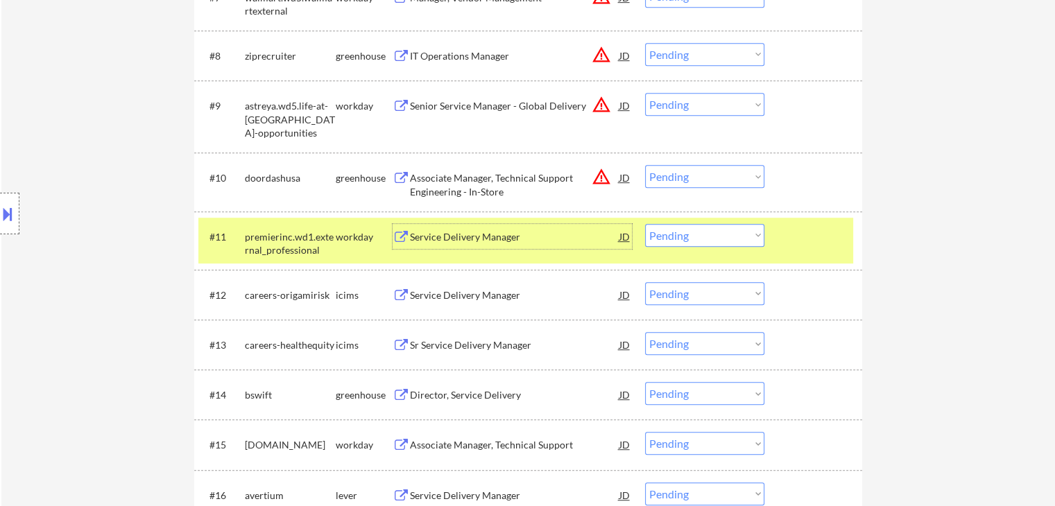
drag, startPoint x: 694, startPoint y: 232, endPoint x: 699, endPoint y: 241, distance: 10.0
click at [694, 234] on select "Choose an option... Pending Applied Excluded (Questions) Excluded (Expired) Exc…" at bounding box center [704, 235] width 119 height 23
click at [645, 224] on select "Choose an option... Pending Applied Excluded (Questions) Excluded (Expired) Exc…" at bounding box center [704, 235] width 119 height 23
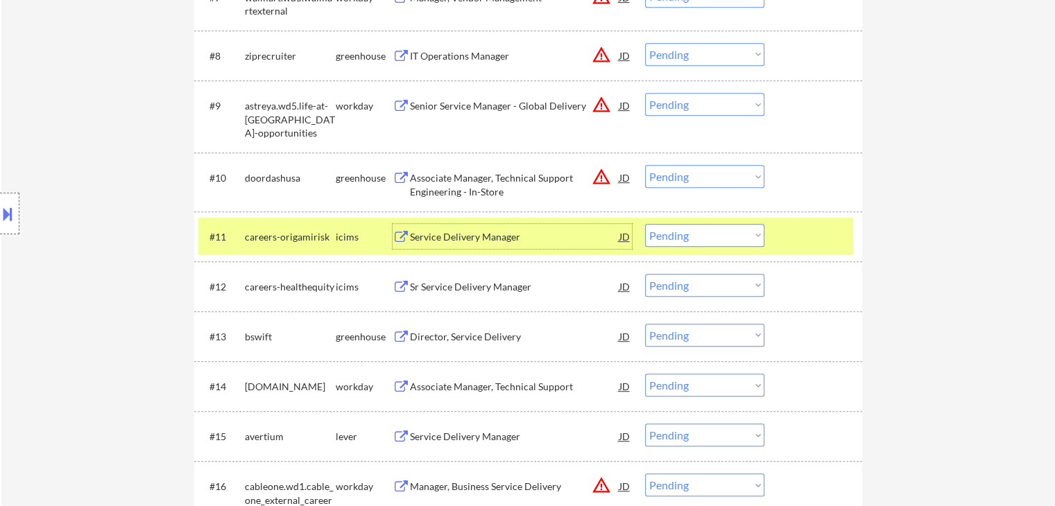
click at [475, 244] on div "Service Delivery Manager" at bounding box center [514, 236] width 209 height 25
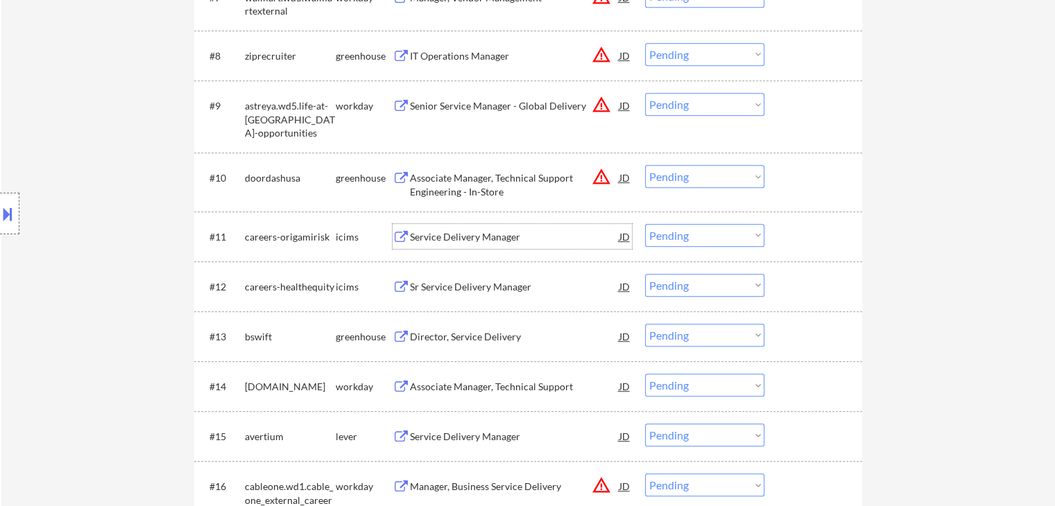
click at [701, 236] on select "Choose an option... Pending Applied Excluded (Questions) Excluded (Expired) Exc…" at bounding box center [704, 235] width 119 height 23
click at [645, 224] on select "Choose an option... Pending Applied Excluded (Questions) Excluded (Expired) Exc…" at bounding box center [704, 235] width 119 height 23
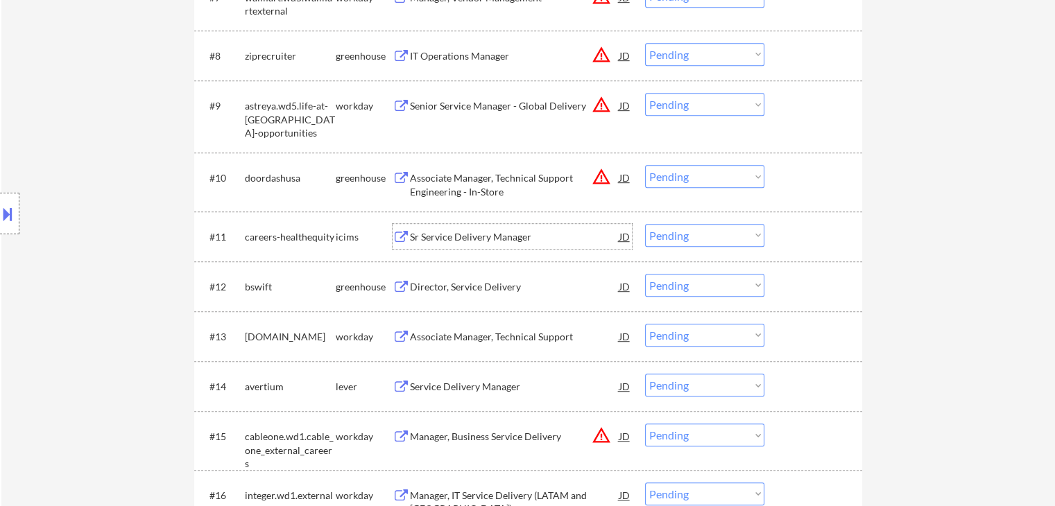
click at [469, 236] on div "Sr Service Delivery Manager" at bounding box center [514, 237] width 209 height 14
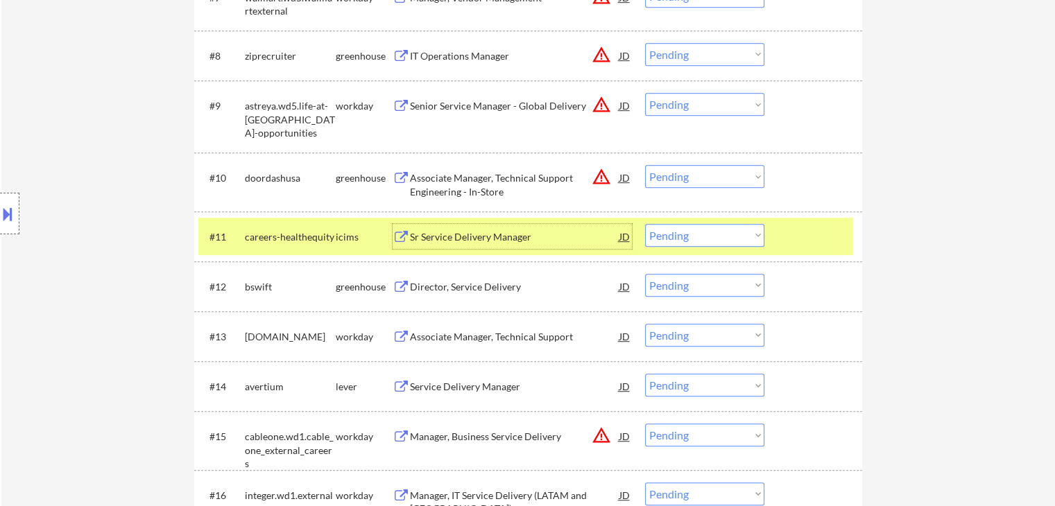
drag, startPoint x: 713, startPoint y: 239, endPoint x: 721, endPoint y: 245, distance: 10.0
click at [716, 239] on select "Choose an option... Pending Applied Excluded (Questions) Excluded (Expired) Exc…" at bounding box center [704, 235] width 119 height 23
click at [645, 224] on select "Choose an option... Pending Applied Excluded (Questions) Excluded (Expired) Exc…" at bounding box center [704, 235] width 119 height 23
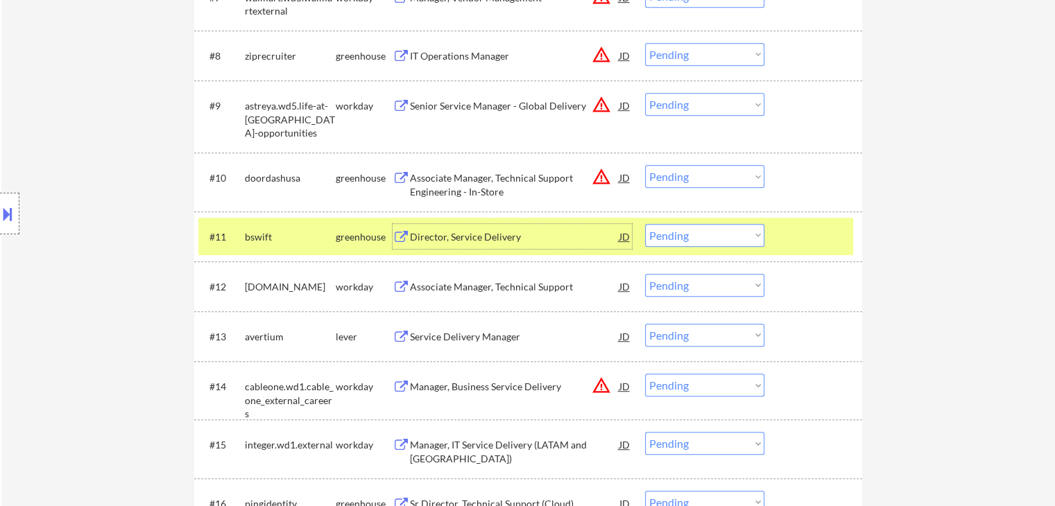
click at [508, 238] on div "Director, Service Delivery" at bounding box center [514, 237] width 209 height 14
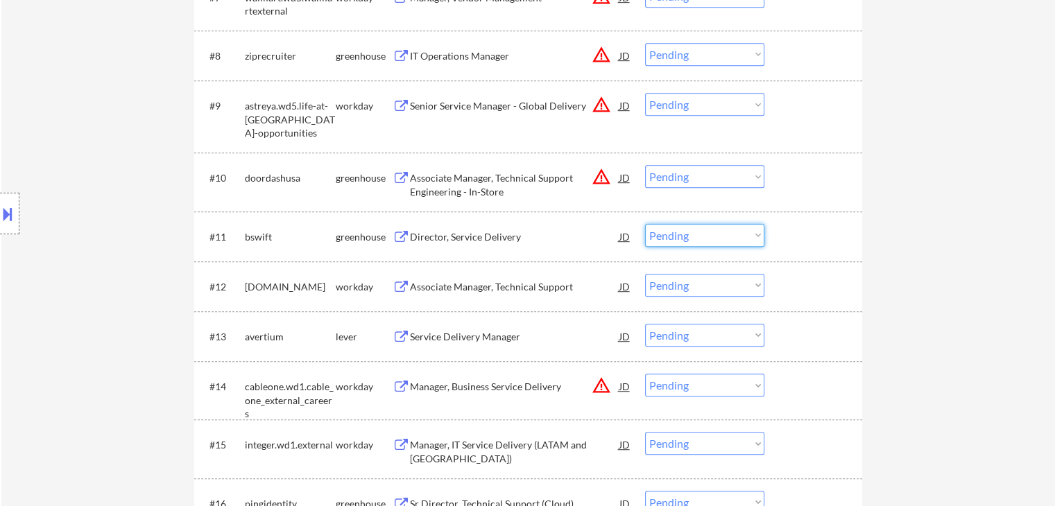
click at [671, 235] on select "Choose an option... Pending Applied Excluded (Questions) Excluded (Expired) Exc…" at bounding box center [704, 235] width 119 height 23
click at [645, 224] on select "Choose an option... Pending Applied Excluded (Questions) Excluded (Expired) Exc…" at bounding box center [704, 235] width 119 height 23
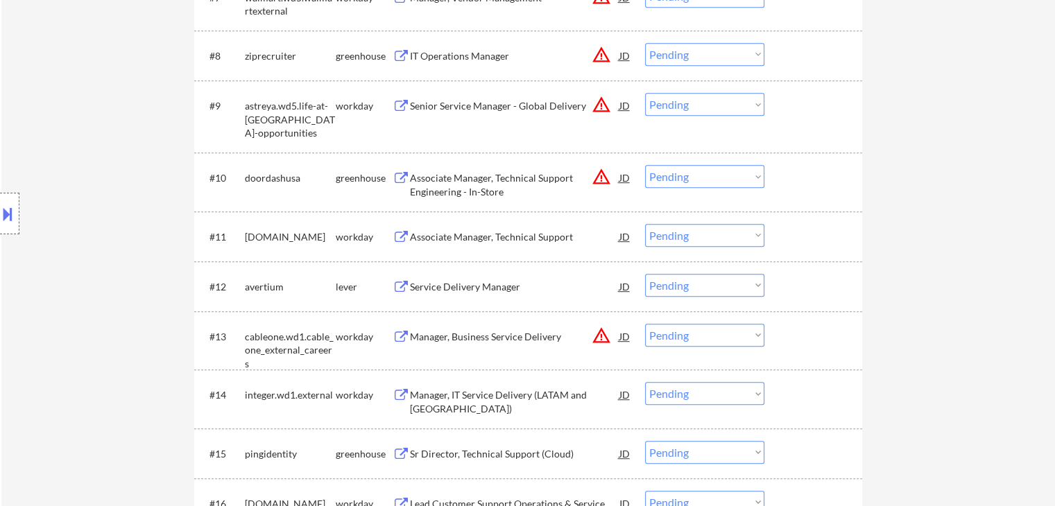
click at [470, 232] on div "Associate Manager, Technical Support" at bounding box center [514, 237] width 209 height 14
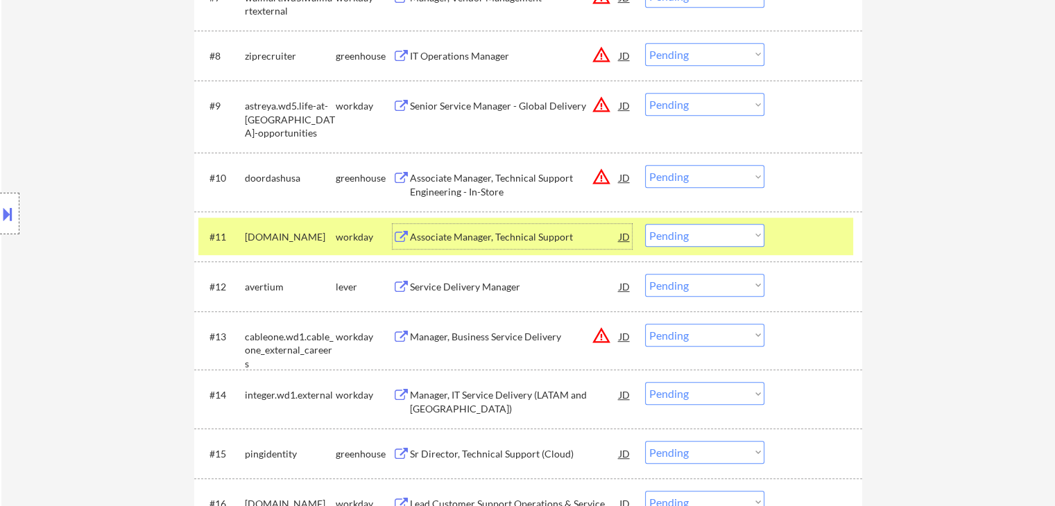
click at [690, 235] on select "Choose an option... Pending Applied Excluded (Questions) Excluded (Expired) Exc…" at bounding box center [704, 235] width 119 height 23
click at [645, 224] on select "Choose an option... Pending Applied Excluded (Questions) Excluded (Expired) Exc…" at bounding box center [704, 235] width 119 height 23
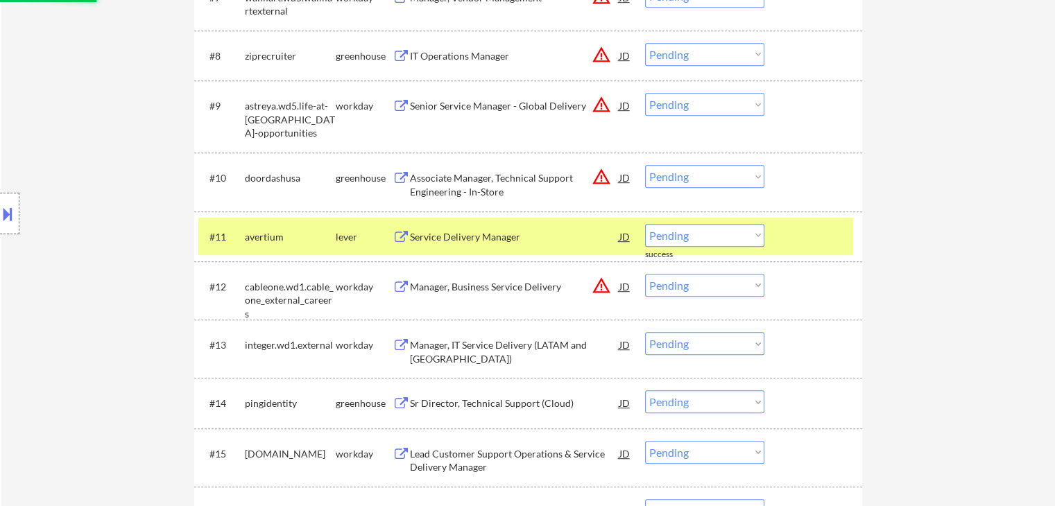
click at [471, 234] on div "Service Delivery Manager" at bounding box center [514, 237] width 209 height 14
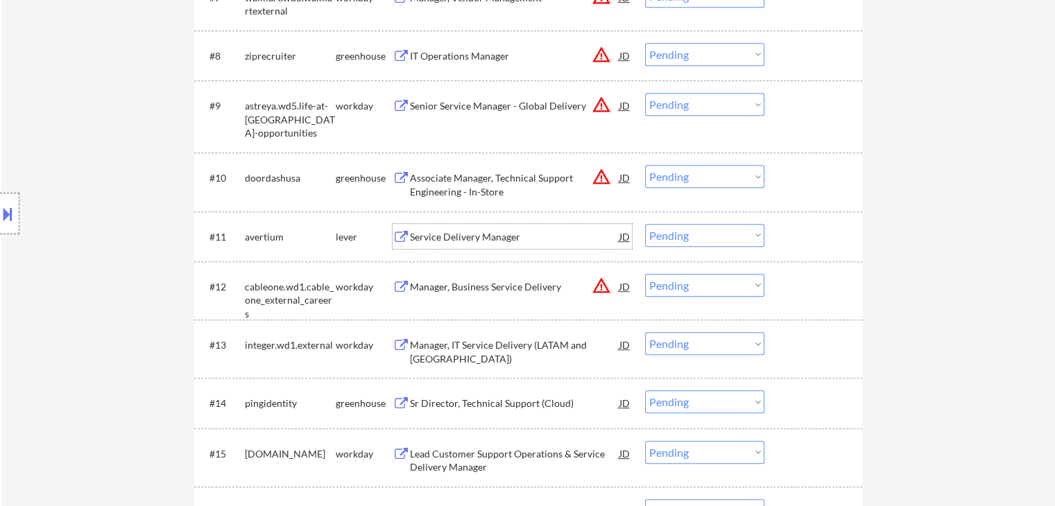
click at [689, 227] on select "Choose an option... Pending Applied Excluded (Questions) Excluded (Expired) Exc…" at bounding box center [704, 235] width 119 height 23
click at [645, 224] on select "Choose an option... Pending Applied Excluded (Questions) Excluded (Expired) Exc…" at bounding box center [704, 235] width 119 height 23
select select ""pending""
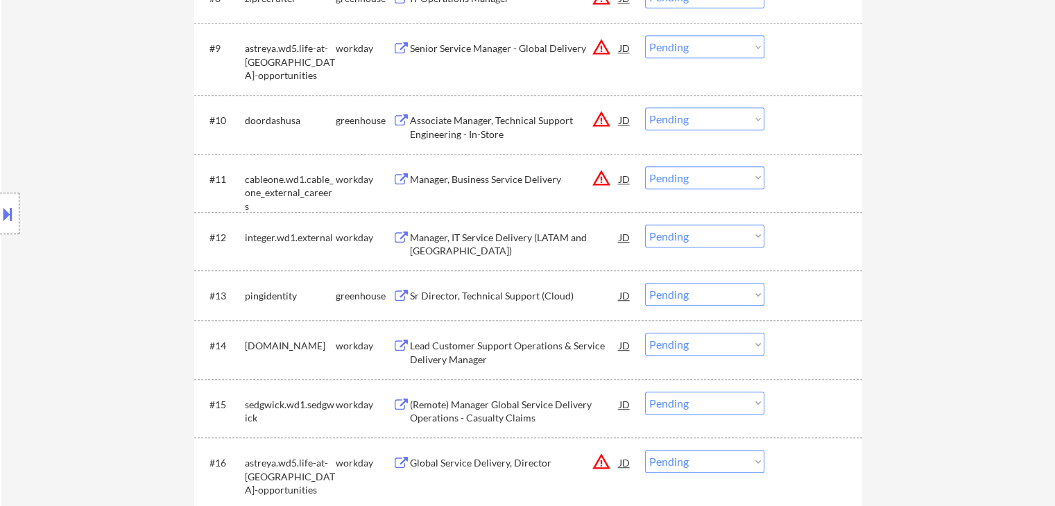
scroll to position [971, 0]
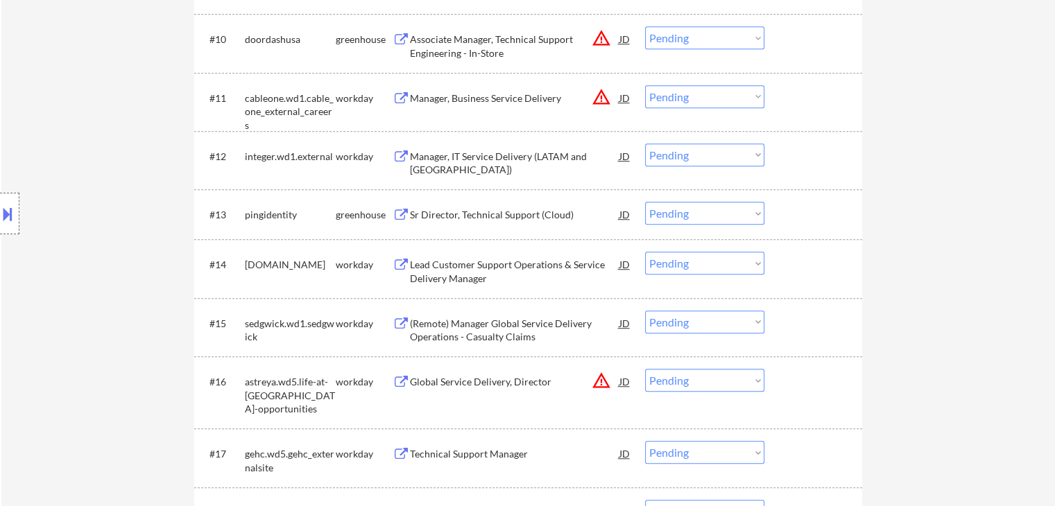
click at [460, 162] on div "Manager, IT Service Delivery (LATAM and [GEOGRAPHIC_DATA])" at bounding box center [514, 163] width 209 height 27
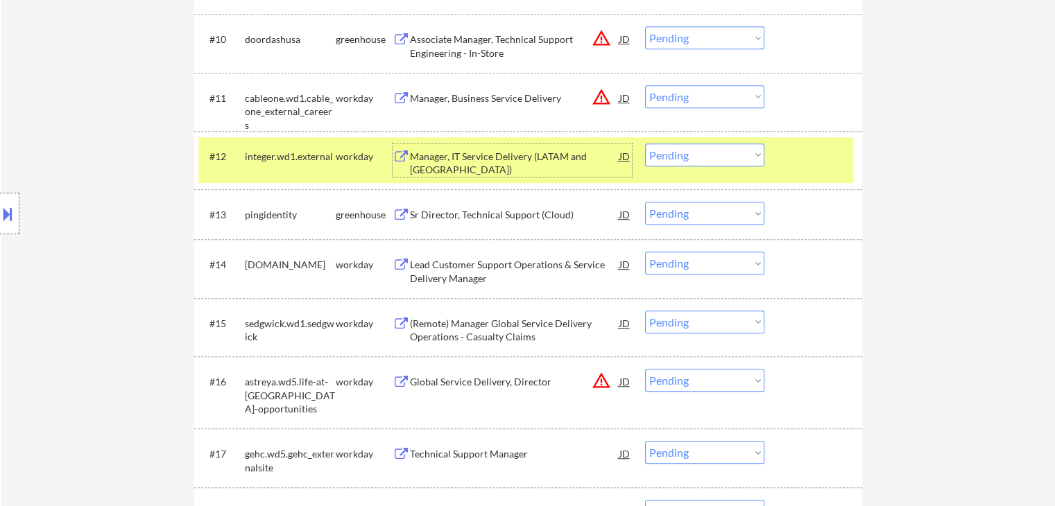
click at [708, 155] on select "Choose an option... Pending Applied Excluded (Questions) Excluded (Expired) Exc…" at bounding box center [704, 155] width 119 height 23
click at [645, 144] on select "Choose an option... Pending Applied Excluded (Questions) Excluded (Expired) Exc…" at bounding box center [704, 155] width 119 height 23
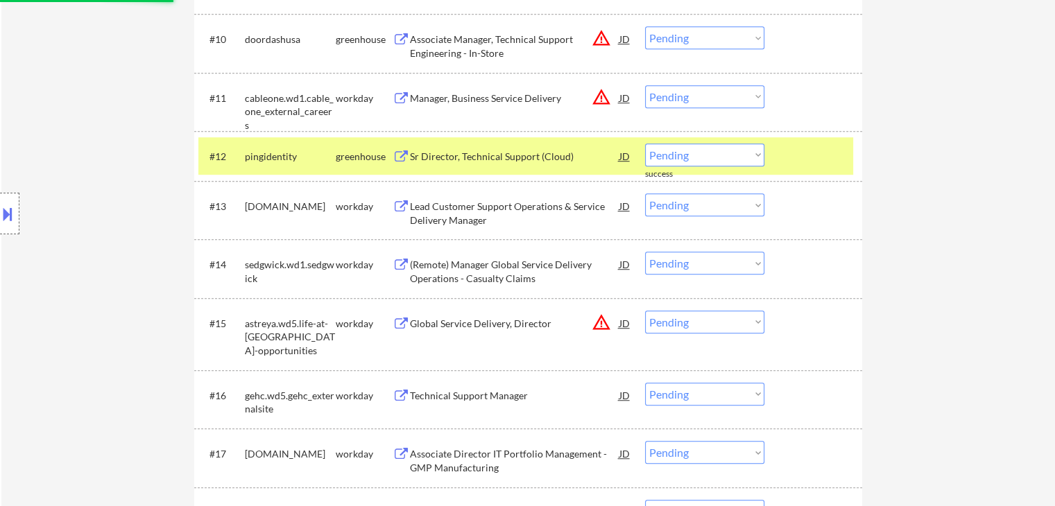
click at [476, 153] on div "Sr Director, Technical Support (Cloud)" at bounding box center [514, 157] width 209 height 14
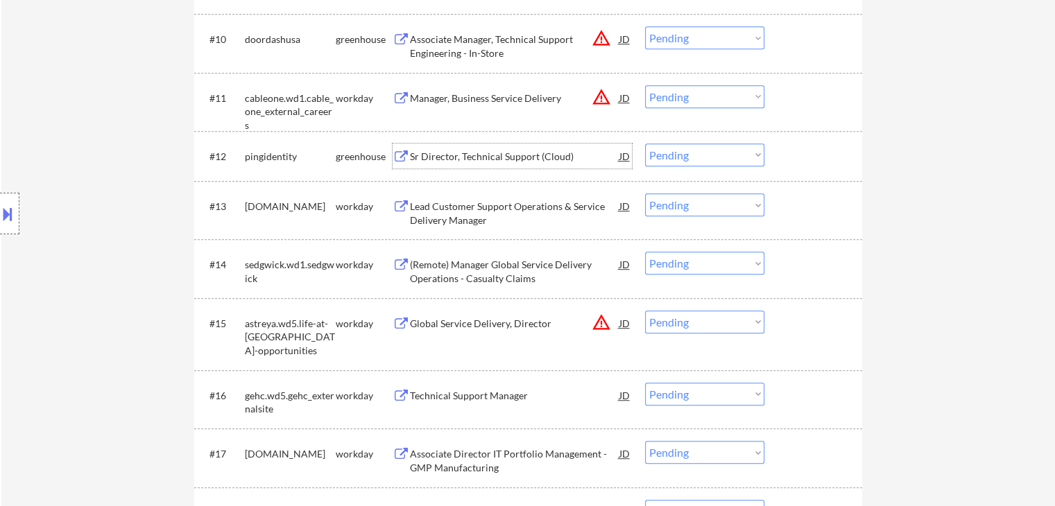
drag, startPoint x: 689, startPoint y: 155, endPoint x: 694, endPoint y: 165, distance: 10.9
click at [689, 156] on select "Choose an option... Pending Applied Excluded (Questions) Excluded (Expired) Exc…" at bounding box center [704, 155] width 119 height 23
click at [645, 144] on select "Choose an option... Pending Applied Excluded (Questions) Excluded (Expired) Exc…" at bounding box center [704, 155] width 119 height 23
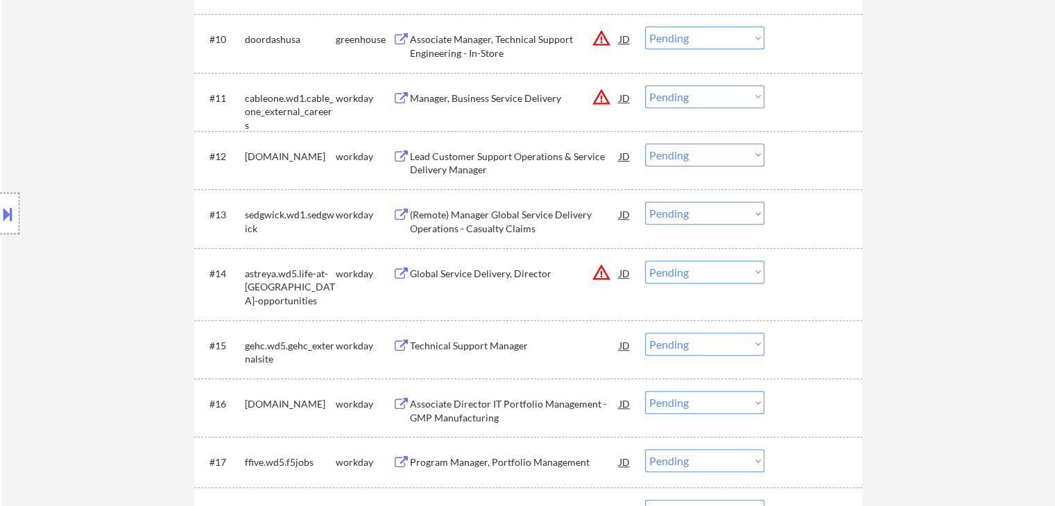
click at [499, 164] on div "Lead Customer Support Operations & Service Delivery Manager" at bounding box center [514, 163] width 209 height 27
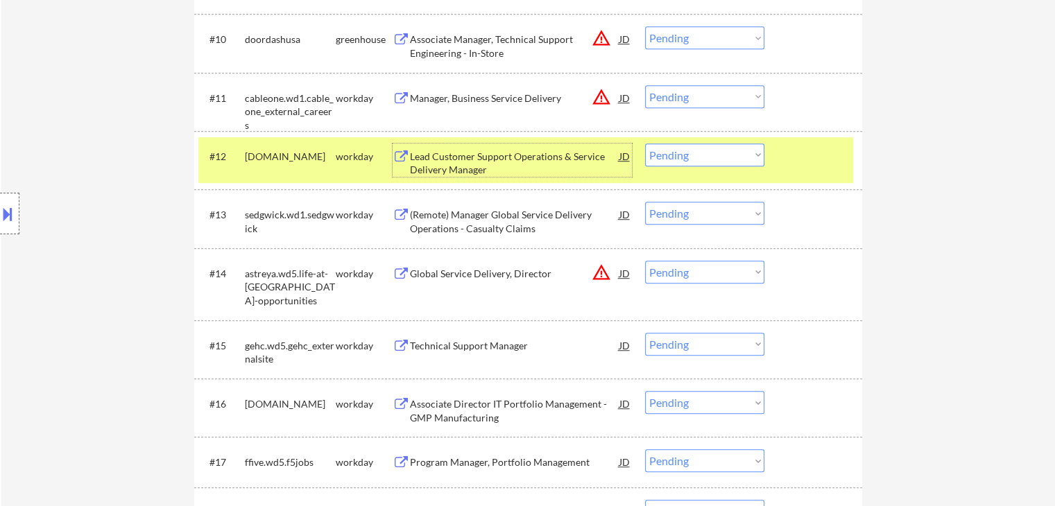
click at [693, 148] on select "Choose an option... Pending Applied Excluded (Questions) Excluded (Expired) Exc…" at bounding box center [704, 155] width 119 height 23
click at [645, 144] on select "Choose an option... Pending Applied Excluded (Questions) Excluded (Expired) Exc…" at bounding box center [704, 155] width 119 height 23
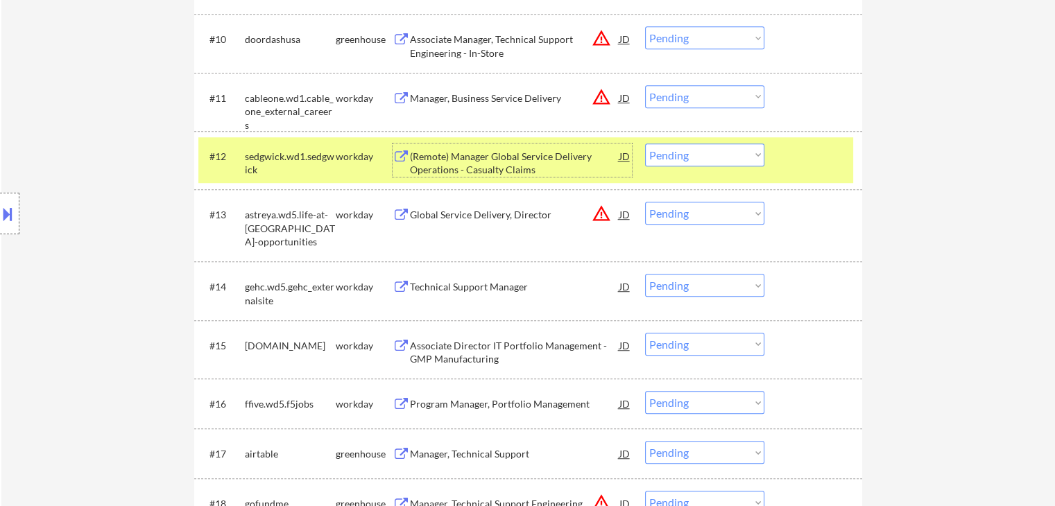
click at [503, 157] on div "(Remote) Manager Global Service Delivery Operations - Casualty Claims" at bounding box center [514, 163] width 209 height 27
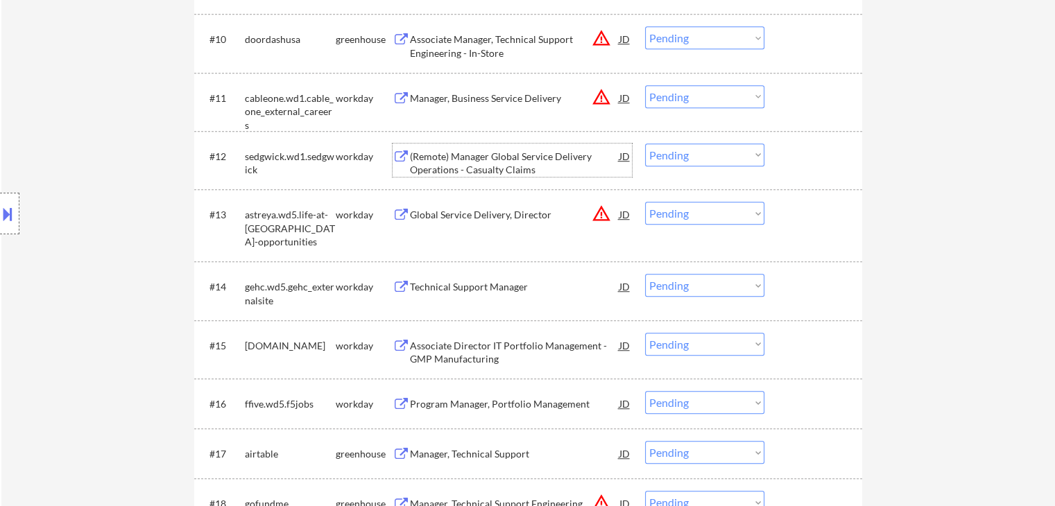
drag, startPoint x: 706, startPoint y: 153, endPoint x: 714, endPoint y: 165, distance: 14.4
click at [706, 153] on select "Choose an option... Pending Applied Excluded (Questions) Excluded (Expired) Exc…" at bounding box center [704, 155] width 119 height 23
click at [645, 144] on select "Choose an option... Pending Applied Excluded (Questions) Excluded (Expired) Exc…" at bounding box center [704, 155] width 119 height 23
select select ""pending""
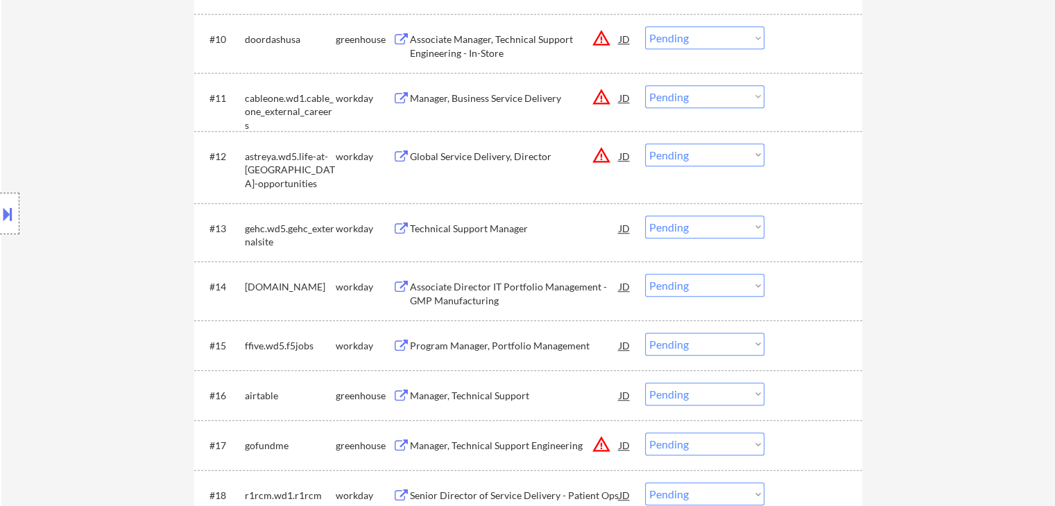
click at [457, 225] on div "Technical Support Manager" at bounding box center [514, 229] width 209 height 14
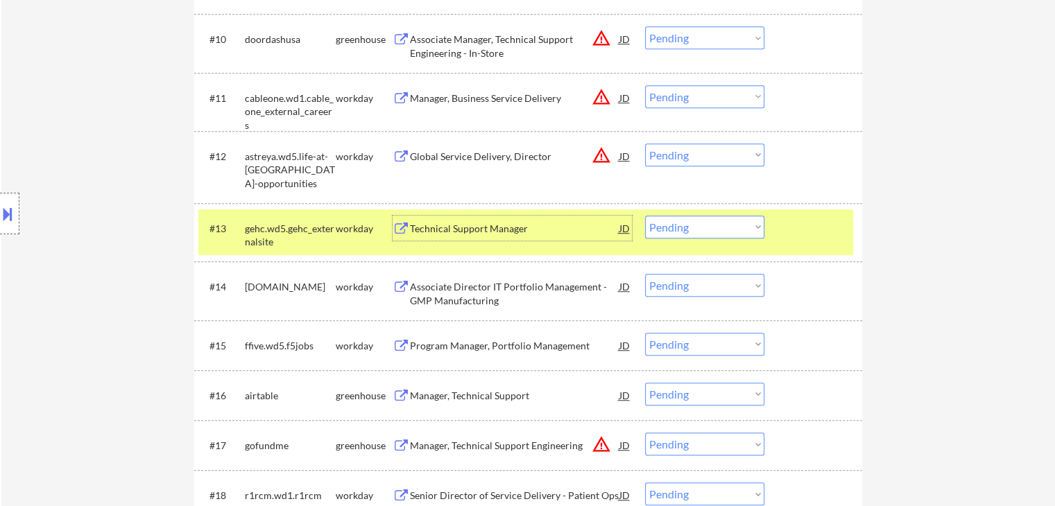
drag, startPoint x: 707, startPoint y: 227, endPoint x: 712, endPoint y: 235, distance: 8.7
click at [707, 227] on select "Choose an option... Pending Applied Excluded (Questions) Excluded (Expired) Exc…" at bounding box center [704, 227] width 119 height 23
click at [645, 216] on select "Choose an option... Pending Applied Excluded (Questions) Excluded (Expired) Exc…" at bounding box center [704, 227] width 119 height 23
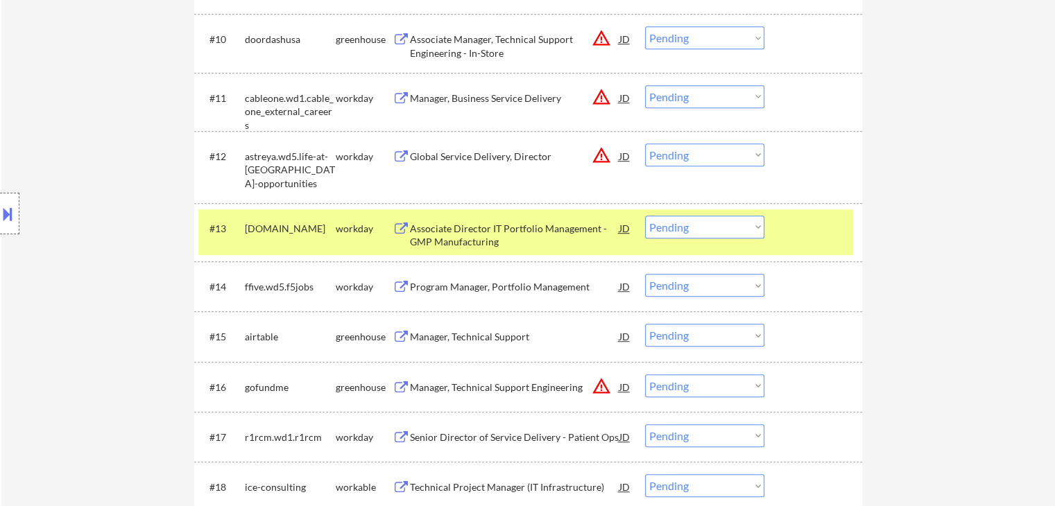
click at [515, 225] on div "Associate Director IT Portfolio Management - GMP Manufacturing" at bounding box center [514, 235] width 209 height 27
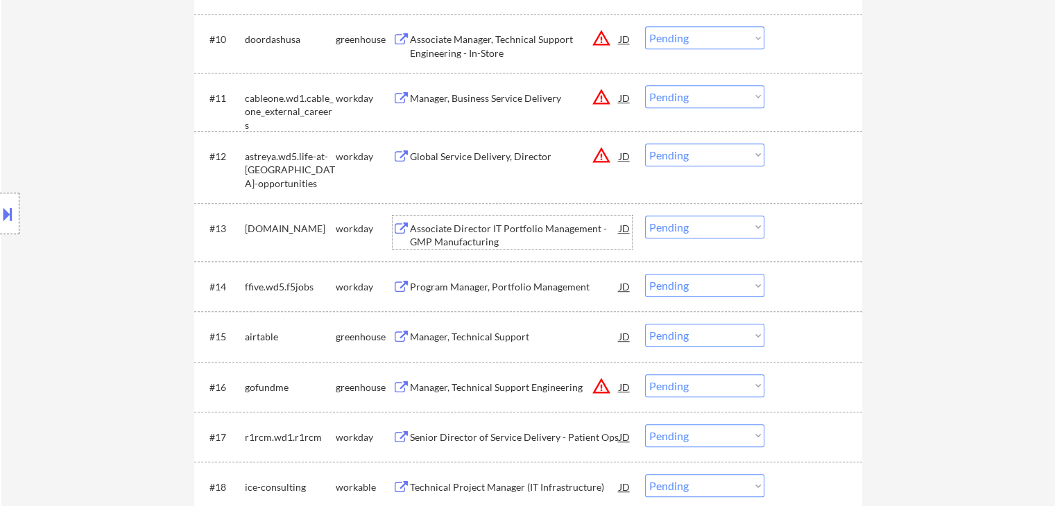
click at [701, 225] on select "Choose an option... Pending Applied Excluded (Questions) Excluded (Expired) Exc…" at bounding box center [704, 227] width 119 height 23
click at [645, 216] on select "Choose an option... Pending Applied Excluded (Questions) Excluded (Expired) Exc…" at bounding box center [704, 227] width 119 height 23
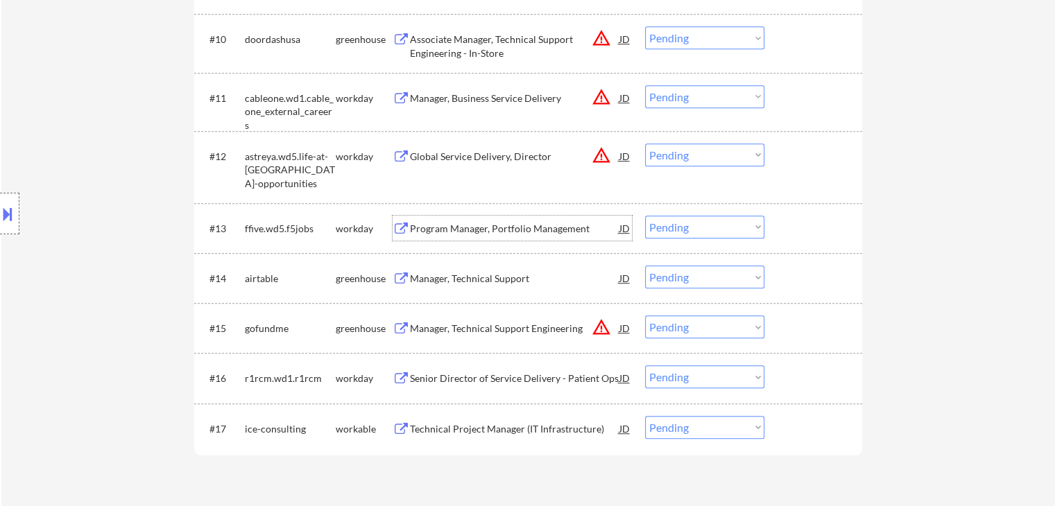
click at [485, 225] on div "Program Manager, Portfolio Management" at bounding box center [514, 229] width 209 height 14
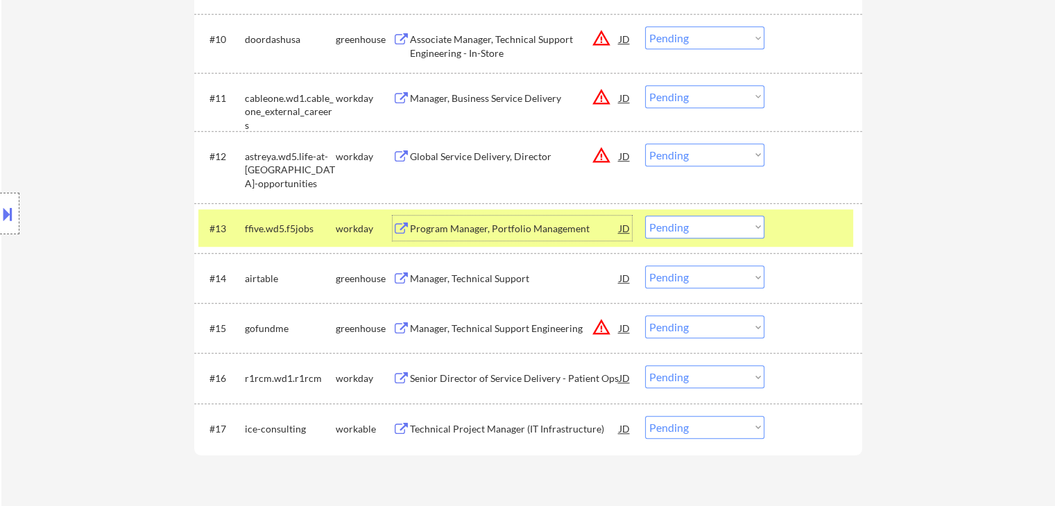
click at [694, 236] on select "Choose an option... Pending Applied Excluded (Questions) Excluded (Expired) Exc…" at bounding box center [704, 227] width 119 height 23
click at [645, 216] on select "Choose an option... Pending Applied Excluded (Questions) Excluded (Expired) Exc…" at bounding box center [704, 227] width 119 height 23
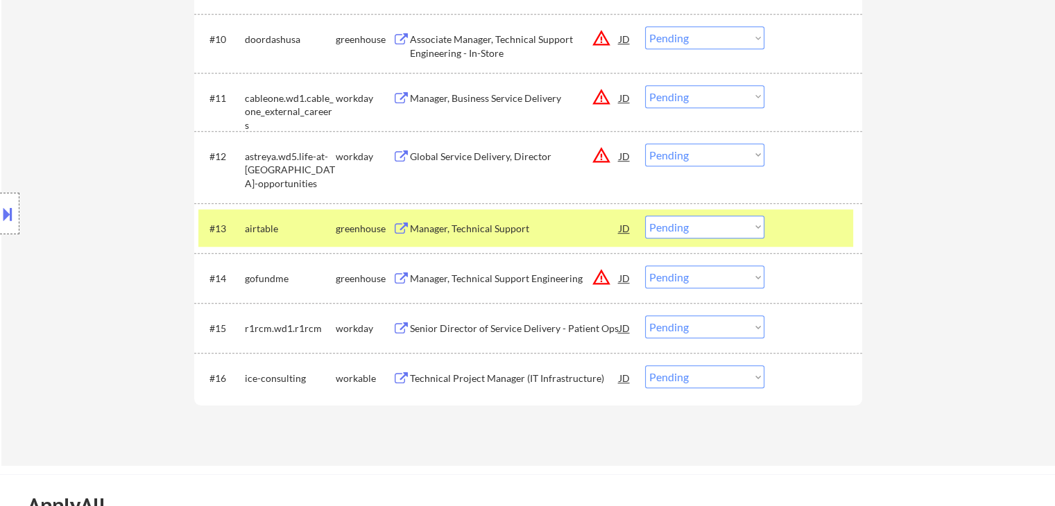
click at [455, 235] on div "Manager, Technical Support" at bounding box center [514, 228] width 209 height 25
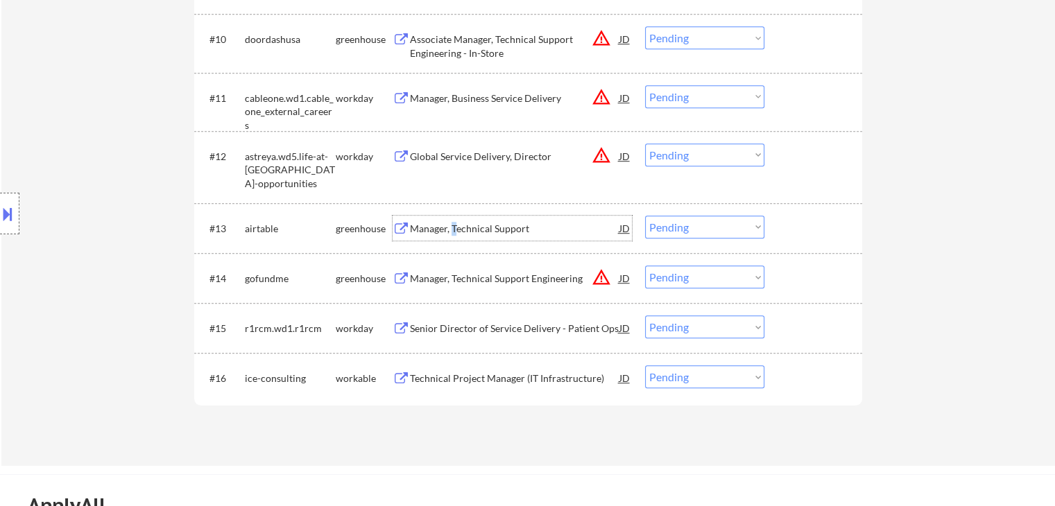
drag, startPoint x: 702, startPoint y: 221, endPoint x: 708, endPoint y: 236, distance: 16.5
click at [702, 221] on select "Choose an option... Pending Applied Excluded (Questions) Excluded (Expired) Exc…" at bounding box center [704, 227] width 119 height 23
click at [645, 216] on select "Choose an option... Pending Applied Excluded (Questions) Excluded (Expired) Exc…" at bounding box center [704, 227] width 119 height 23
select select ""pending""
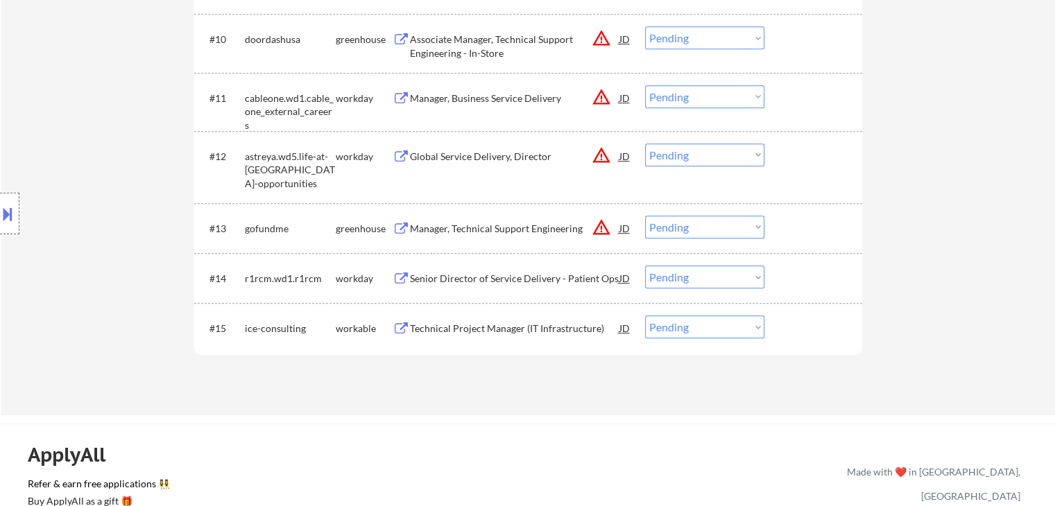
click at [484, 283] on div "Senior Director of Service Delivery - Patient Ops" at bounding box center [514, 279] width 209 height 14
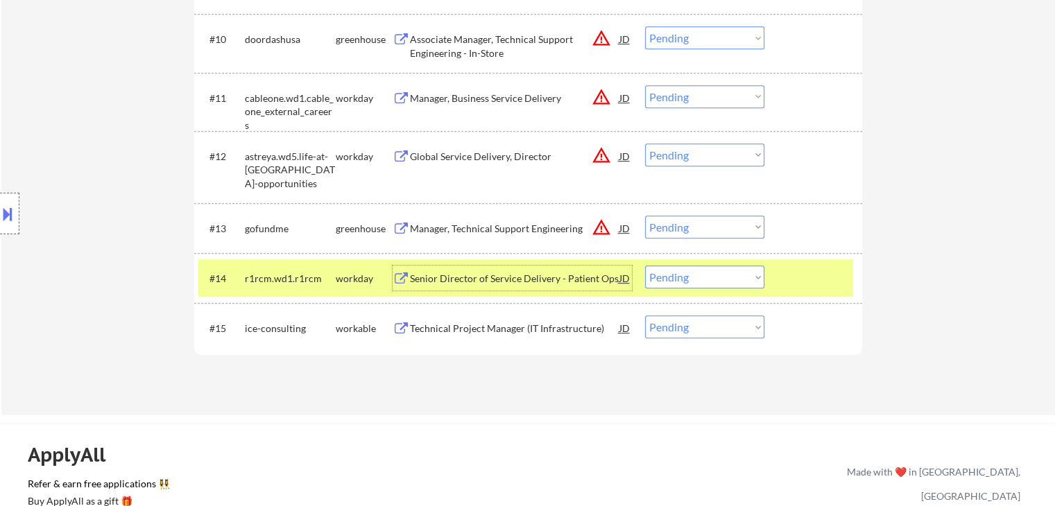
click at [702, 281] on select "Choose an option... Pending Applied Excluded (Questions) Excluded (Expired) Exc…" at bounding box center [704, 277] width 119 height 23
click at [645, 266] on select "Choose an option... Pending Applied Excluded (Questions) Excluded (Expired) Exc…" at bounding box center [704, 277] width 119 height 23
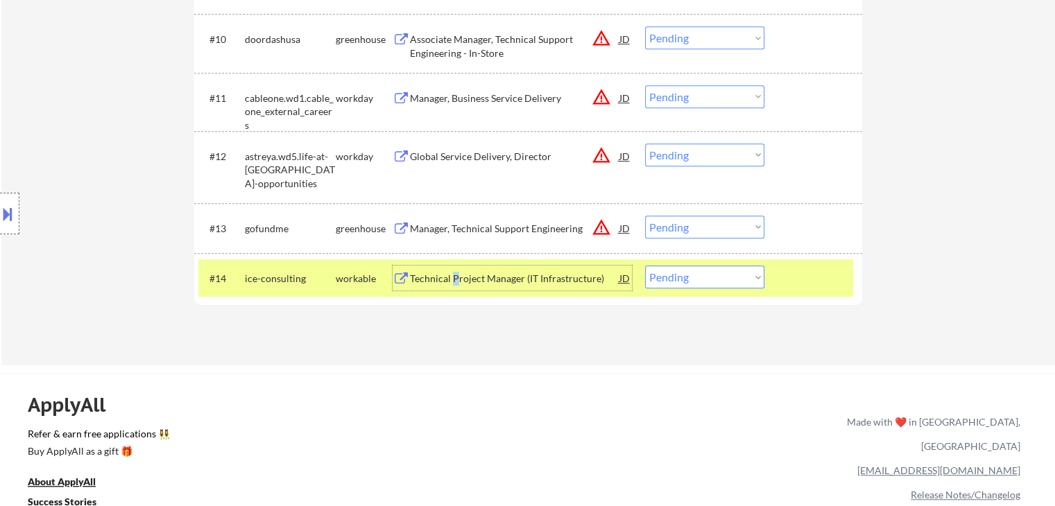
click at [454, 282] on div "Technical Project Manager (IT Infrastructure)" at bounding box center [514, 279] width 209 height 14
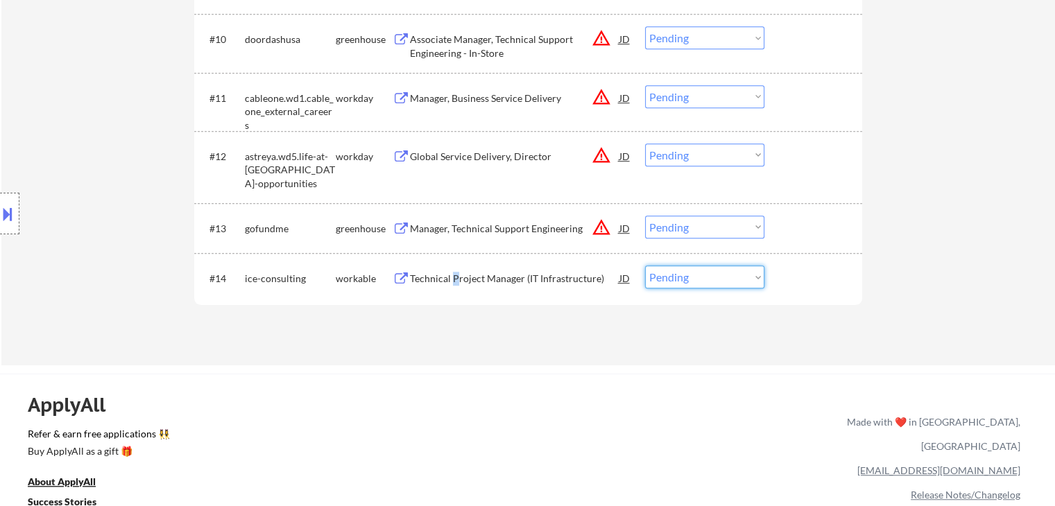
click at [724, 278] on select "Choose an option... Pending Applied Excluded (Questions) Excluded (Expired) Exc…" at bounding box center [704, 277] width 119 height 23
select select ""excluded__bad_match_""
click at [645, 266] on select "Choose an option... Pending Applied Excluded (Questions) Excluded (Expired) Exc…" at bounding box center [704, 277] width 119 height 23
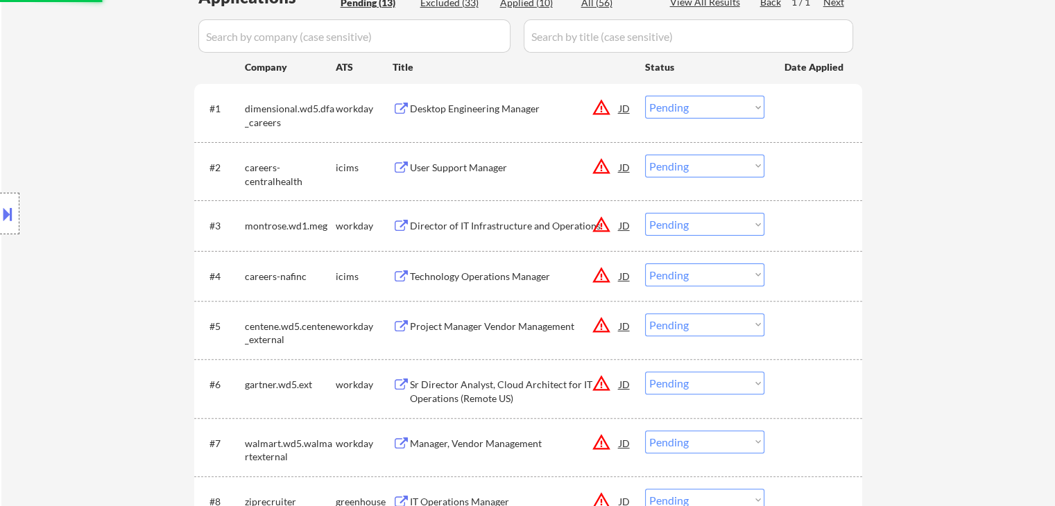
scroll to position [208, 0]
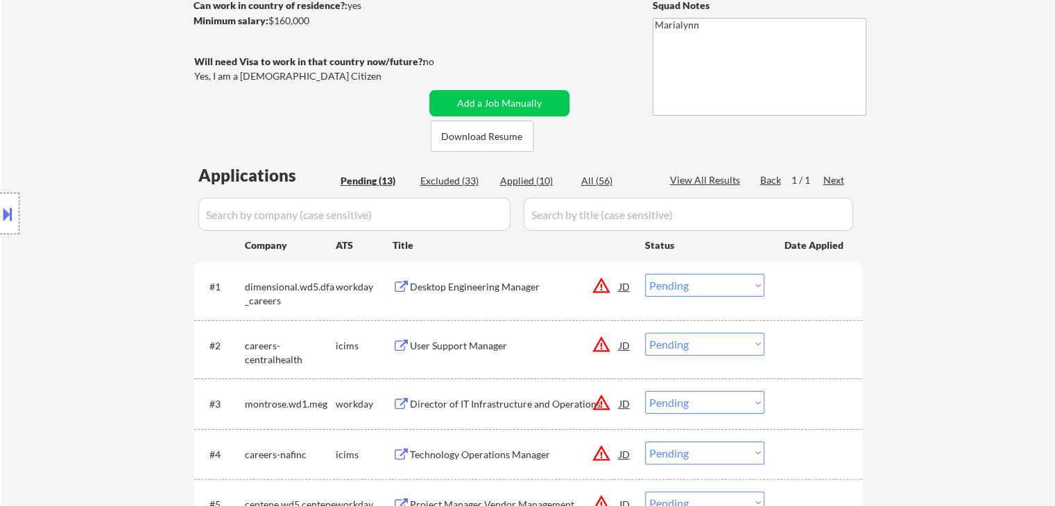
click at [459, 289] on div "Desktop Engineering Manager" at bounding box center [514, 287] width 209 height 14
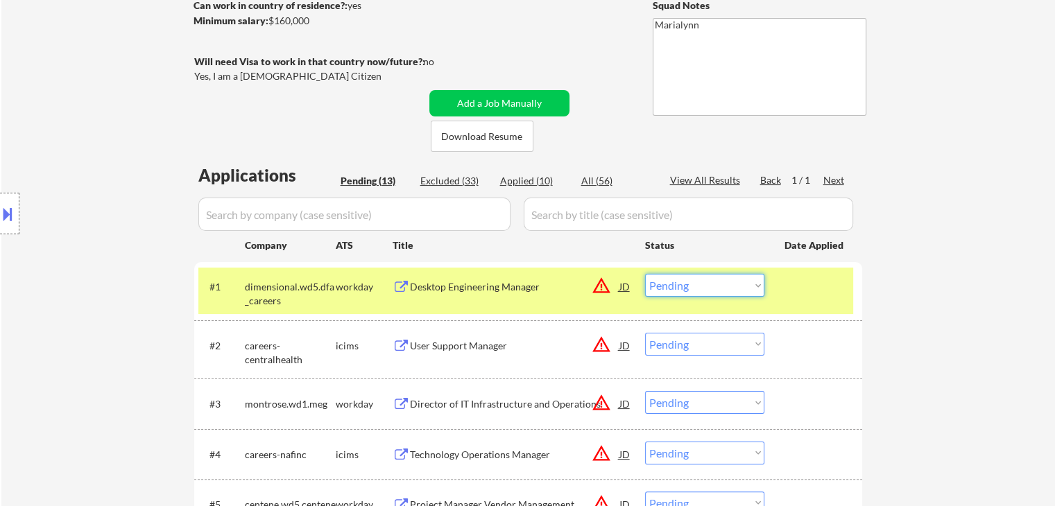
drag, startPoint x: 716, startPoint y: 280, endPoint x: 726, endPoint y: 295, distance: 18.5
click at [716, 280] on select "Choose an option... Pending Applied Excluded (Questions) Excluded (Expired) Exc…" at bounding box center [704, 285] width 119 height 23
click at [645, 274] on select "Choose an option... Pending Applied Excluded (Questions) Excluded (Expired) Exc…" at bounding box center [704, 285] width 119 height 23
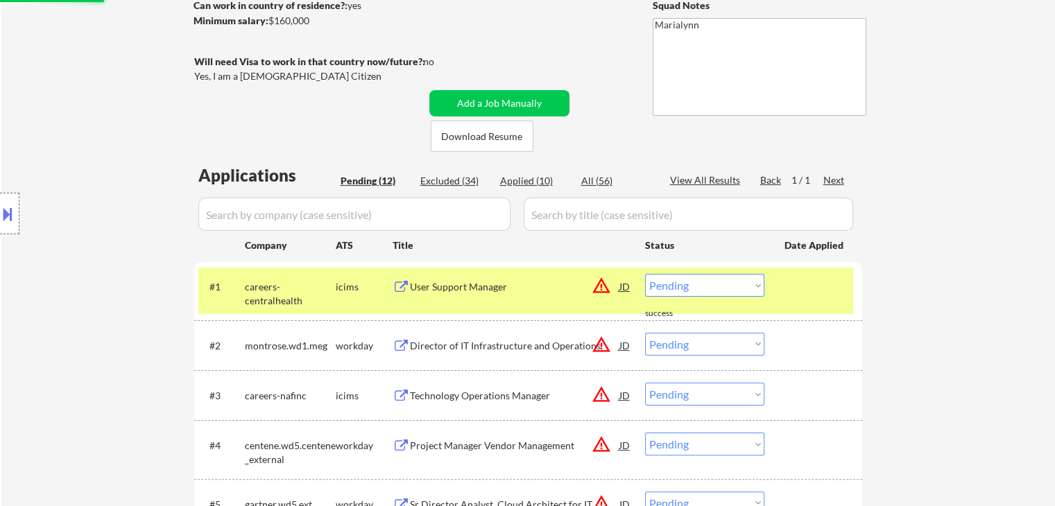
click at [448, 284] on div "User Support Manager" at bounding box center [514, 287] width 209 height 14
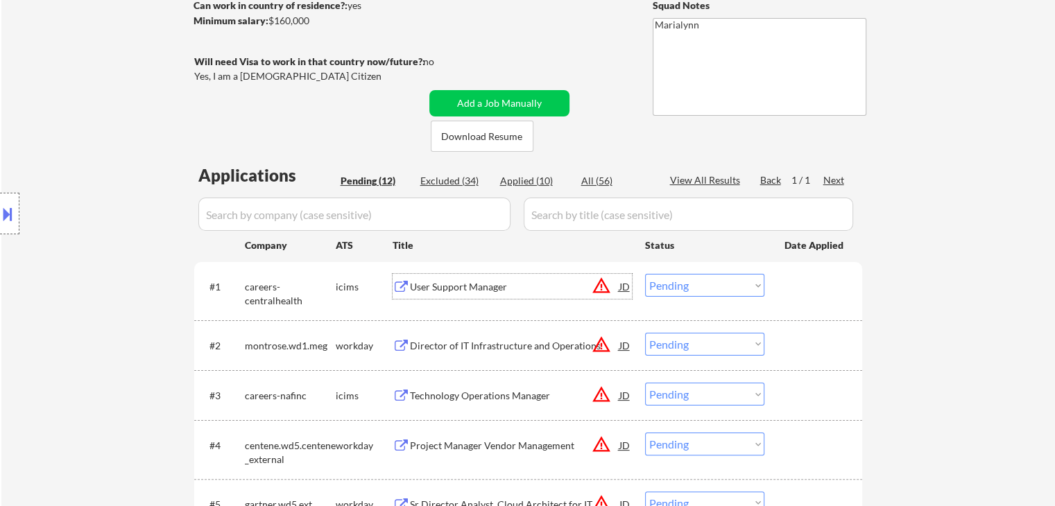
click at [734, 277] on select "Choose an option... Pending Applied Excluded (Questions) Excluded (Expired) Exc…" at bounding box center [704, 285] width 119 height 23
click at [645, 274] on select "Choose an option... Pending Applied Excluded (Questions) Excluded (Expired) Exc…" at bounding box center [704, 285] width 119 height 23
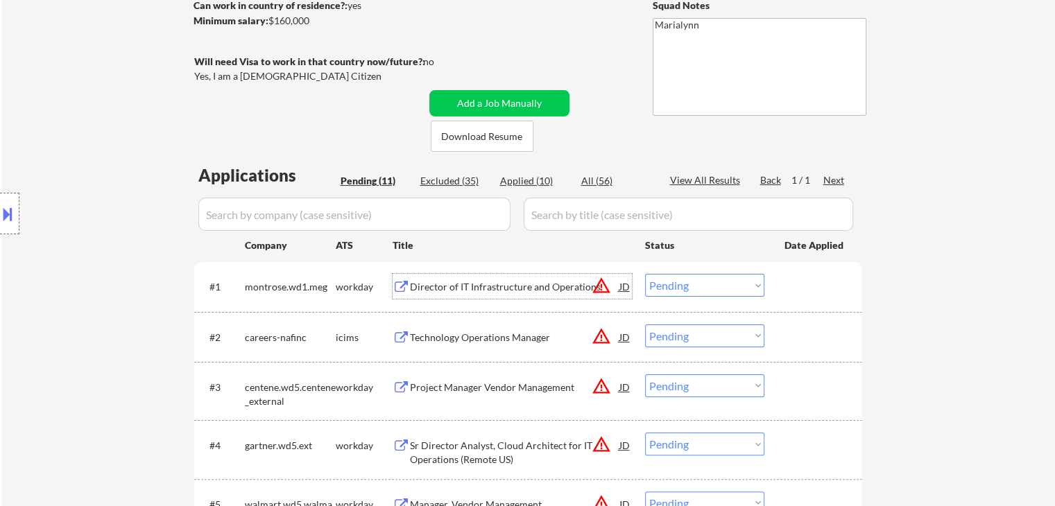
click at [472, 284] on div "Director of IT Infrastructure and Operations" at bounding box center [514, 287] width 209 height 14
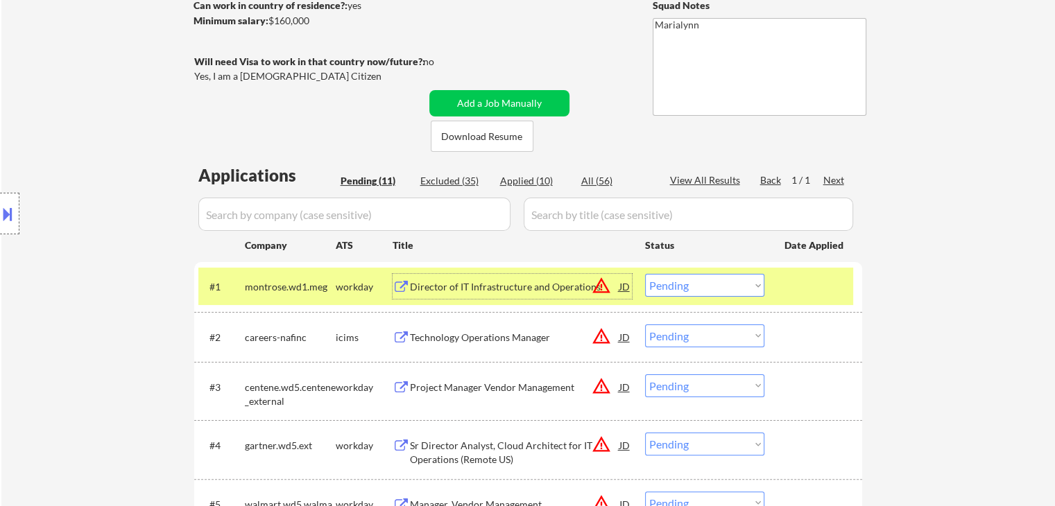
click at [718, 284] on select "Choose an option... Pending Applied Excluded (Questions) Excluded (Expired) Exc…" at bounding box center [704, 285] width 119 height 23
click at [645, 274] on select "Choose an option... Pending Applied Excluded (Questions) Excluded (Expired) Exc…" at bounding box center [704, 285] width 119 height 23
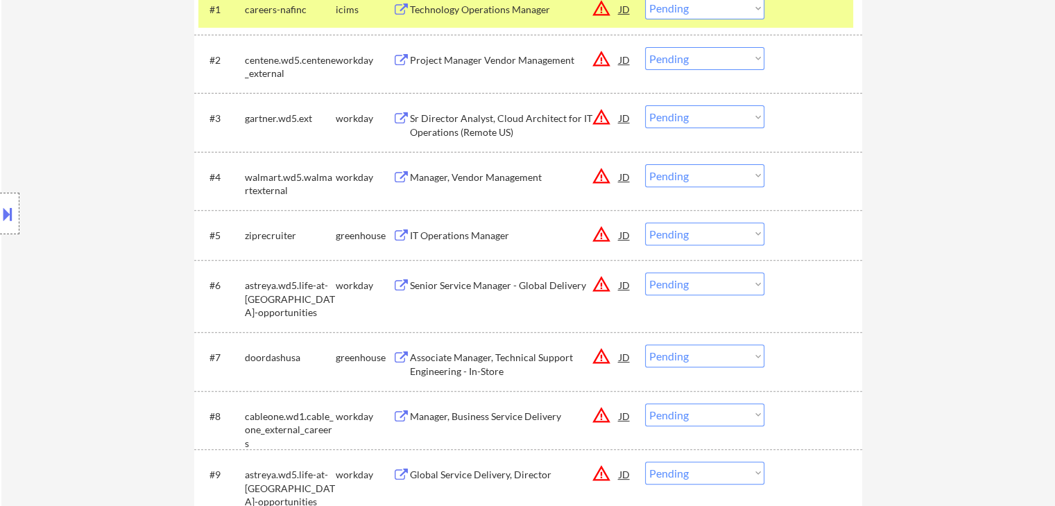
scroll to position [416, 0]
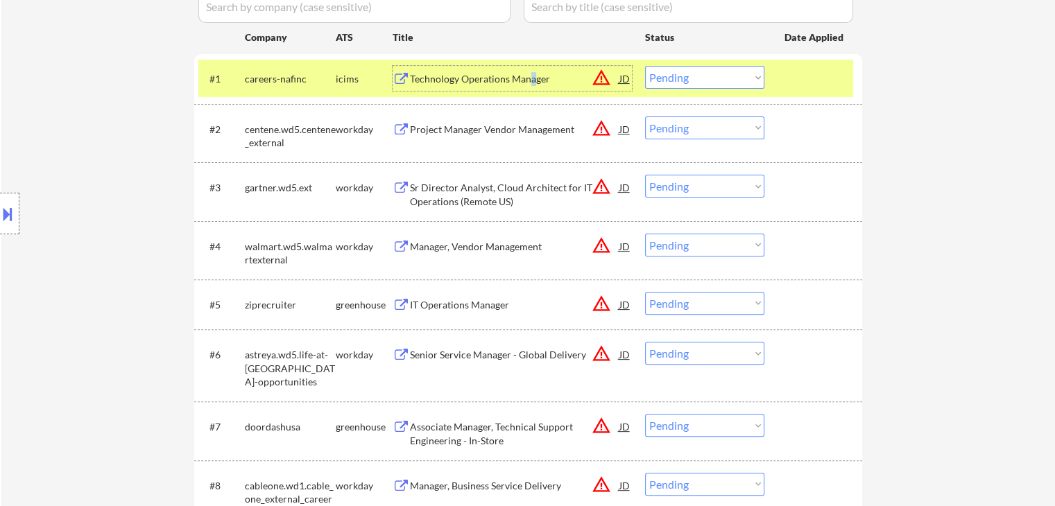
click at [535, 78] on div "Technology Operations Manager" at bounding box center [514, 79] width 209 height 14
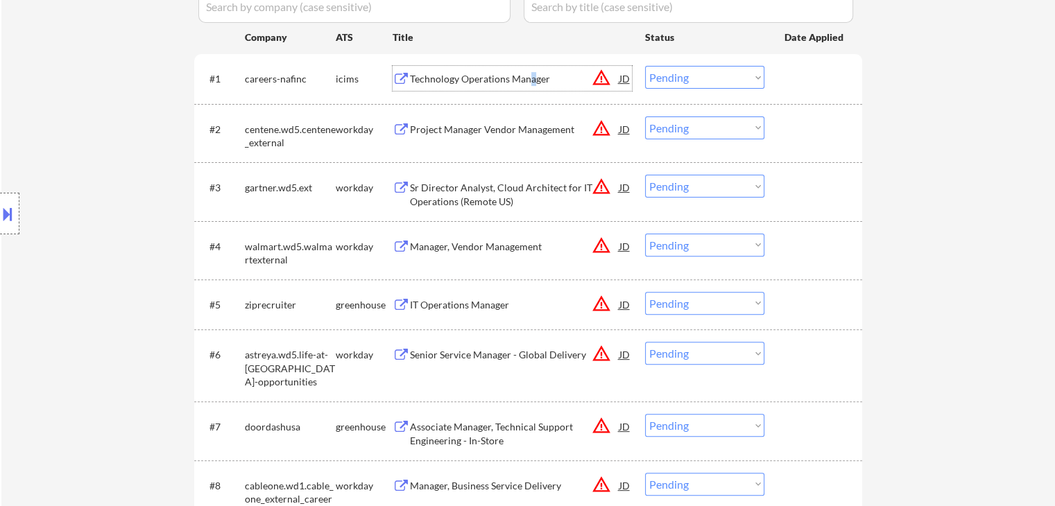
drag, startPoint x: 688, startPoint y: 74, endPoint x: 689, endPoint y: 85, distance: 11.9
click at [688, 74] on select "Choose an option... Pending Applied Excluded (Questions) Excluded (Expired) Exc…" at bounding box center [704, 77] width 119 height 23
click at [645, 66] on select "Choose an option... Pending Applied Excluded (Questions) Excluded (Expired) Exc…" at bounding box center [704, 77] width 119 height 23
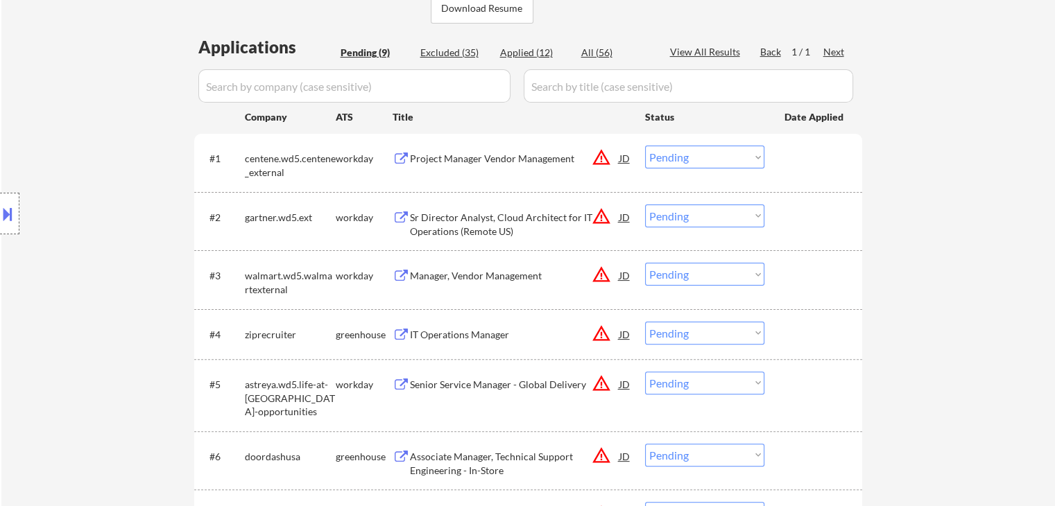
scroll to position [277, 0]
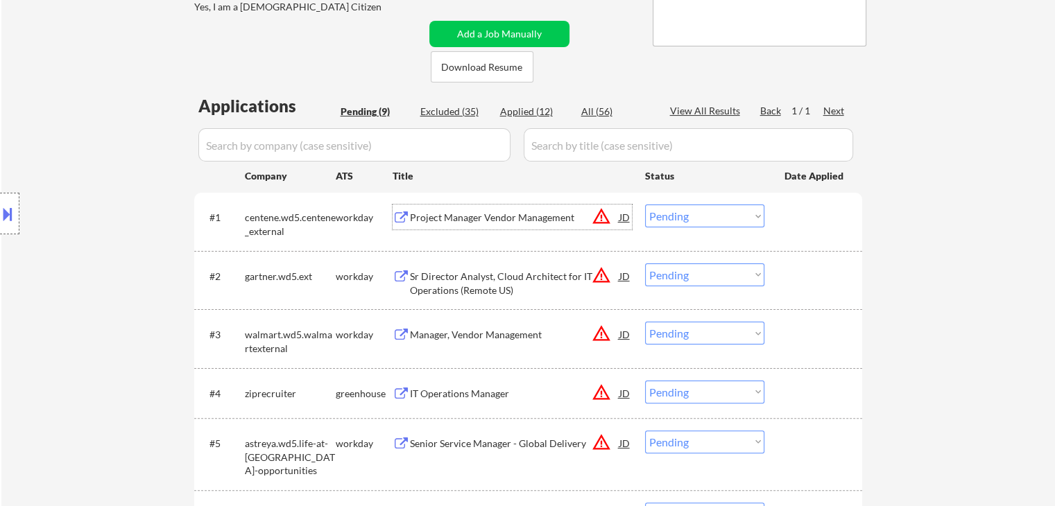
click at [460, 217] on div "Project Manager Vendor Management" at bounding box center [514, 218] width 209 height 14
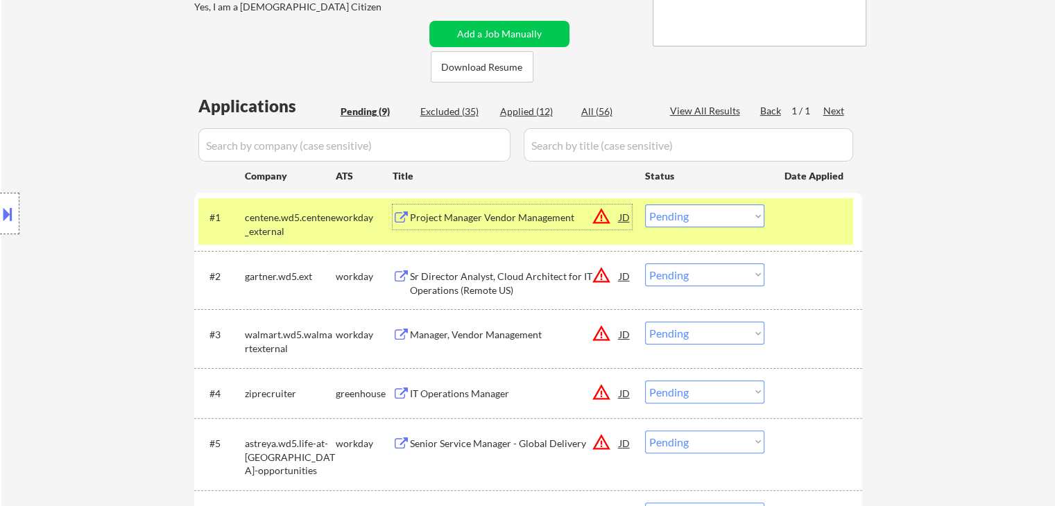
drag, startPoint x: 675, startPoint y: 212, endPoint x: 696, endPoint y: 226, distance: 25.0
click at [679, 215] on select "Choose an option... Pending Applied Excluded (Questions) Excluded (Expired) Exc…" at bounding box center [704, 216] width 119 height 23
click at [645, 205] on select "Choose an option... Pending Applied Excluded (Questions) Excluded (Expired) Exc…" at bounding box center [704, 216] width 119 height 23
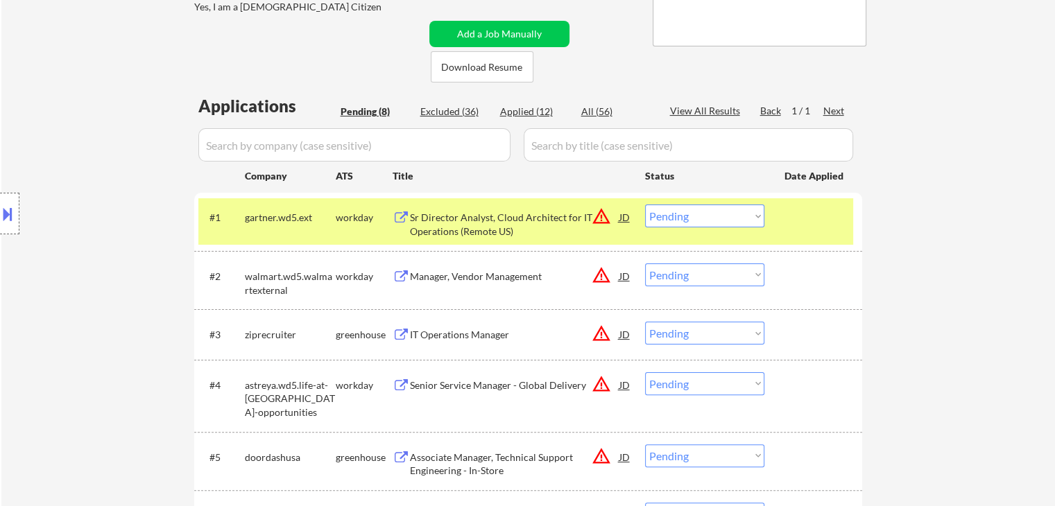
click at [469, 222] on div "Sr Director Analyst, Cloud Architect for IT Operations (Remote US)" at bounding box center [514, 224] width 209 height 27
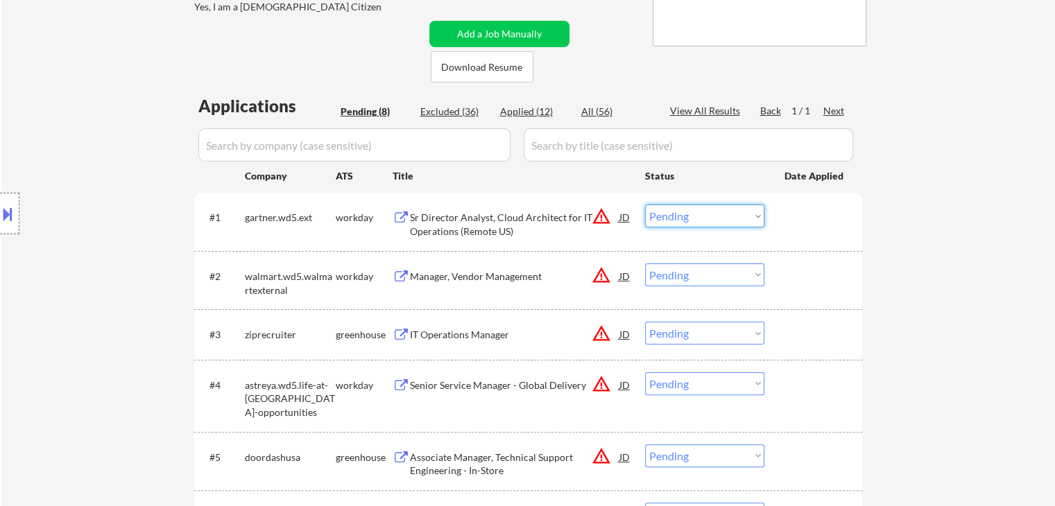
click at [663, 208] on select "Choose an option... Pending Applied Excluded (Questions) Excluded (Expired) Exc…" at bounding box center [704, 216] width 119 height 23
click at [645, 205] on select "Choose an option... Pending Applied Excluded (Questions) Excluded (Expired) Exc…" at bounding box center [704, 216] width 119 height 23
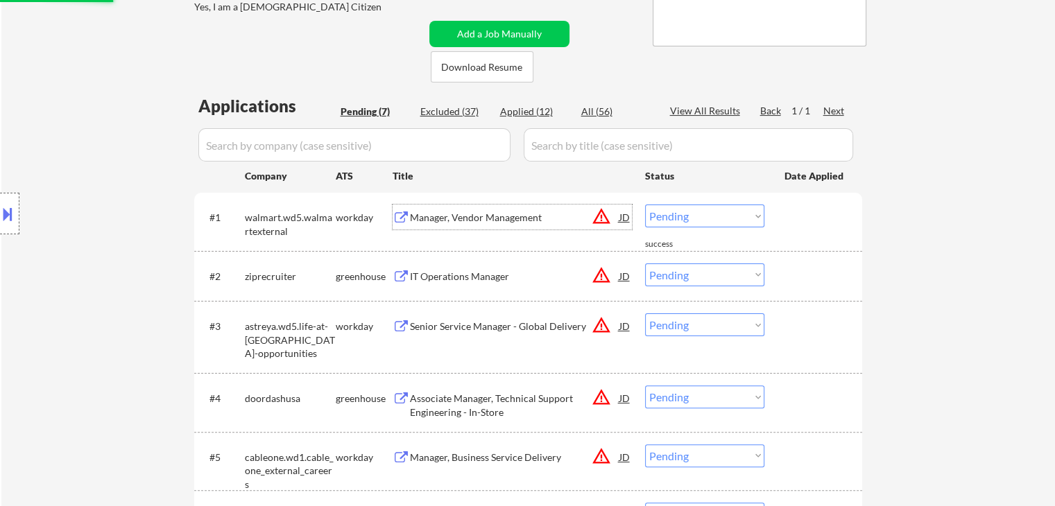
click at [497, 217] on div "Manager, Vendor Management" at bounding box center [514, 218] width 209 height 14
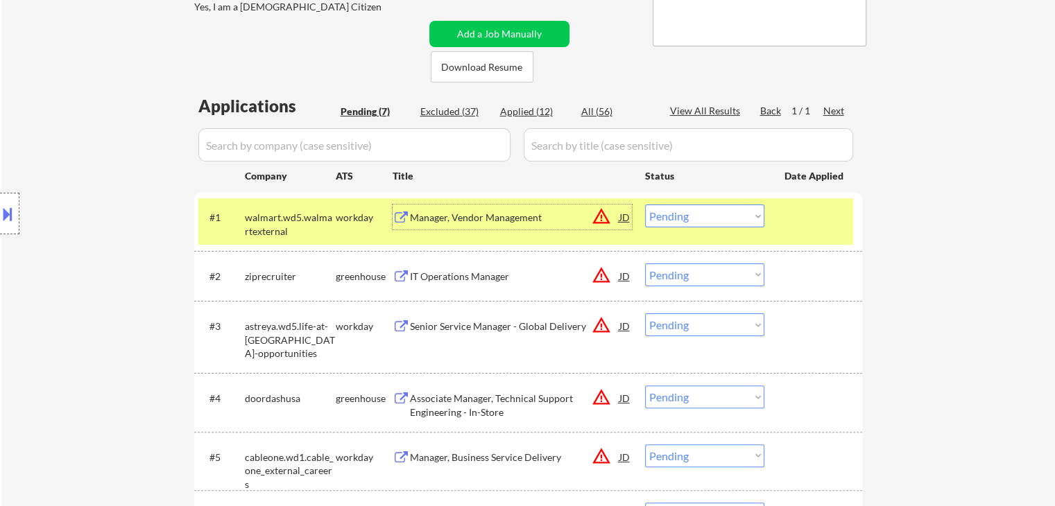
click at [703, 214] on select "Choose an option... Pending Applied Excluded (Questions) Excluded (Expired) Exc…" at bounding box center [704, 216] width 119 height 23
click at [645, 205] on select "Choose an option... Pending Applied Excluded (Questions) Excluded (Expired) Exc…" at bounding box center [704, 216] width 119 height 23
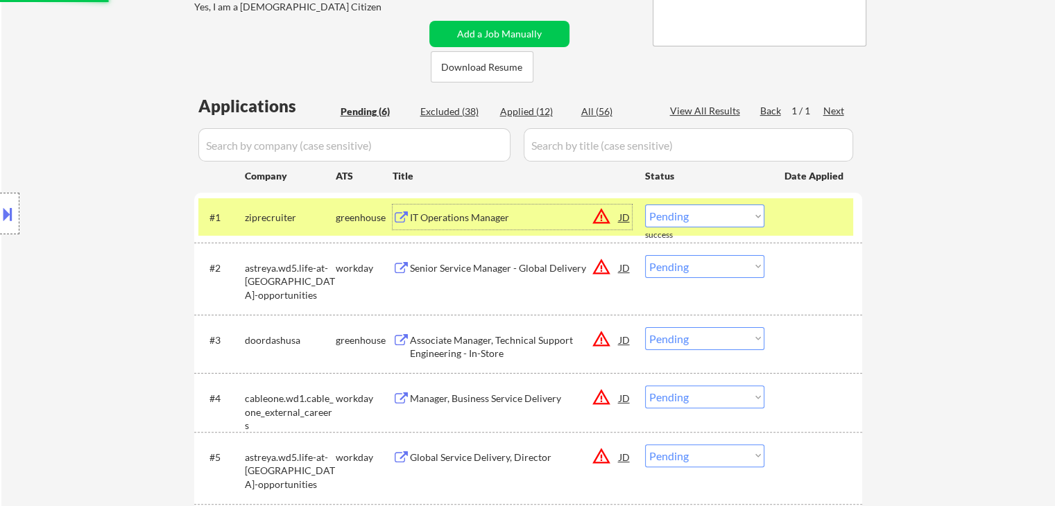
click at [451, 225] on div "IT Operations Manager" at bounding box center [514, 217] width 209 height 25
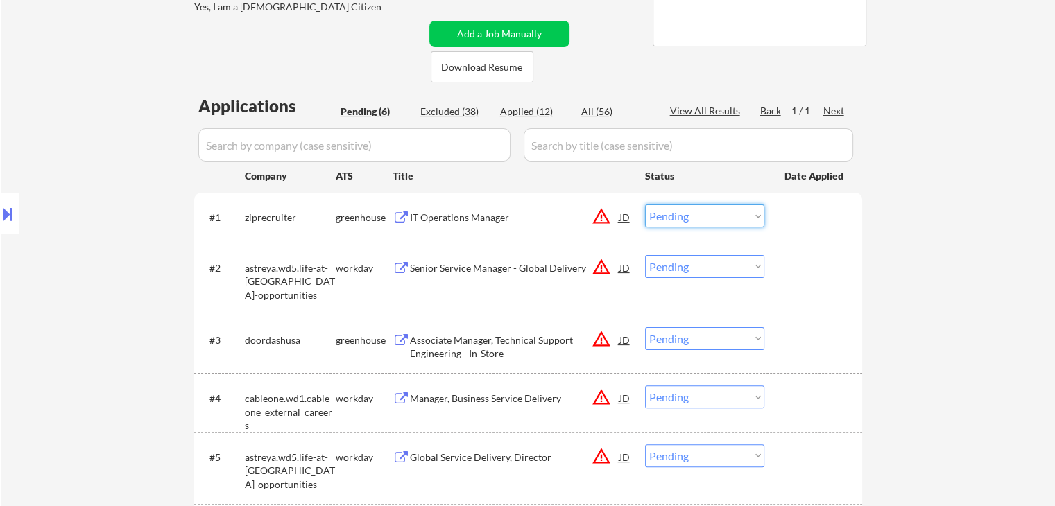
drag, startPoint x: 685, startPoint y: 214, endPoint x: 695, endPoint y: 225, distance: 15.3
click at [685, 214] on select "Choose an option... Pending Applied Excluded (Questions) Excluded (Expired) Exc…" at bounding box center [704, 216] width 119 height 23
click at [645, 205] on select "Choose an option... Pending Applied Excluded (Questions) Excluded (Expired) Exc…" at bounding box center [704, 216] width 119 height 23
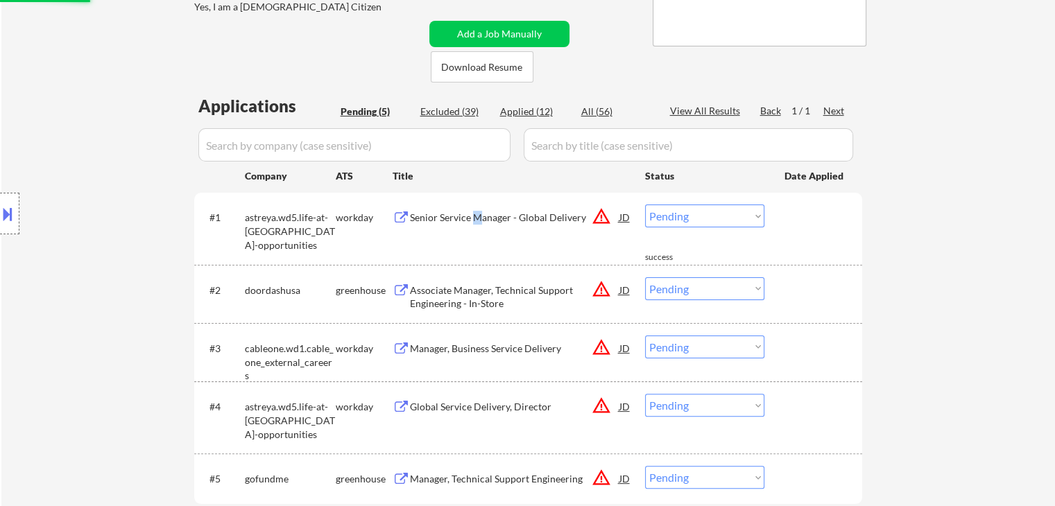
click at [479, 223] on div "Senior Service Manager - Global Delivery" at bounding box center [514, 218] width 209 height 14
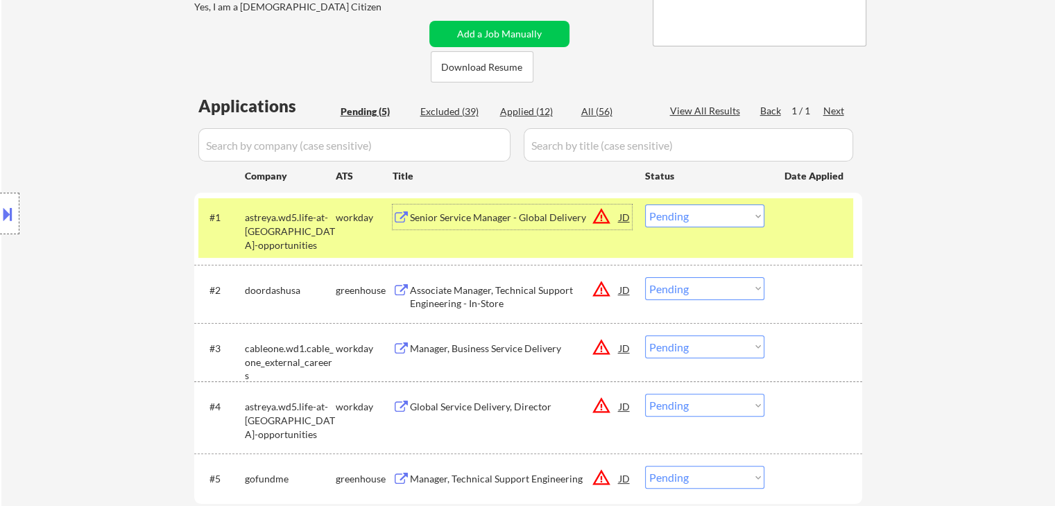
click at [509, 225] on div "Senior Service Manager - Global Delivery" at bounding box center [514, 217] width 209 height 25
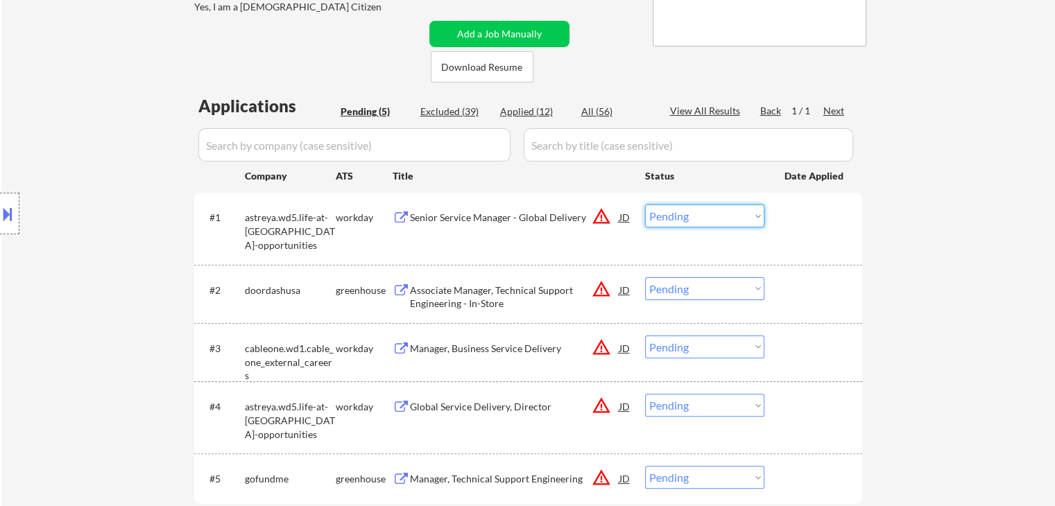
drag, startPoint x: 680, startPoint y: 217, endPoint x: 691, endPoint y: 225, distance: 14.4
click at [680, 217] on select "Choose an option... Pending Applied Excluded (Questions) Excluded (Expired) Exc…" at bounding box center [704, 216] width 119 height 23
click at [645, 205] on select "Choose an option... Pending Applied Excluded (Questions) Excluded (Expired) Exc…" at bounding box center [704, 216] width 119 height 23
select select ""pending""
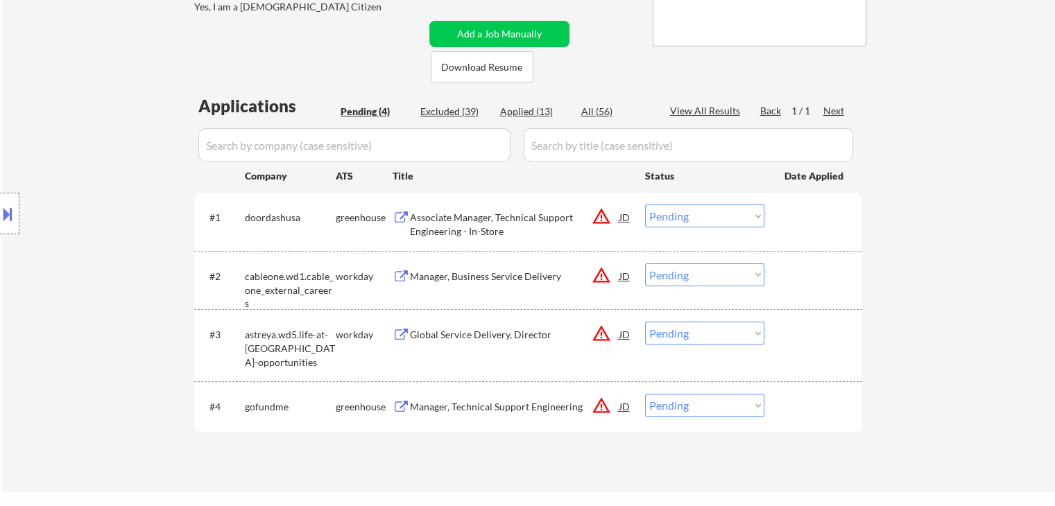
click at [501, 402] on div "Manager, Technical Support Engineering" at bounding box center [514, 407] width 209 height 14
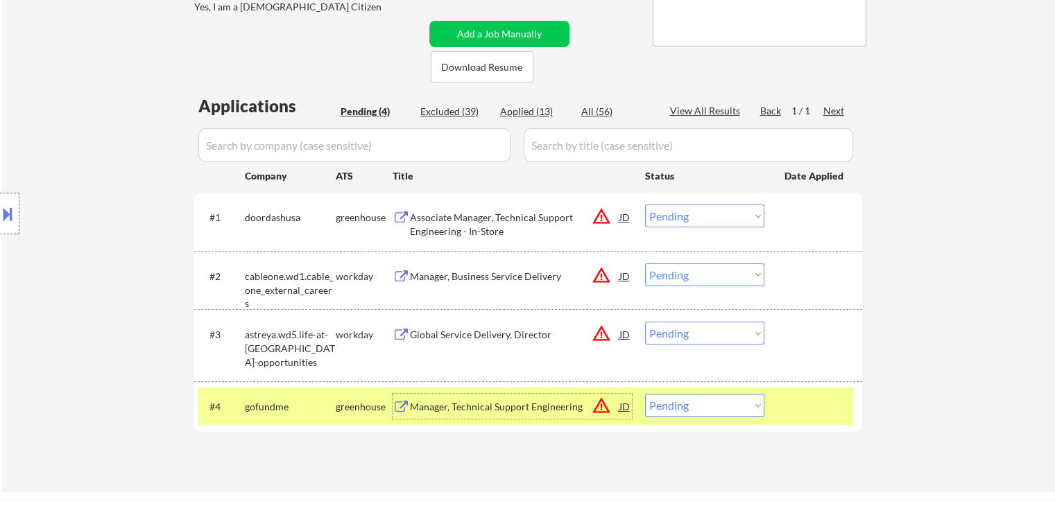
click at [727, 405] on select "Choose an option... Pending Applied Excluded (Questions) Excluded (Expired) Exc…" at bounding box center [704, 405] width 119 height 23
select select ""excluded__bad_match_""
click at [645, 394] on select "Choose an option... Pending Applied Excluded (Questions) Excluded (Expired) Exc…" at bounding box center [704, 405] width 119 height 23
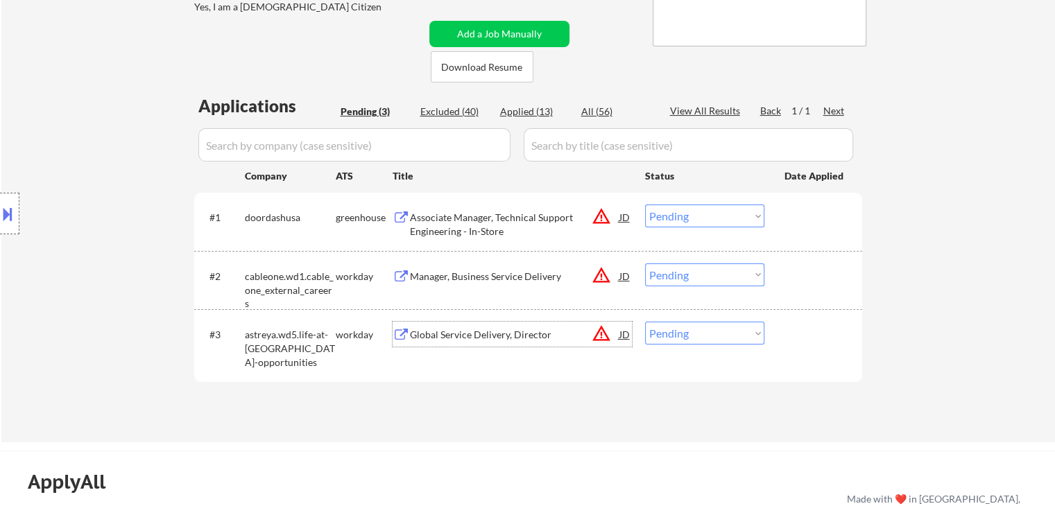
click at [437, 332] on div "Global Service Delivery, Director" at bounding box center [514, 335] width 209 height 14
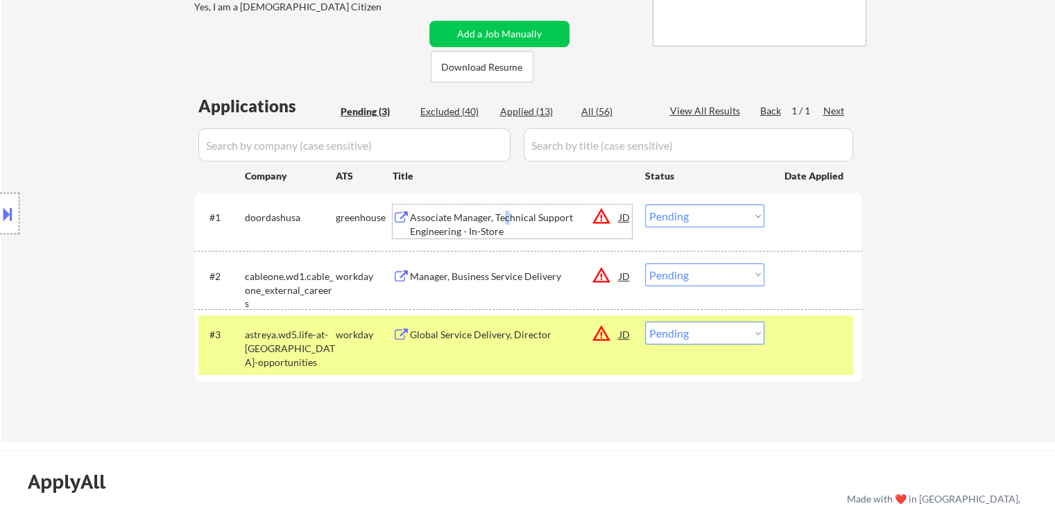
click at [508, 211] on div "Associate Manager, Technical Support Engineering - In-Store" at bounding box center [514, 224] width 209 height 27
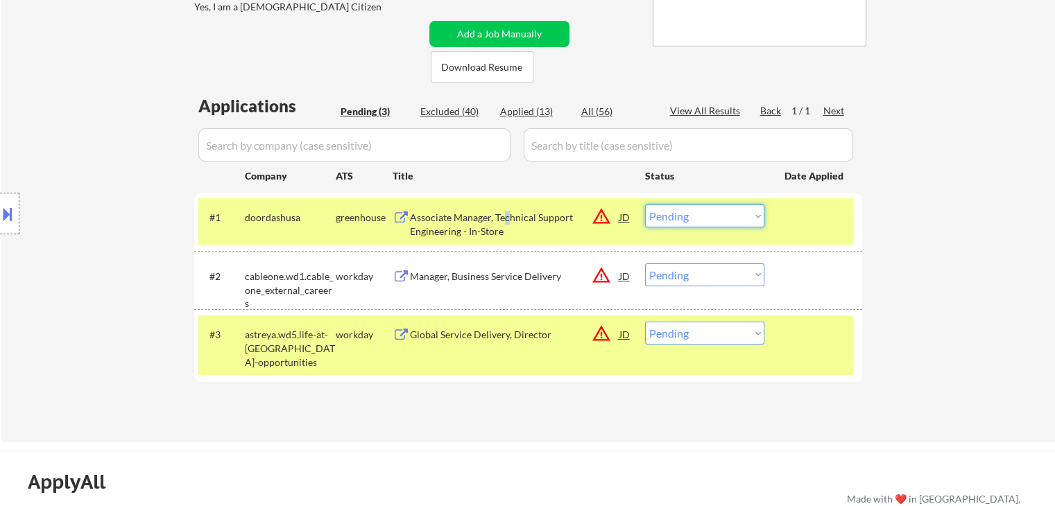
drag, startPoint x: 684, startPoint y: 212, endPoint x: 687, endPoint y: 226, distance: 14.3
click at [684, 212] on select "Choose an option... Pending Applied Excluded (Questions) Excluded (Expired) Exc…" at bounding box center [704, 216] width 119 height 23
click at [645, 205] on select "Choose an option... Pending Applied Excluded (Questions) Excluded (Expired) Exc…" at bounding box center [704, 216] width 119 height 23
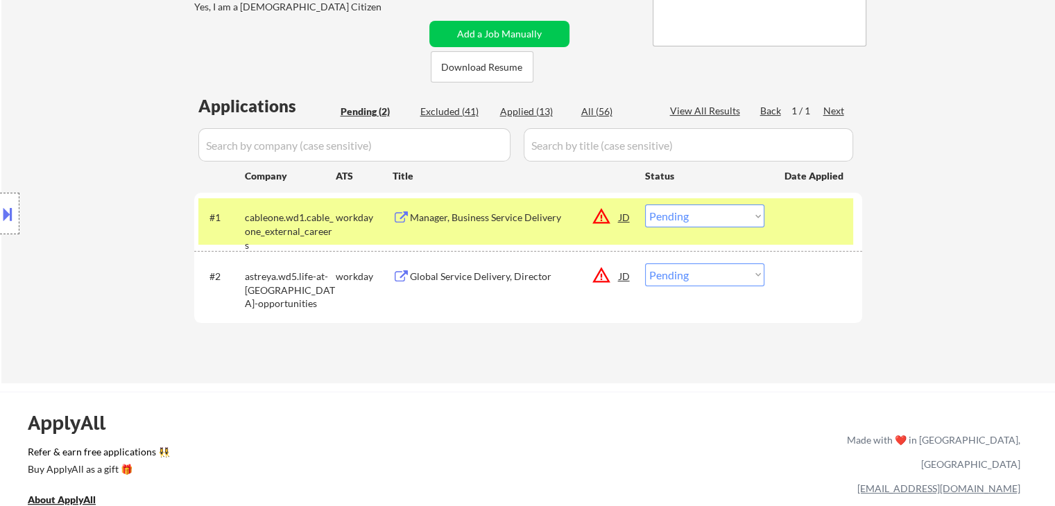
click at [499, 214] on div "Manager, Business Service Delivery" at bounding box center [514, 218] width 209 height 14
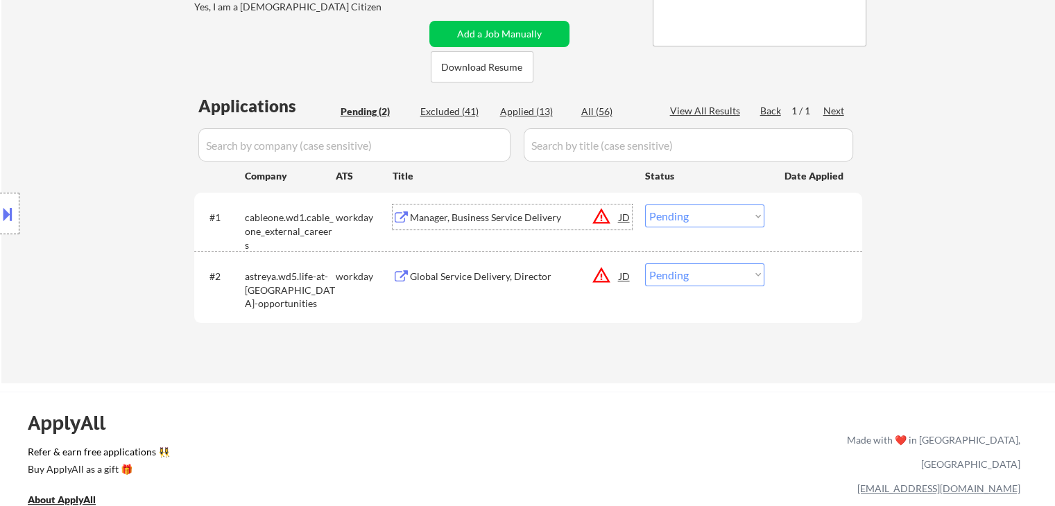
click at [694, 220] on select "Choose an option... Pending Applied Excluded (Questions) Excluded (Expired) Exc…" at bounding box center [704, 216] width 119 height 23
click at [645, 205] on select "Choose an option... Pending Applied Excluded (Questions) Excluded (Expired) Exc…" at bounding box center [704, 216] width 119 height 23
select select ""pending""
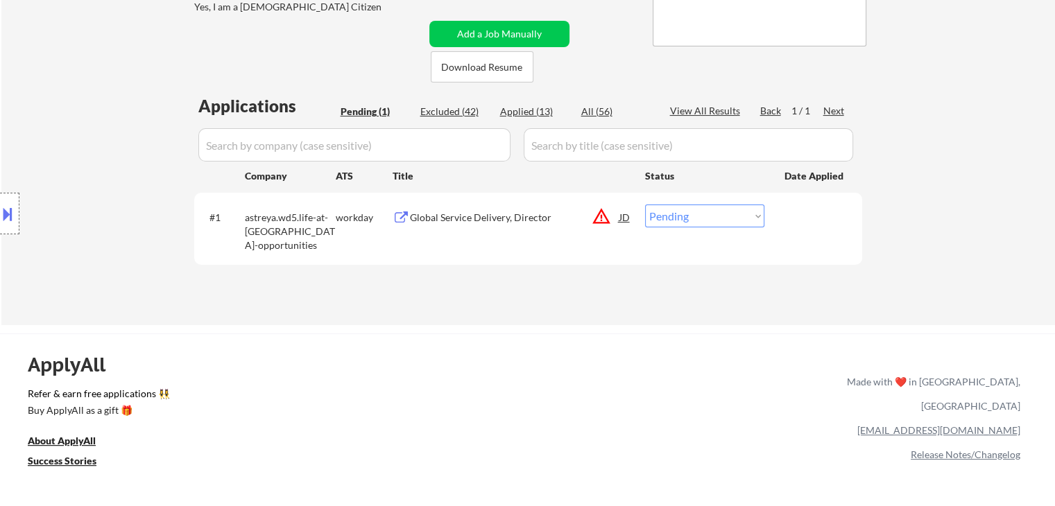
click at [467, 214] on div "Global Service Delivery, Director" at bounding box center [514, 218] width 209 height 14
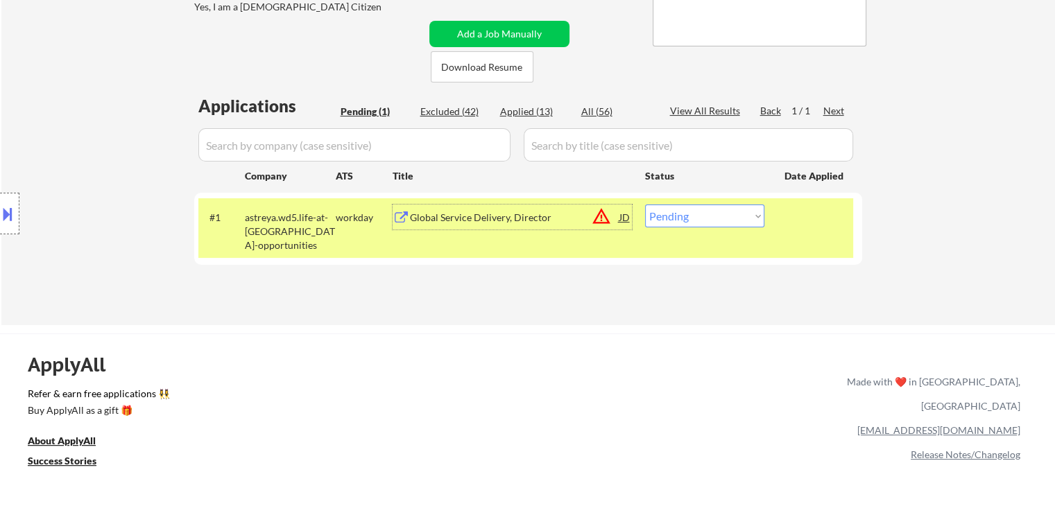
click at [494, 219] on div "Global Service Delivery, Director" at bounding box center [514, 218] width 209 height 14
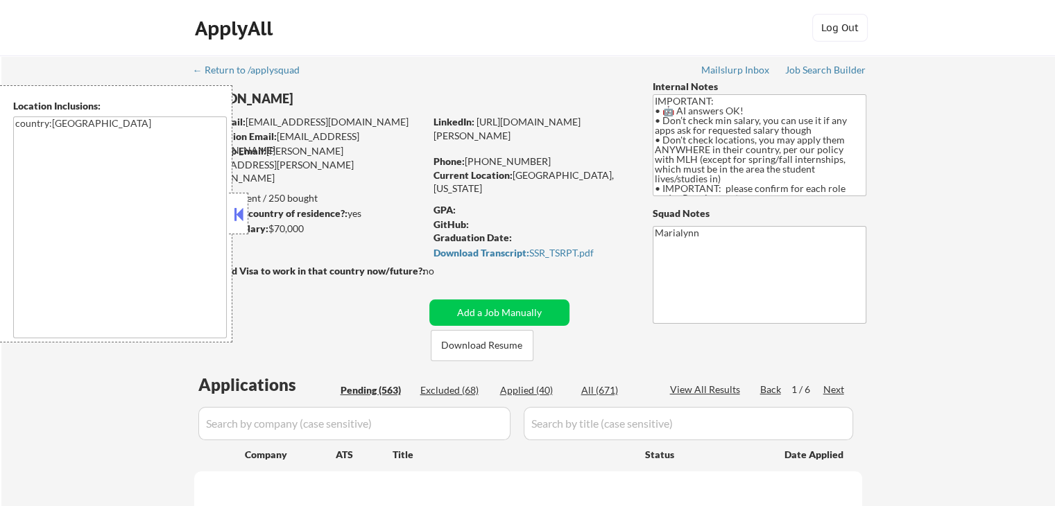
select select ""pending""
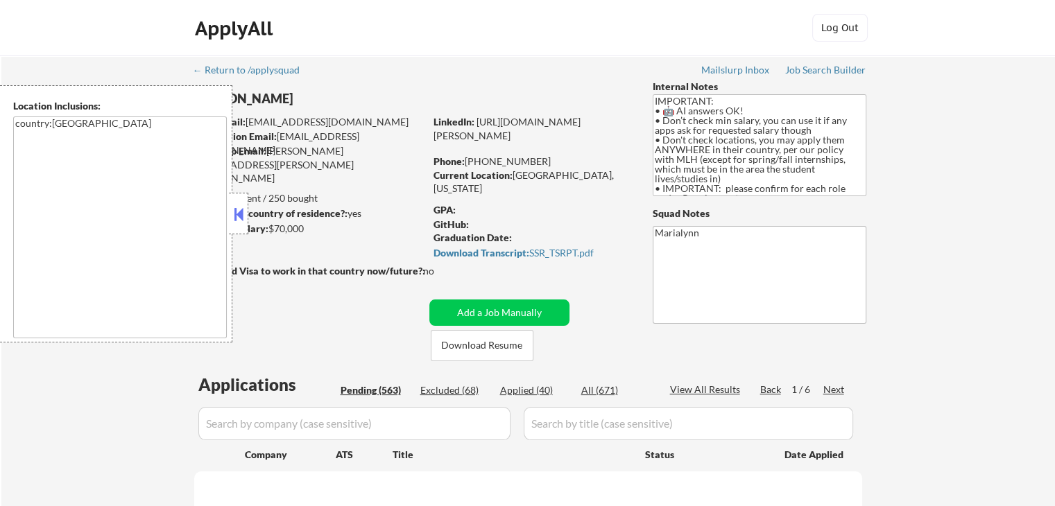
select select ""pending""
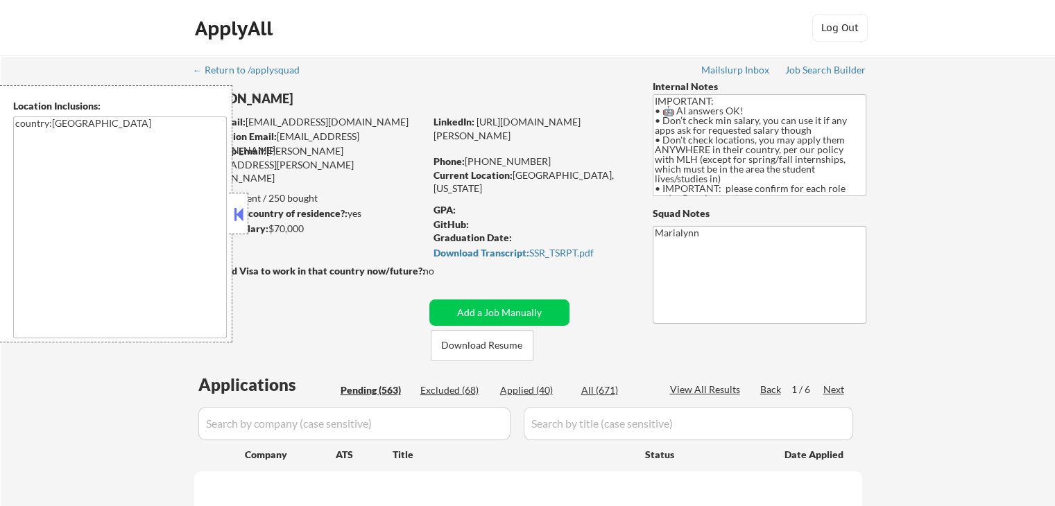
select select ""pending""
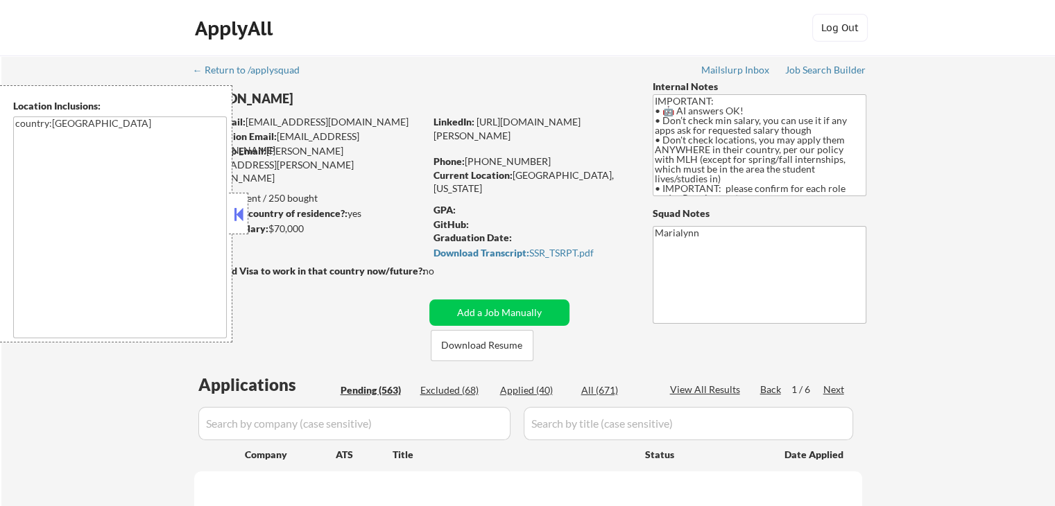
select select ""pending""
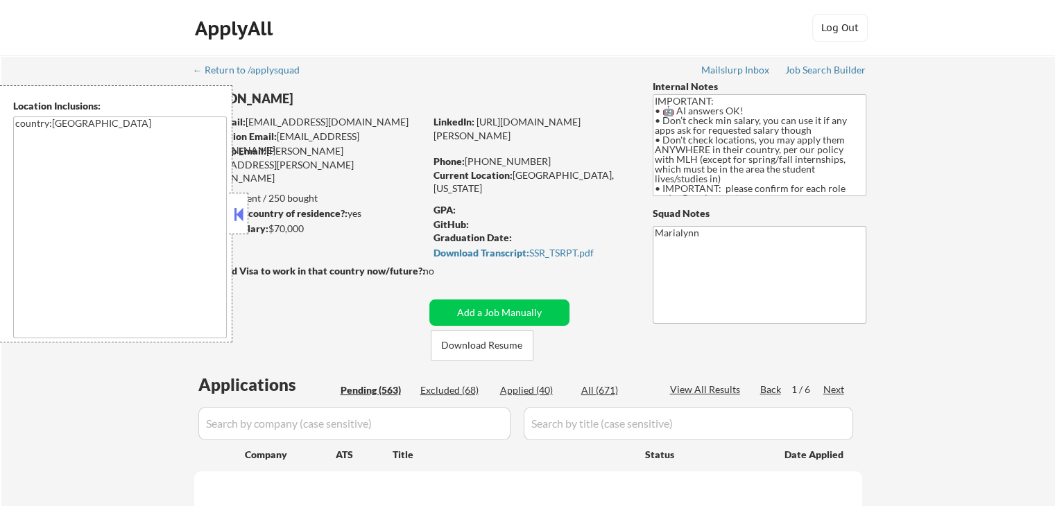
select select ""pending""
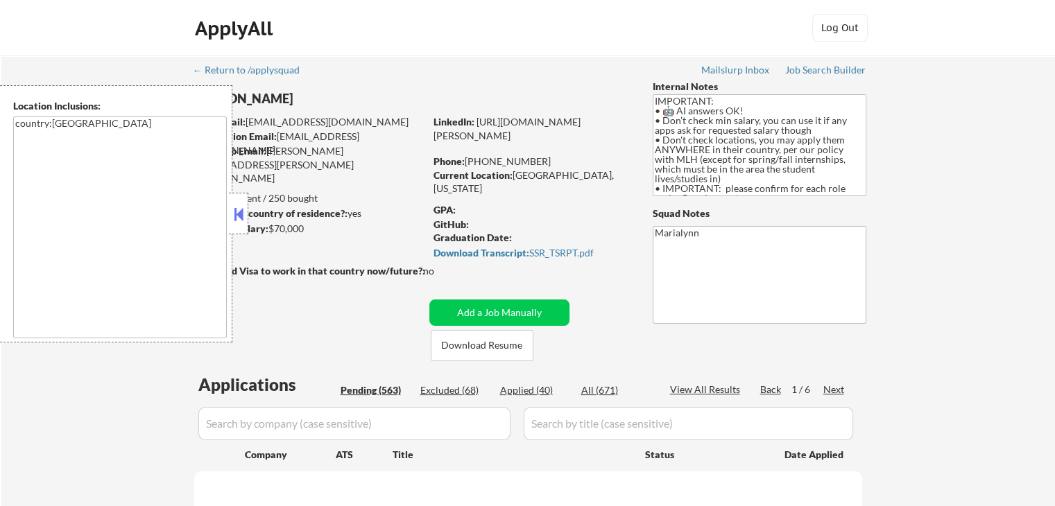
select select ""pending""
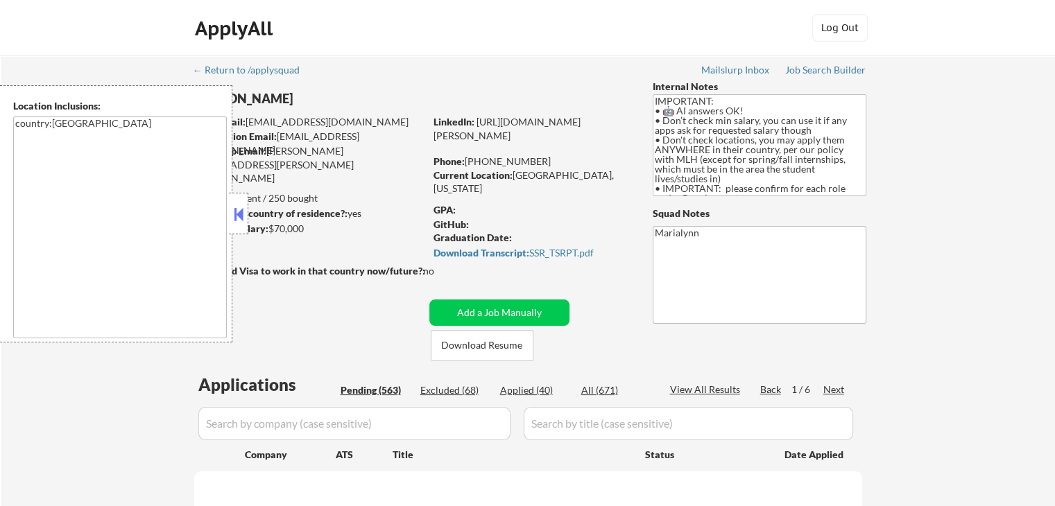
select select ""pending""
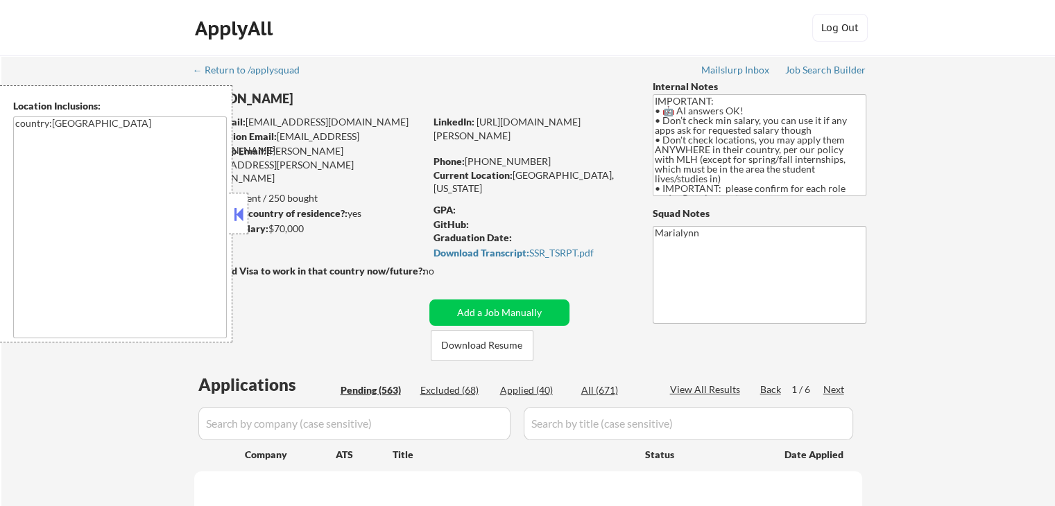
select select ""pending""
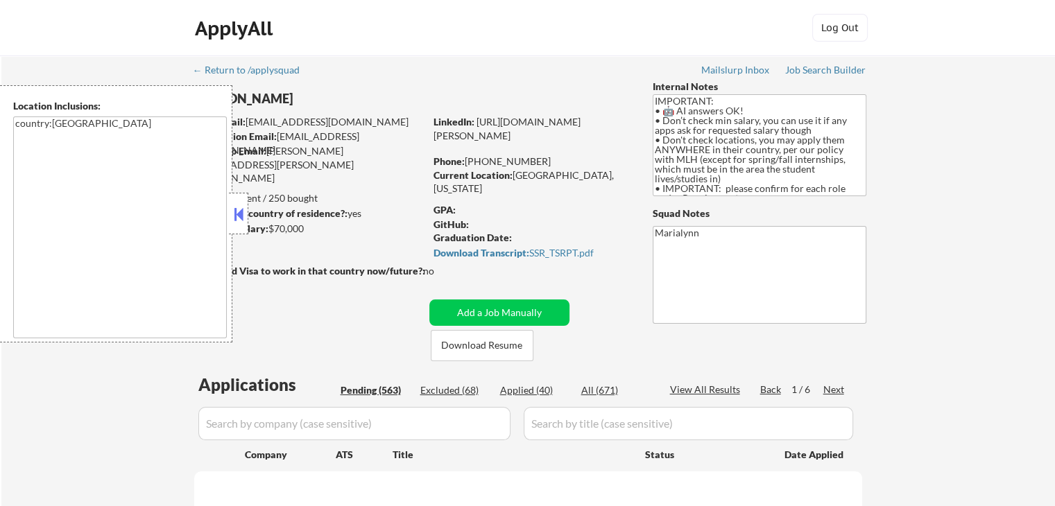
select select ""pending""
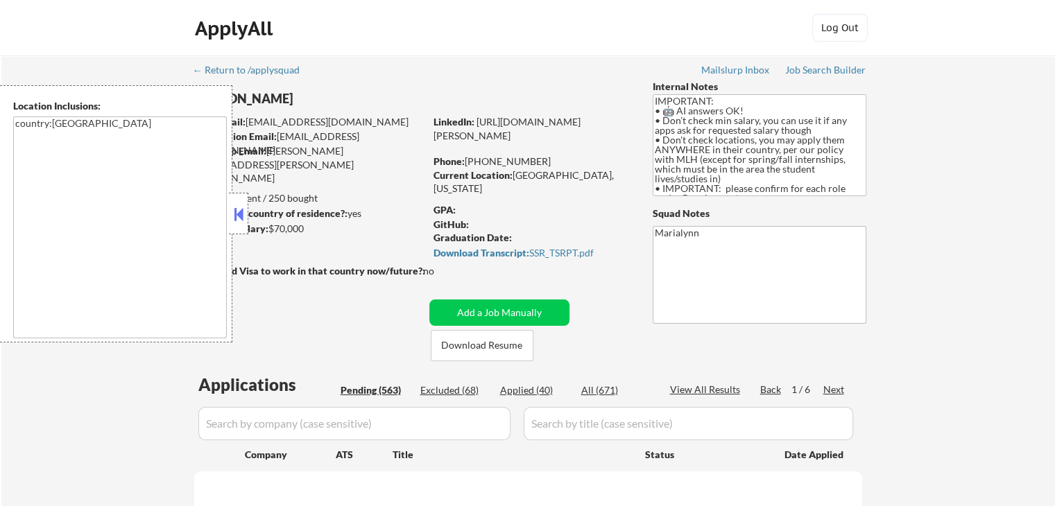
select select ""pending""
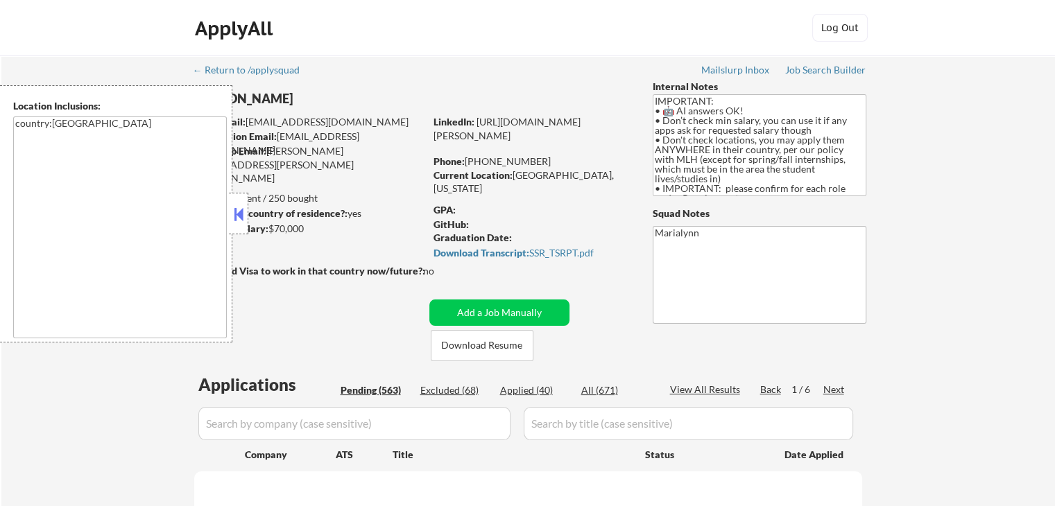
select select ""pending""
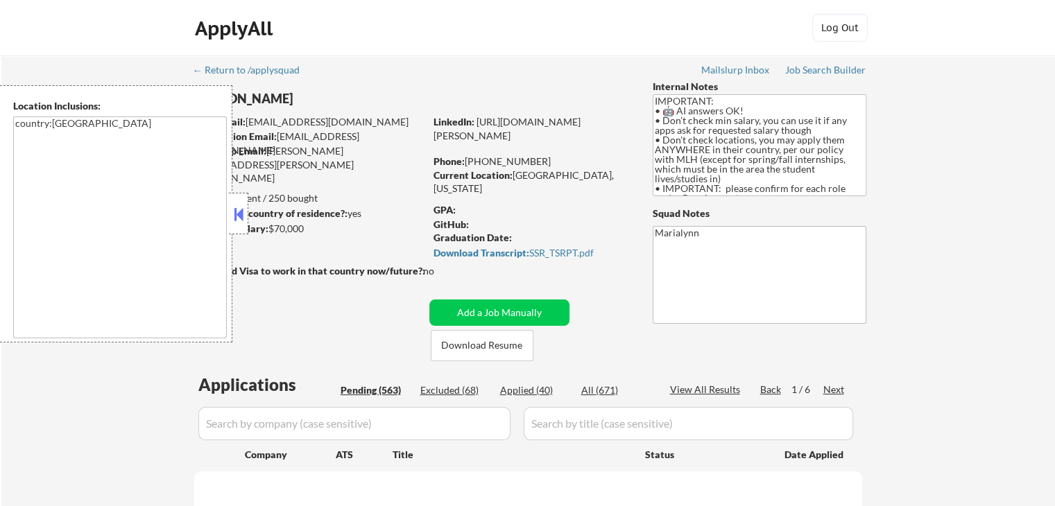
select select ""pending""
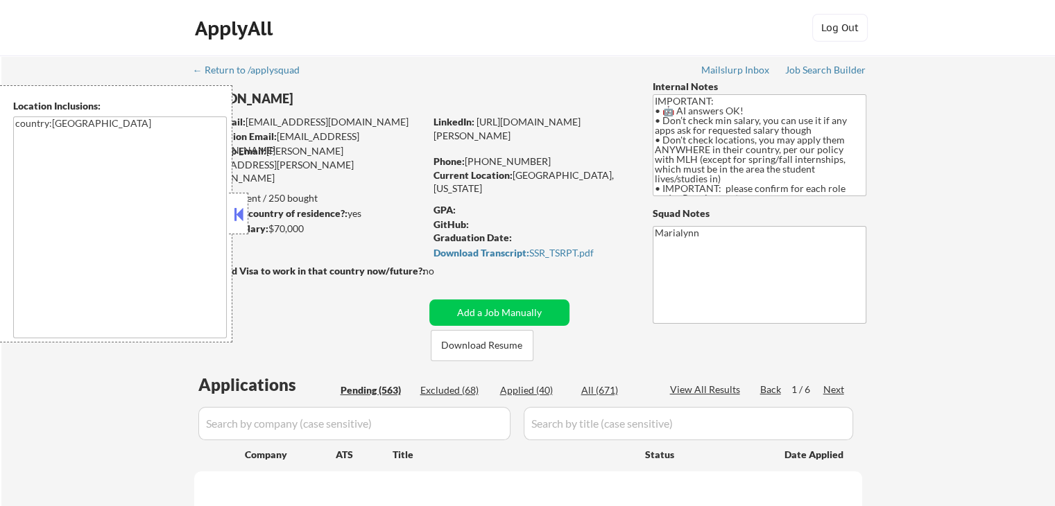
select select ""pending""
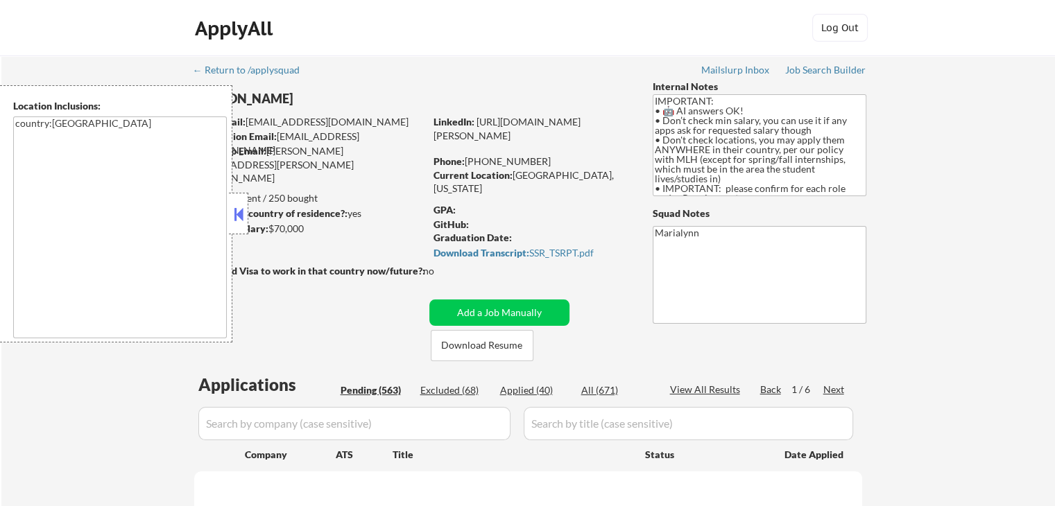
select select ""pending""
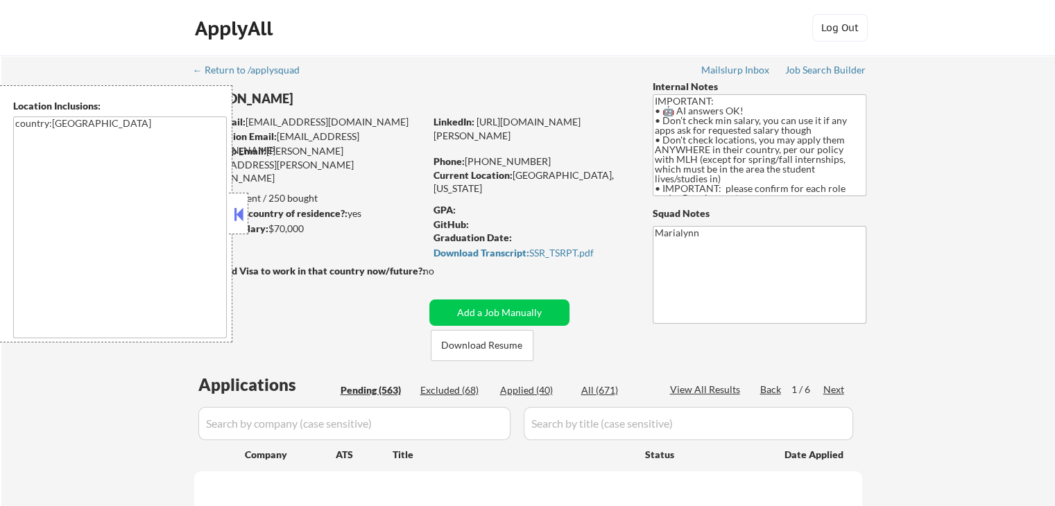
select select ""pending""
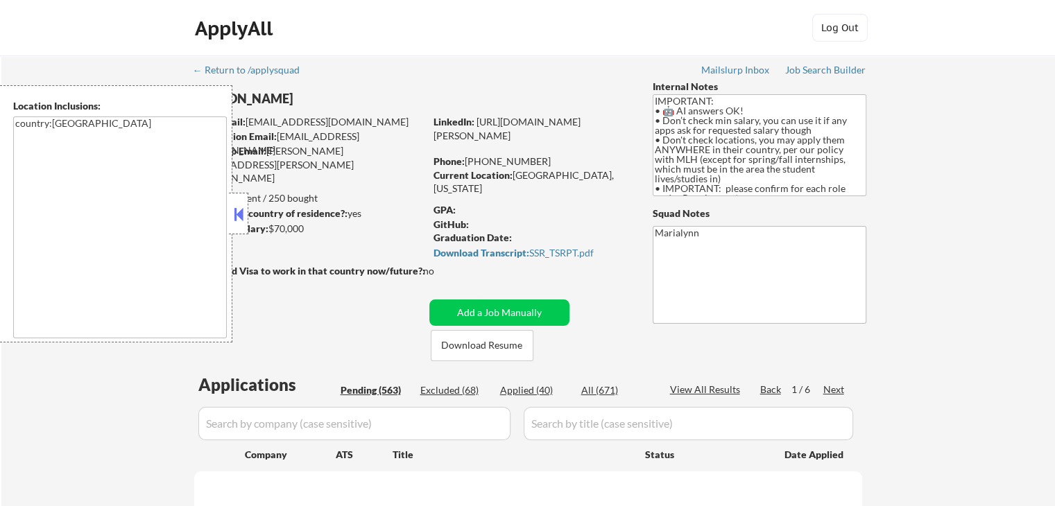
select select ""pending""
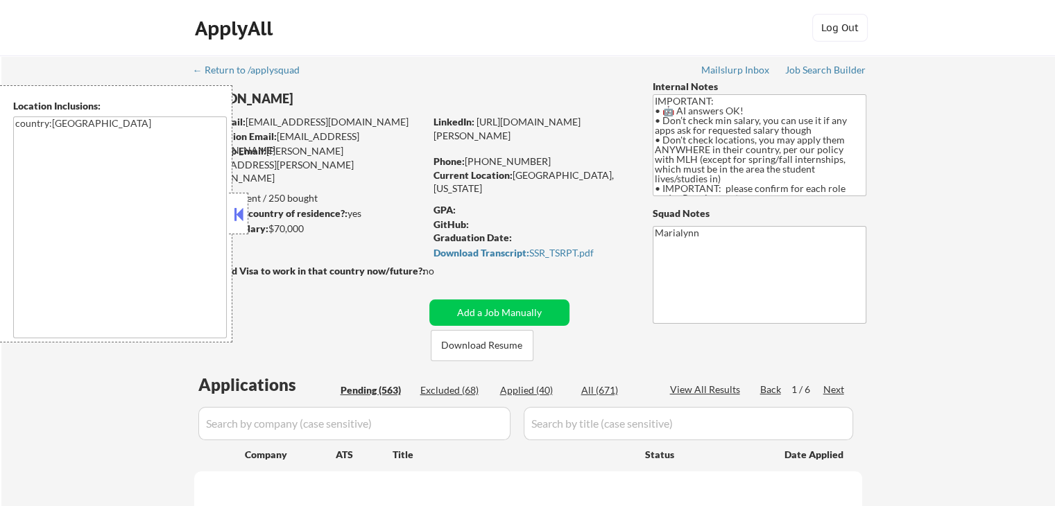
select select ""pending""
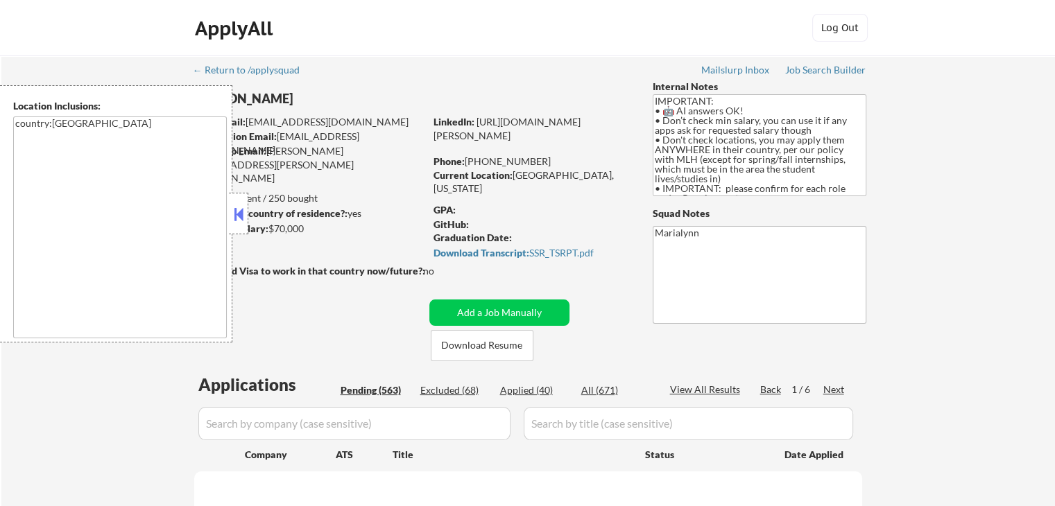
select select ""pending""
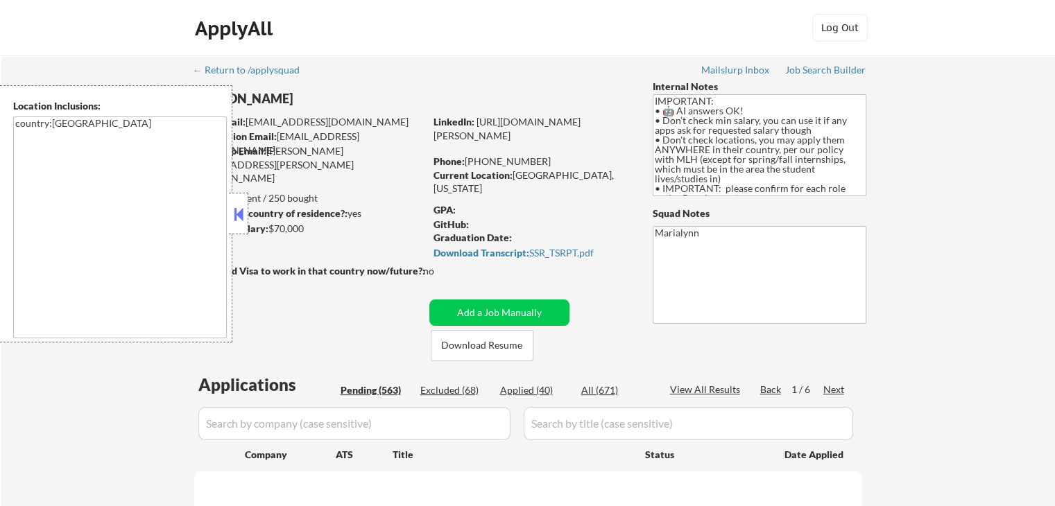
select select ""pending""
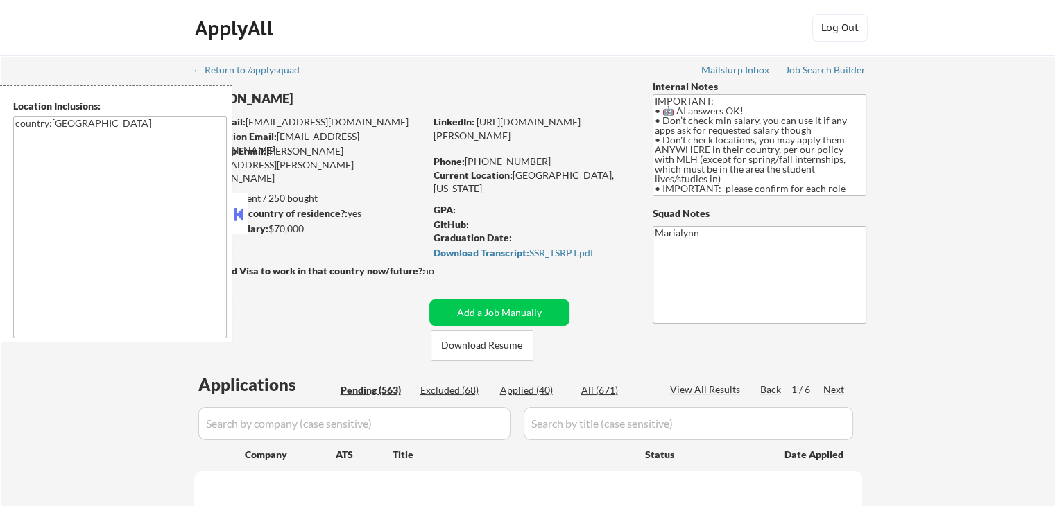
select select ""pending""
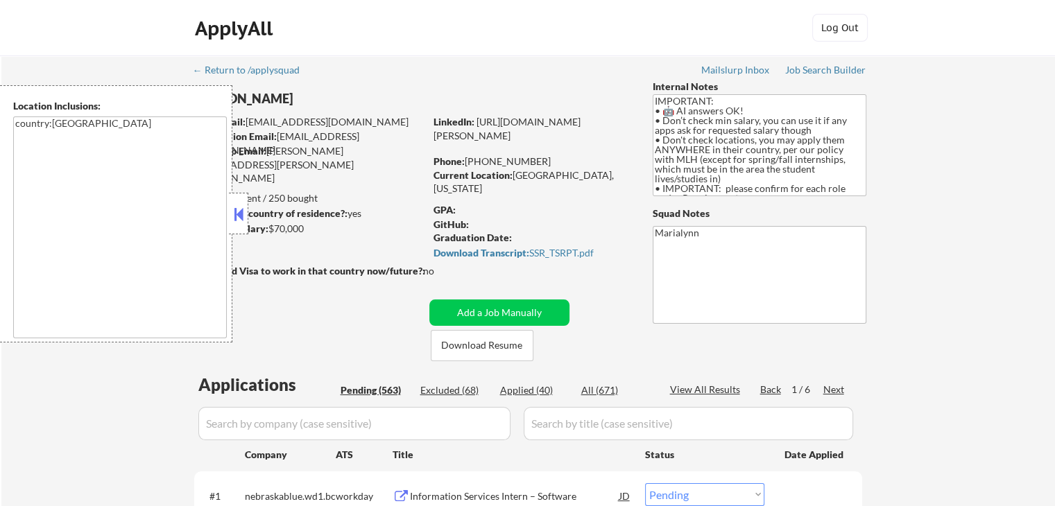
click at [250, 212] on strong "Can work in country of residence?:" at bounding box center [270, 213] width 154 height 12
click at [243, 214] on button at bounding box center [238, 214] width 15 height 21
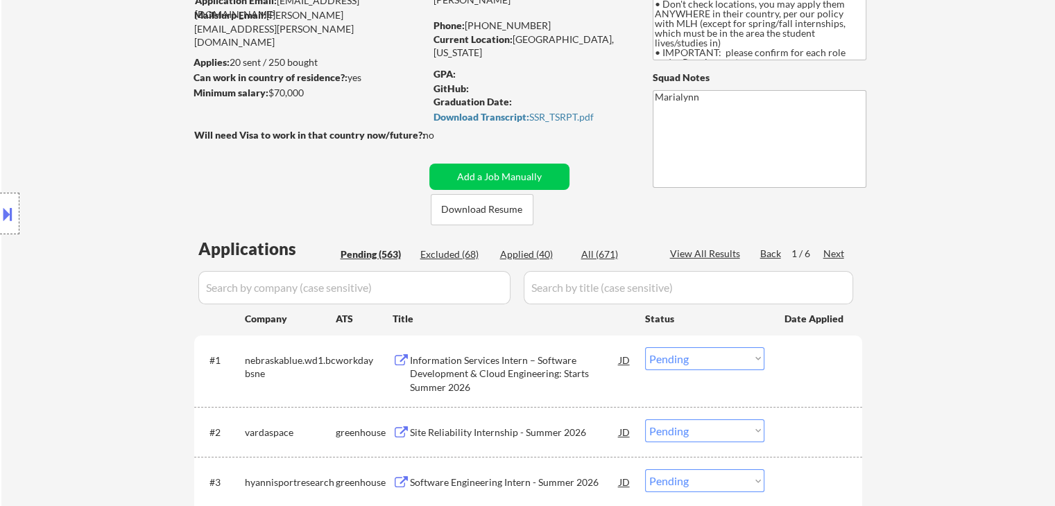
scroll to position [208, 0]
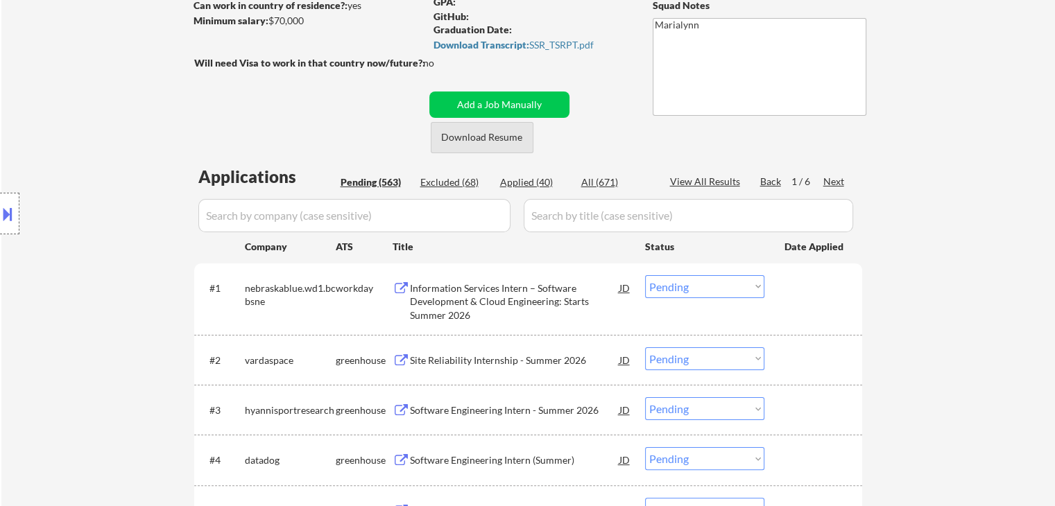
click at [508, 142] on button "Download Resume" at bounding box center [482, 137] width 103 height 31
click at [834, 181] on div "Next" at bounding box center [834, 182] width 22 height 14
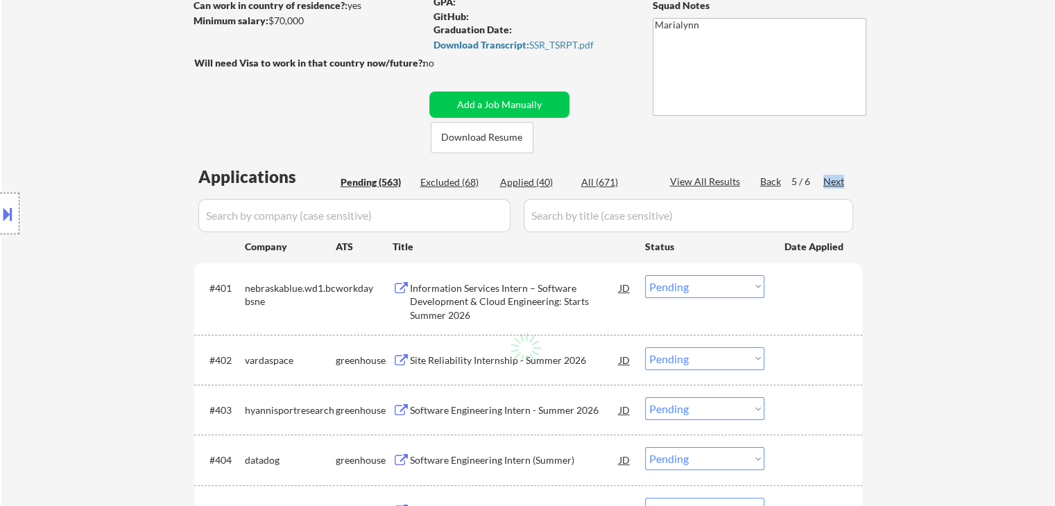
click at [834, 181] on div "Next" at bounding box center [834, 182] width 22 height 14
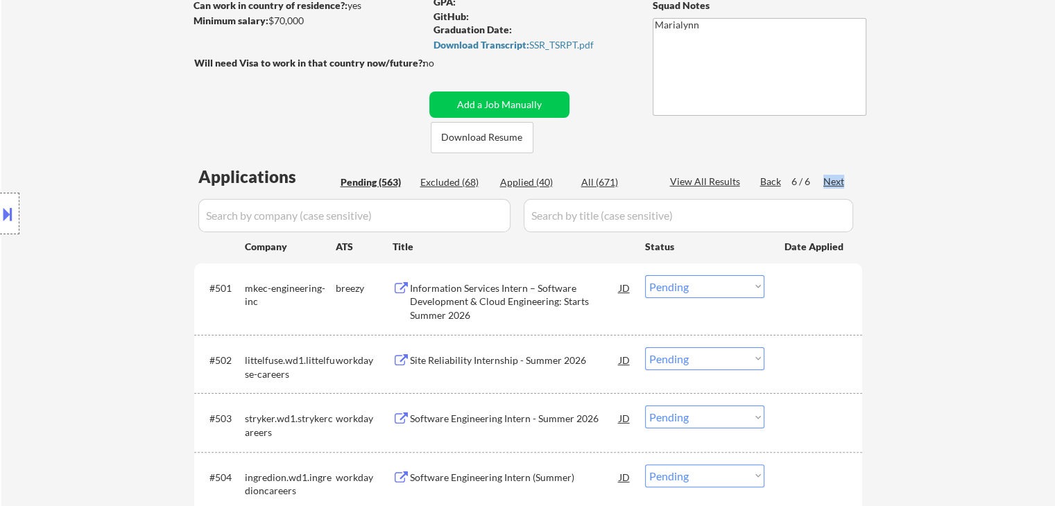
scroll to position [277, 0]
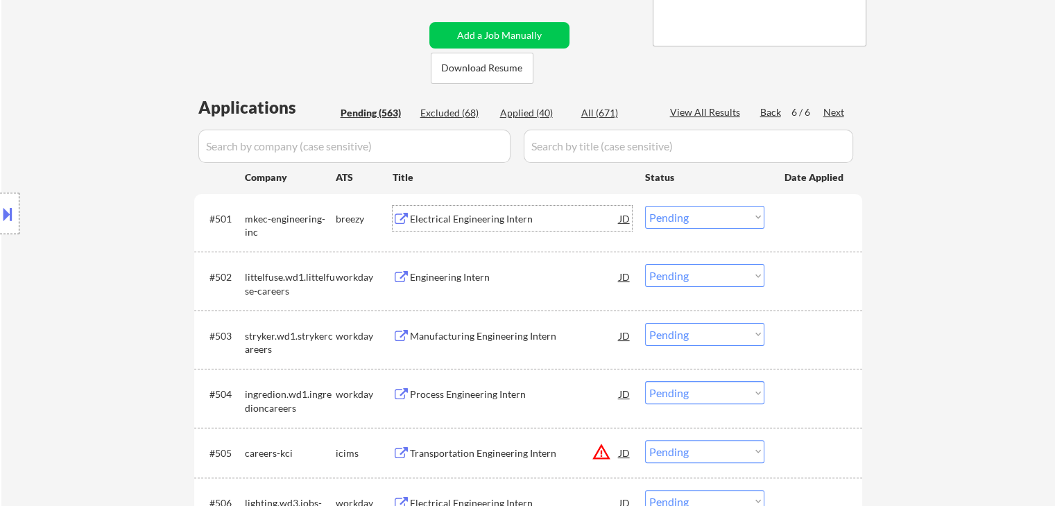
click at [478, 214] on div "Electrical Engineering Intern" at bounding box center [514, 219] width 209 height 14
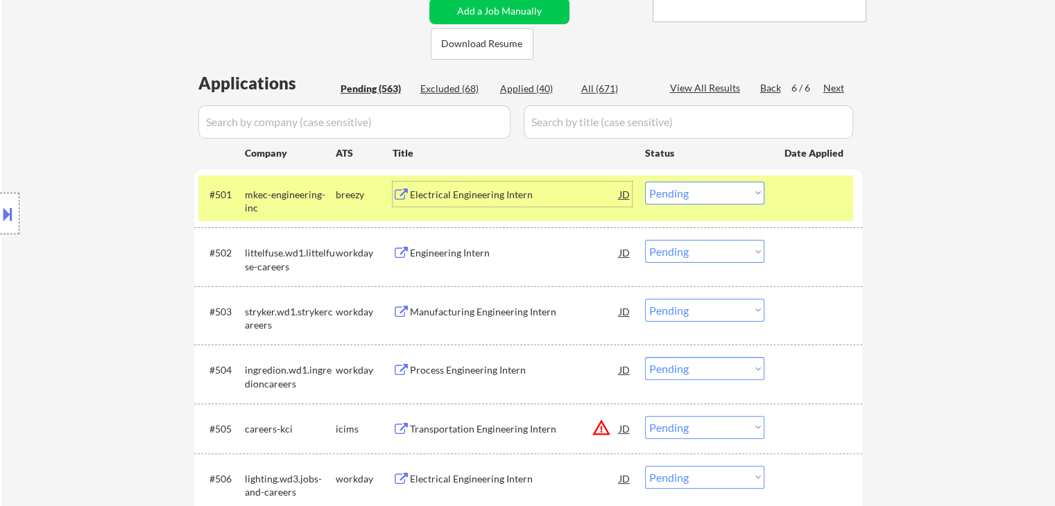
scroll to position [347, 0]
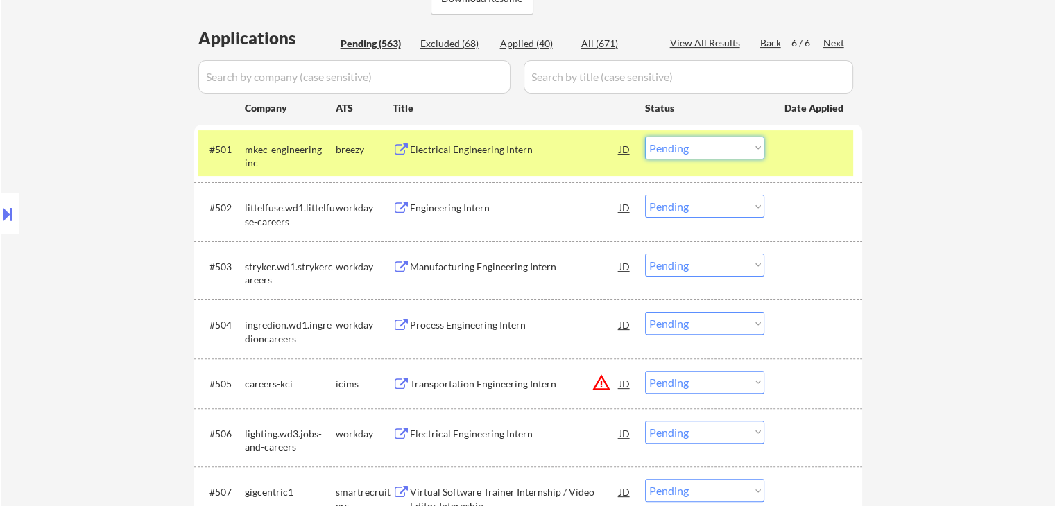
drag, startPoint x: 718, startPoint y: 140, endPoint x: 726, endPoint y: 158, distance: 19.6
click at [724, 146] on select "Choose an option... Pending Applied Excluded (Questions) Excluded (Expired) Exc…" at bounding box center [704, 148] width 119 height 23
click at [645, 137] on select "Choose an option... Pending Applied Excluded (Questions) Excluded (Expired) Exc…" at bounding box center [704, 148] width 119 height 23
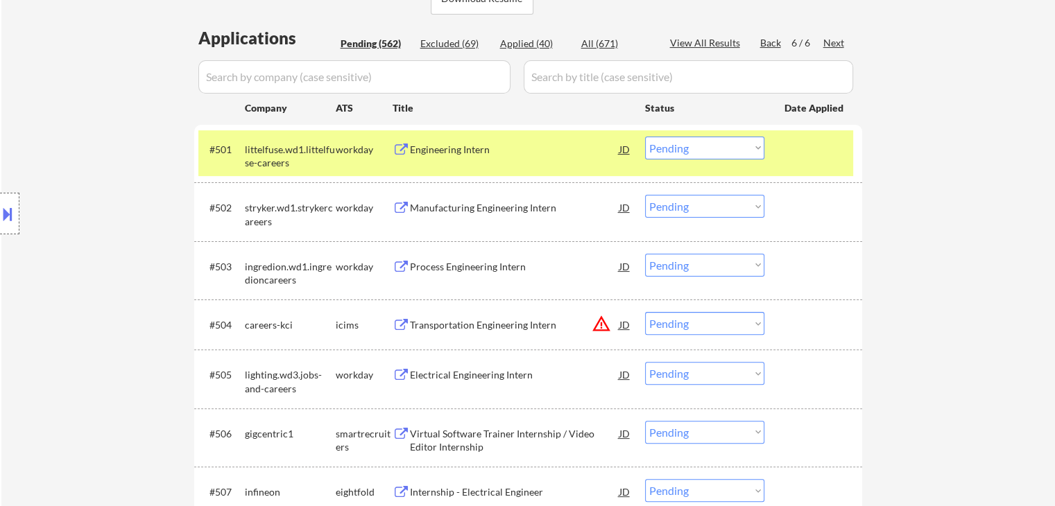
click at [444, 153] on div "Engineering Intern" at bounding box center [514, 150] width 209 height 14
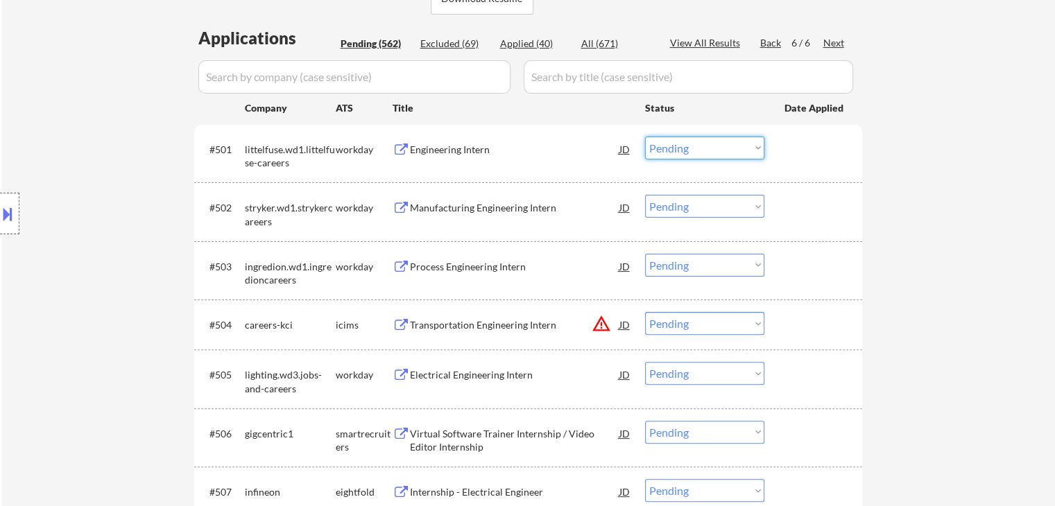
click at [687, 148] on select "Choose an option... Pending Applied Excluded (Questions) Excluded (Expired) Exc…" at bounding box center [704, 148] width 119 height 23
click at [645, 137] on select "Choose an option... Pending Applied Excluded (Questions) Excluded (Expired) Exc…" at bounding box center [704, 148] width 119 height 23
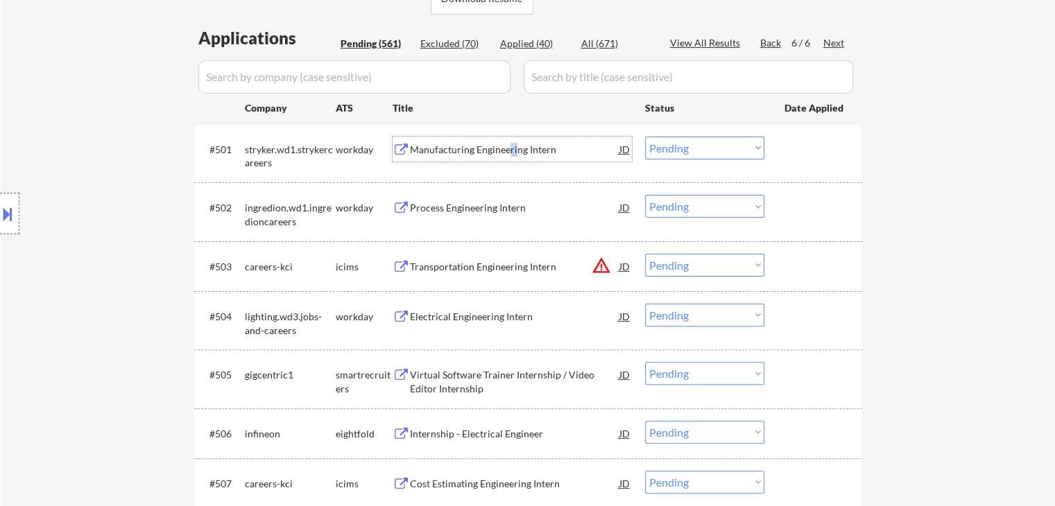
drag, startPoint x: 509, startPoint y: 155, endPoint x: 519, endPoint y: 153, distance: 9.8
click at [517, 153] on div "Manufacturing Engineering Intern" at bounding box center [514, 150] width 209 height 14
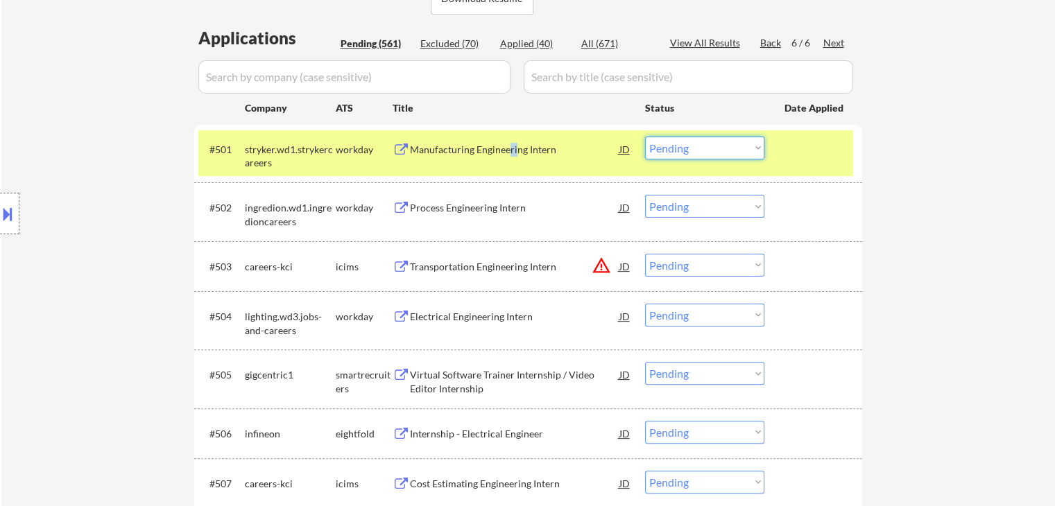
drag, startPoint x: 724, startPoint y: 144, endPoint x: 729, endPoint y: 150, distance: 8.5
click at [724, 144] on select "Choose an option... Pending Applied Excluded (Questions) Excluded (Expired) Exc…" at bounding box center [704, 148] width 119 height 23
click at [645, 137] on select "Choose an option... Pending Applied Excluded (Questions) Excluded (Expired) Exc…" at bounding box center [704, 148] width 119 height 23
select select ""pending""
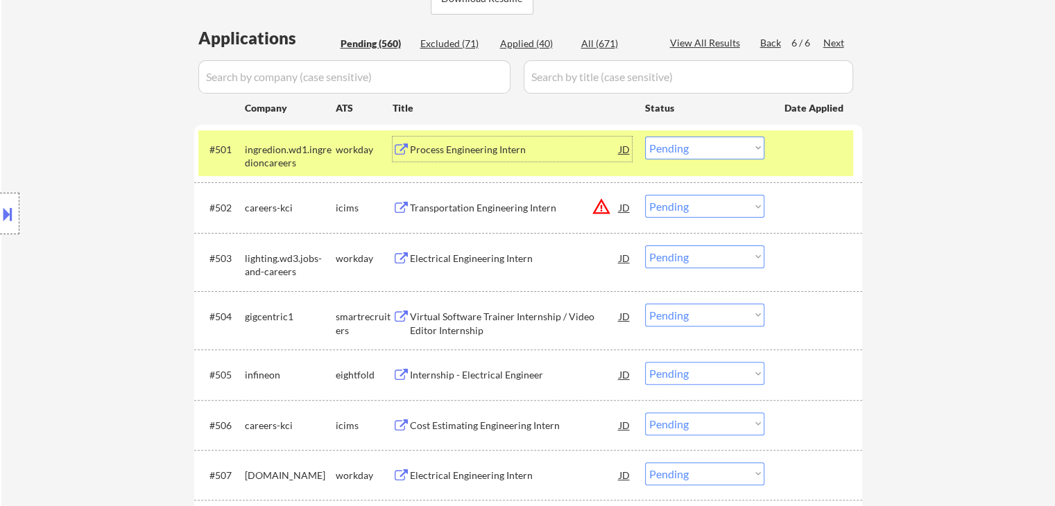
click at [465, 153] on div "Process Engineering Intern" at bounding box center [514, 150] width 209 height 14
